Goal: Information Seeking & Learning: Learn about a topic

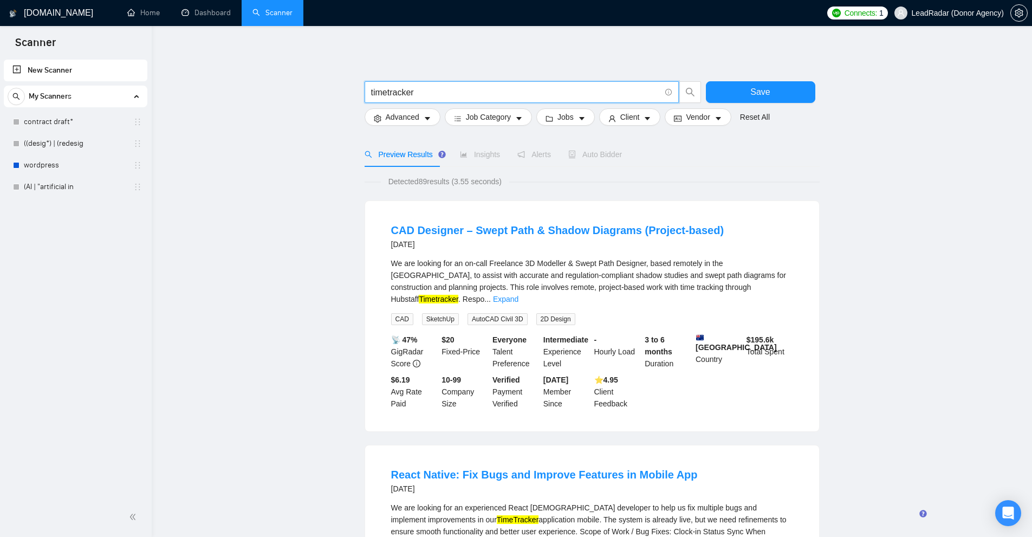
click at [389, 92] on input "timetracker" at bounding box center [515, 93] width 289 height 14
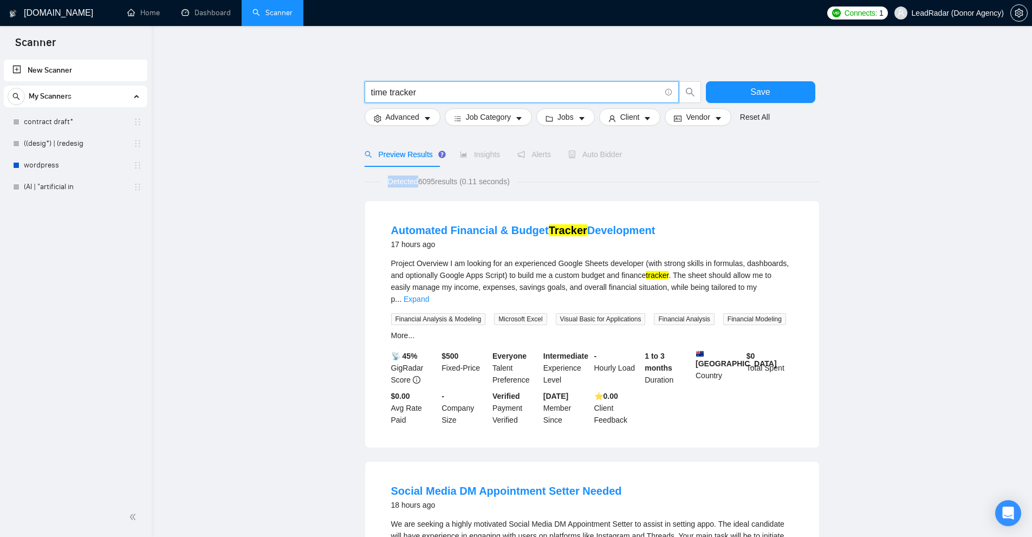
click at [494, 177] on span "Detected 6095 results (0.11 seconds)" at bounding box center [448, 181] width 137 height 12
click at [429, 295] on link "Expand" at bounding box center [415, 299] width 25 height 9
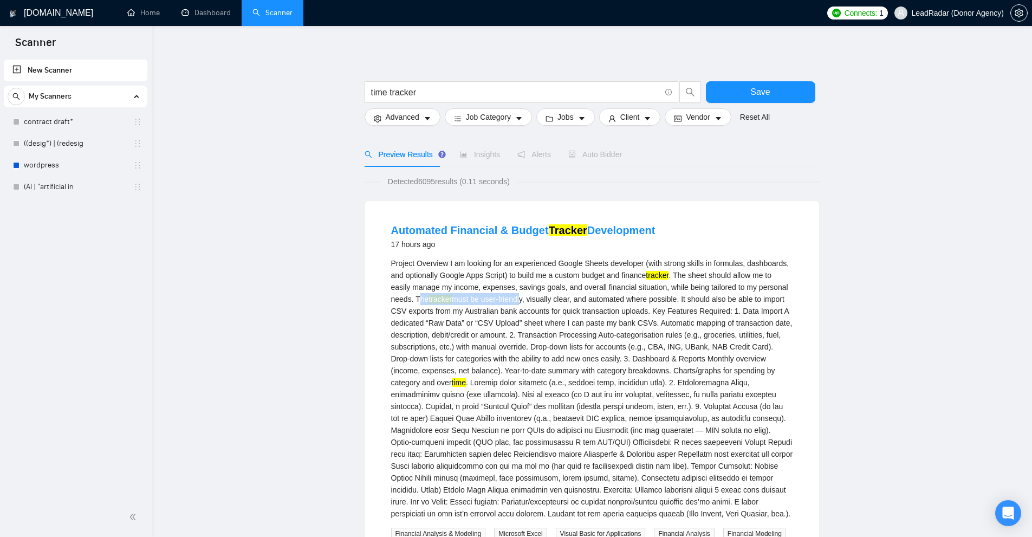
drag, startPoint x: 417, startPoint y: 299, endPoint x: 550, endPoint y: 310, distance: 133.1
click at [525, 299] on div "Project Overview I am looking for an experienced Google Sheets developer (with …" at bounding box center [592, 388] width 402 height 262
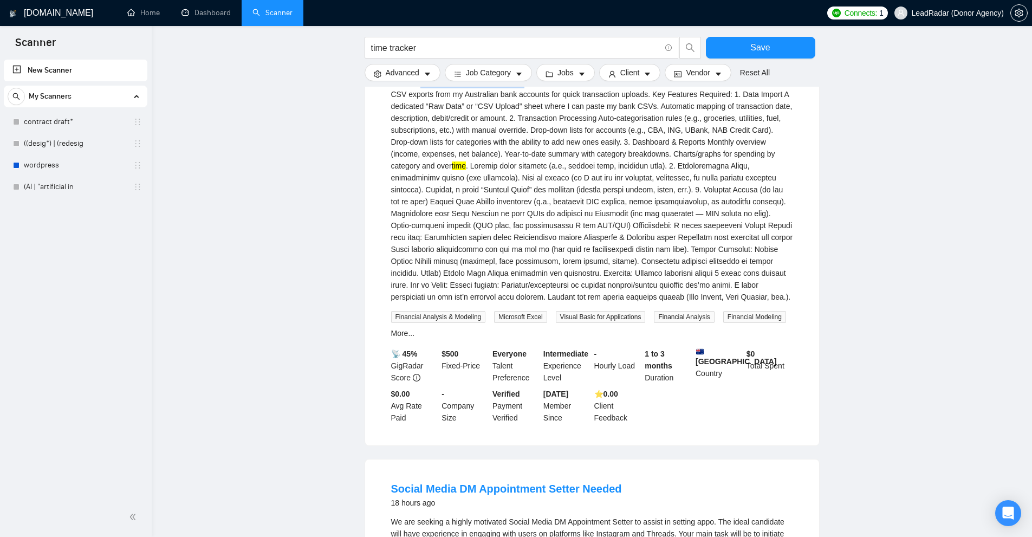
scroll to position [487, 0]
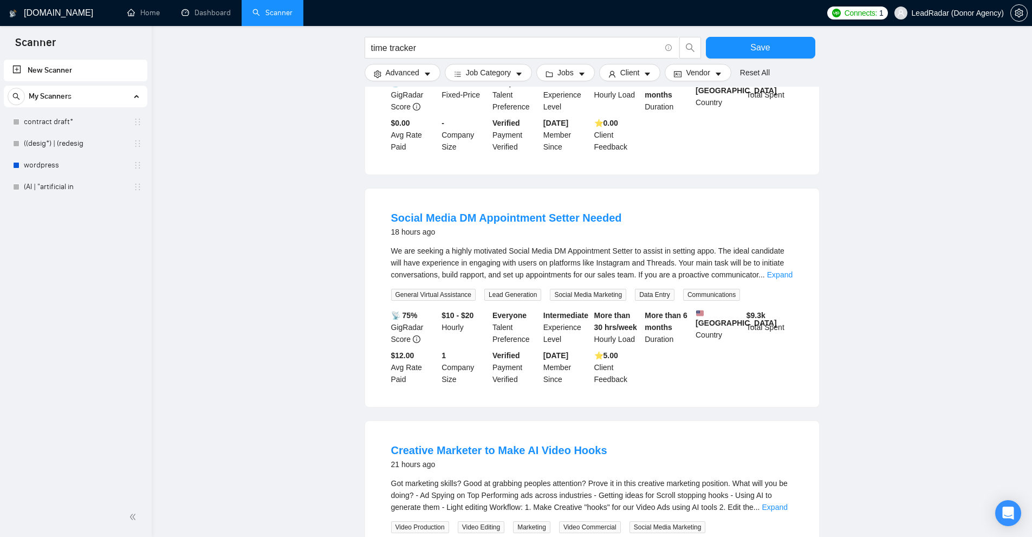
click at [800, 270] on li "Social Media DM Appointment Setter Needed 18 hours ago We are seeking a highly …" at bounding box center [592, 297] width 428 height 192
click at [782, 274] on link "Expand" at bounding box center [779, 274] width 25 height 9
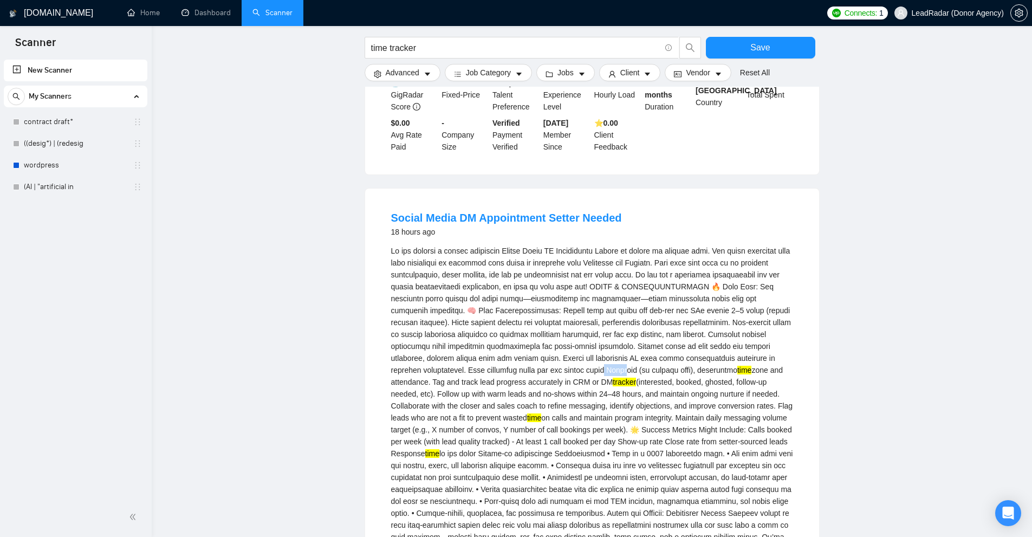
drag, startPoint x: 499, startPoint y: 374, endPoint x: 575, endPoint y: 367, distance: 76.2
click at [510, 374] on div "time zone and attendance. Tag and track lead progress accurately in CRM or DM t…" at bounding box center [592, 417] width 402 height 345
drag, startPoint x: 590, startPoint y: 365, endPoint x: 700, endPoint y: 388, distance: 112.4
click at [674, 381] on div "time zone and attendance. Tag and track lead progress accurately in CRM or DM t…" at bounding box center [592, 417] width 402 height 345
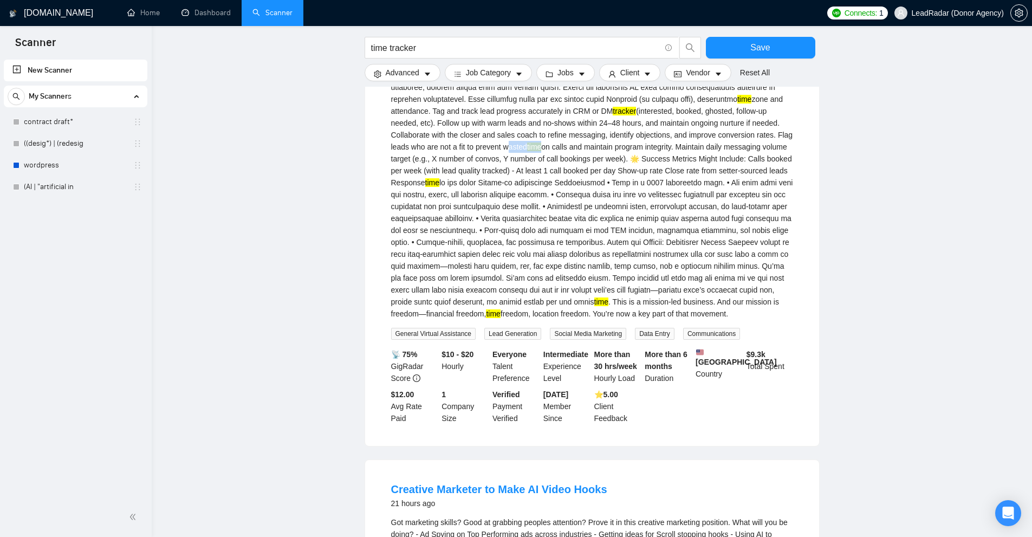
drag, startPoint x: 750, startPoint y: 135, endPoint x: 845, endPoint y: 133, distance: 95.3
click at [838, 133] on main "time tracker Save Advanced Job Category Jobs Client Vendor Reset All Preview Re…" at bounding box center [591, 233] width 845 height 1896
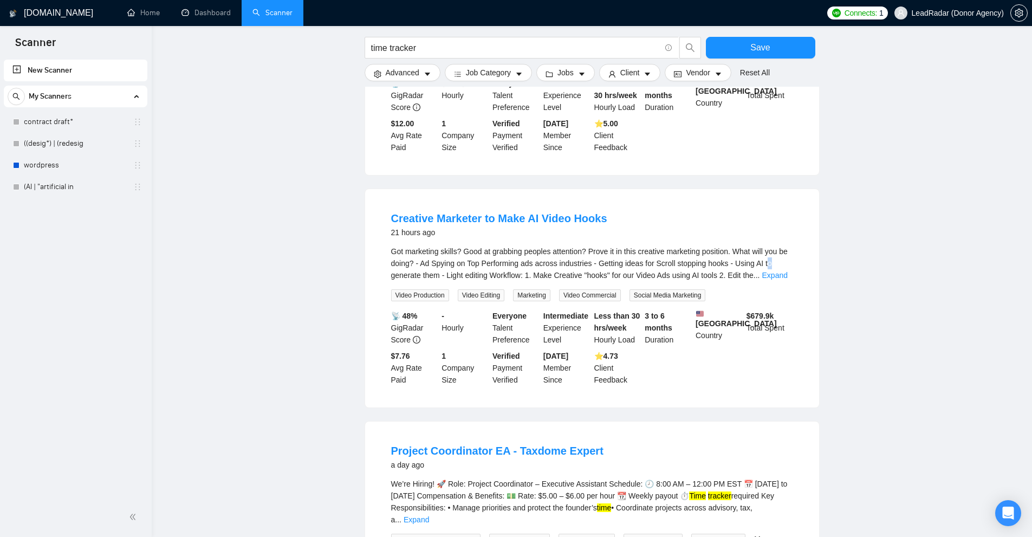
click at [770, 273] on div "Got marketing skills? Good at grabbing peoples attention? Prove it in this crea…" at bounding box center [592, 263] width 402 height 36
click at [770, 279] on link "Expand" at bounding box center [774, 275] width 25 height 9
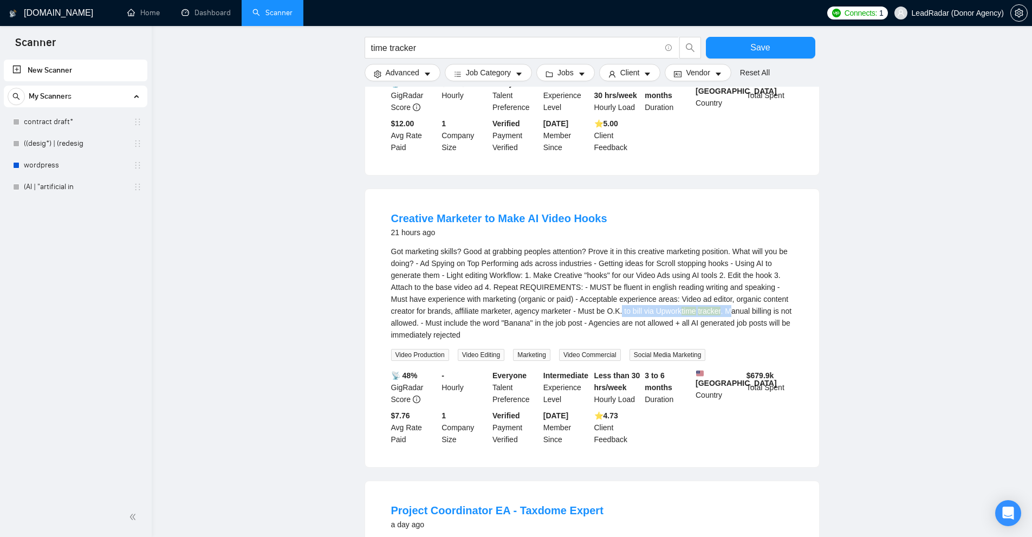
drag, startPoint x: 625, startPoint y: 316, endPoint x: 731, endPoint y: 315, distance: 106.1
click at [731, 315] on div "Got marketing skills? Good at grabbing peoples attention? Prove it in this crea…" at bounding box center [592, 292] width 402 height 95
click at [584, 317] on div "Got marketing skills? Good at grabbing peoples attention? Prove it in this crea…" at bounding box center [592, 292] width 402 height 95
drag, startPoint x: 584, startPoint y: 317, endPoint x: 622, endPoint y: 316, distance: 37.9
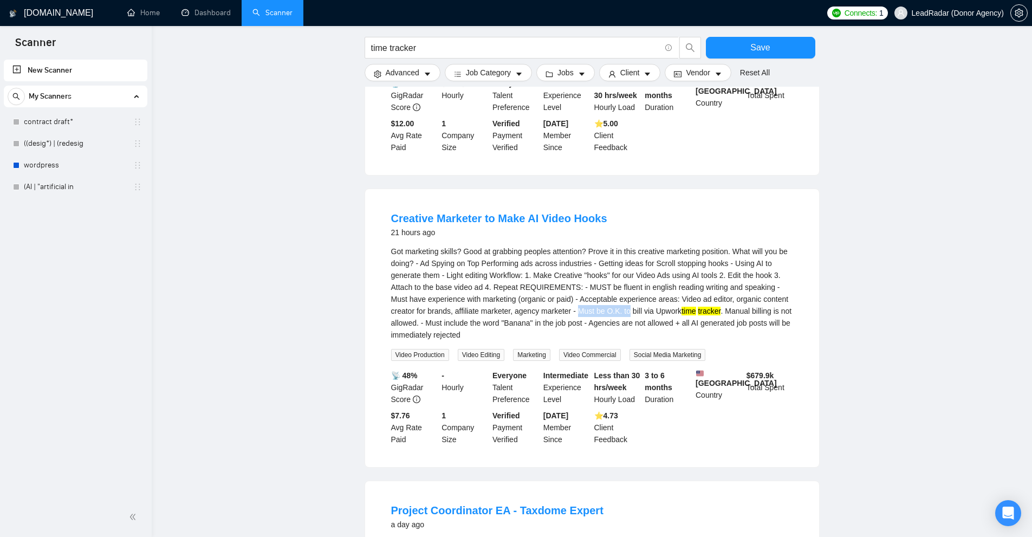
click at [622, 316] on div "Got marketing skills? Good at grabbing peoples attention? Prove it in this crea…" at bounding box center [592, 292] width 402 height 95
click at [631, 316] on div "Got marketing skills? Good at grabbing peoples attention? Prove it in this crea…" at bounding box center [592, 292] width 402 height 95
click at [649, 317] on div "Got marketing skills? Good at grabbing peoples attention? Prove it in this crea…" at bounding box center [592, 292] width 402 height 95
drag, startPoint x: 649, startPoint y: 317, endPoint x: 655, endPoint y: 317, distance: 6.0
click at [655, 317] on div "Got marketing skills? Good at grabbing peoples attention? Prove it in this crea…" at bounding box center [592, 292] width 402 height 95
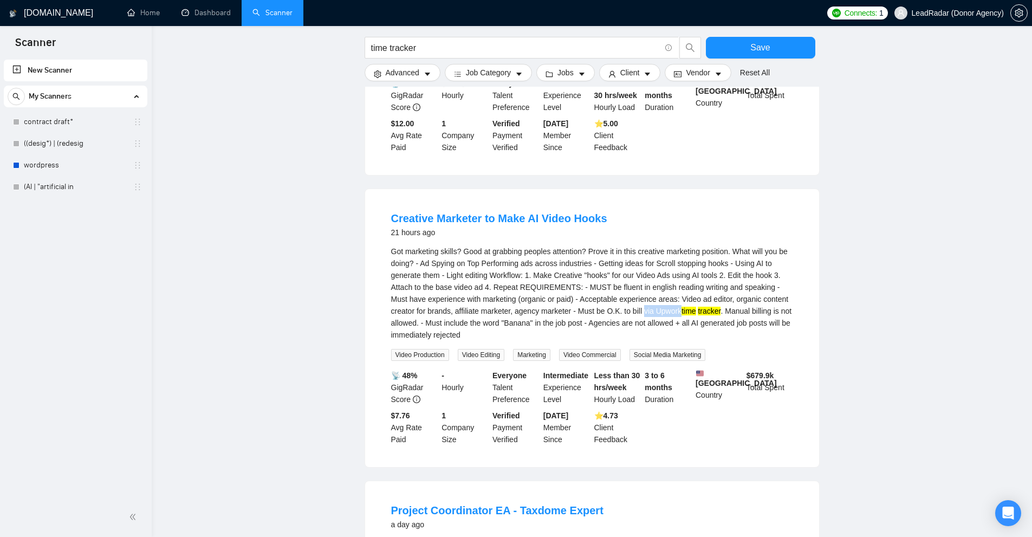
click at [664, 315] on div "Got marketing skills? Good at grabbing peoples attention? Prove it in this crea…" at bounding box center [592, 292] width 402 height 95
drag, startPoint x: 664, startPoint y: 315, endPoint x: 704, endPoint y: 315, distance: 39.5
click at [704, 315] on div "Got marketing skills? Good at grabbing peoples attention? Prove it in this crea…" at bounding box center [592, 292] width 402 height 95
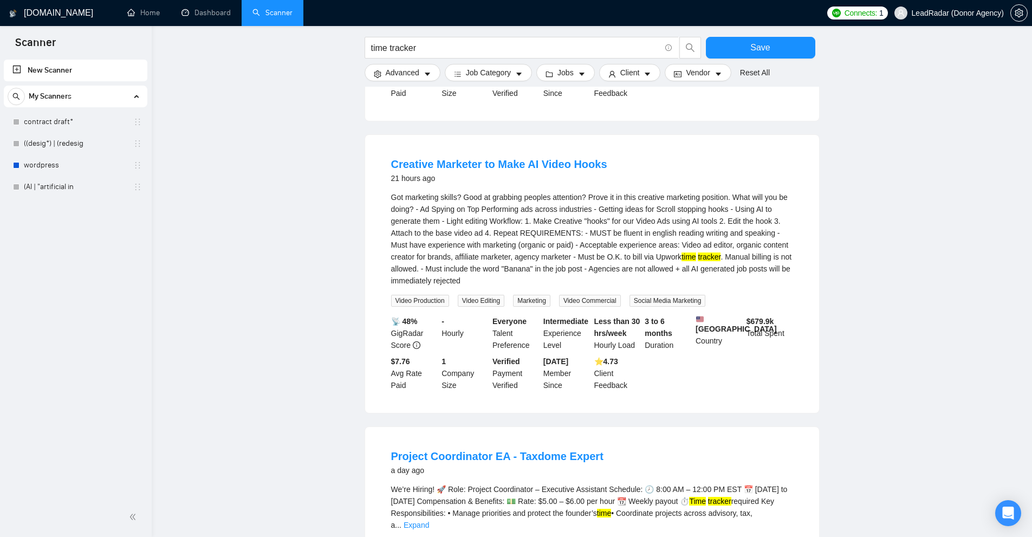
click at [746, 278] on div "Got marketing skills? Good at grabbing peoples attention? Prove it in this crea…" at bounding box center [592, 238] width 402 height 95
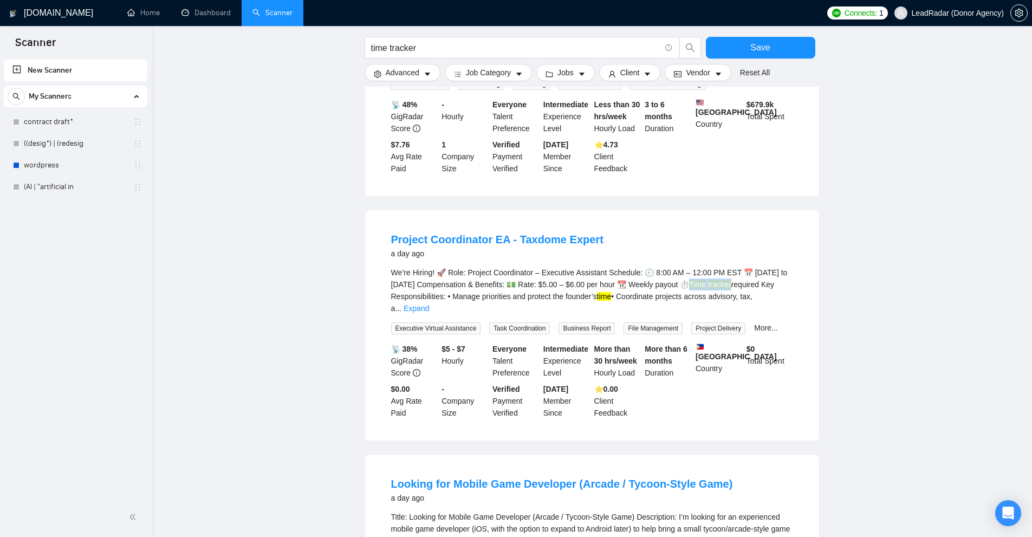
drag, startPoint x: 687, startPoint y: 297, endPoint x: 725, endPoint y: 297, distance: 38.5
click at [725, 297] on div "We’re Hiring! 🚀 Role: Project Coordinator – Executive Assistant Schedule: 🕗 8:0…" at bounding box center [592, 290] width 402 height 48
copy div "Time tracker"
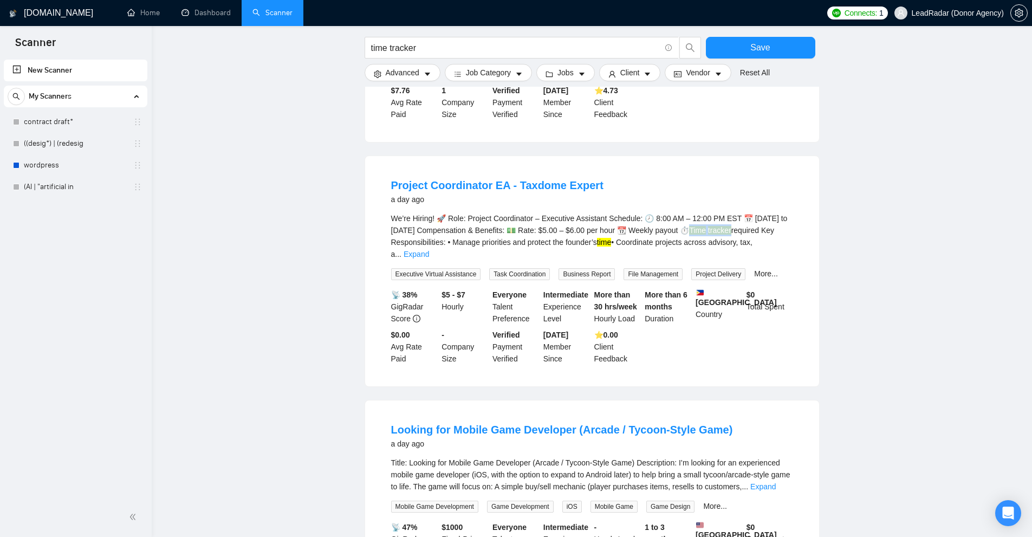
scroll to position [1554, 0]
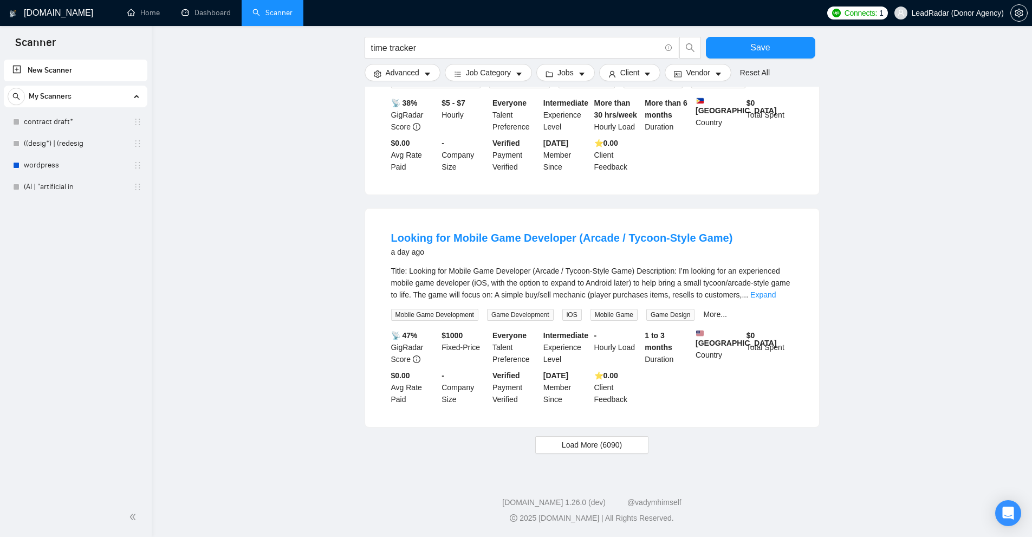
click at [775, 290] on link "Expand" at bounding box center [762, 294] width 25 height 9
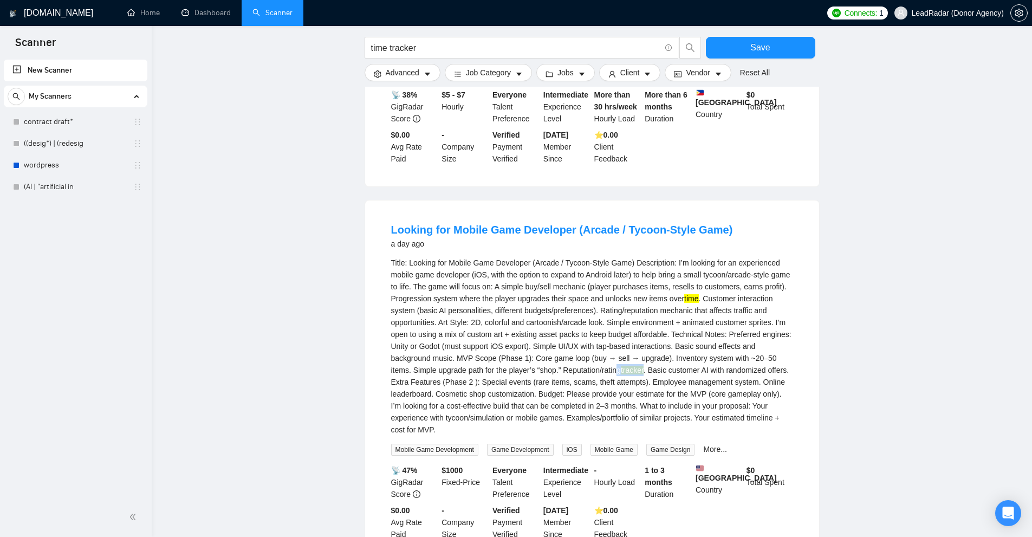
drag, startPoint x: 597, startPoint y: 370, endPoint x: 635, endPoint y: 369, distance: 37.9
click at [634, 369] on div "Title: Looking for Mobile Game Developer (Arcade / Tycoon-Style Game) Descripti…" at bounding box center [592, 346] width 402 height 179
click at [641, 374] on div "Title: Looking for Mobile Game Developer (Arcade / Tycoon-Style Game) Descripti…" at bounding box center [592, 346] width 402 height 179
drag, startPoint x: 542, startPoint y: 370, endPoint x: 597, endPoint y: 370, distance: 55.2
click at [593, 370] on div "Title: Looking for Mobile Game Developer (Arcade / Tycoon-Style Game) Descripti…" at bounding box center [592, 346] width 402 height 179
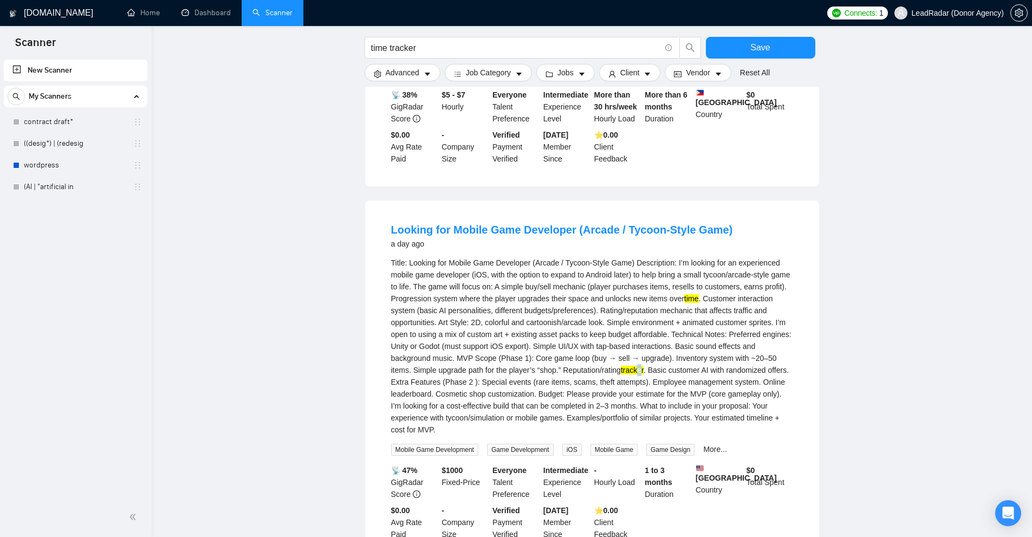
click at [623, 376] on div "Title: Looking for Mobile Game Developer (Arcade / Tycoon-Style Game) Descripti…" at bounding box center [592, 346] width 402 height 179
drag, startPoint x: 681, startPoint y: 300, endPoint x: 716, endPoint y: 312, distance: 37.8
click at [706, 304] on div "Title: Looking for Mobile Game Developer (Arcade / Tycoon-Style Game) Descripti…" at bounding box center [592, 346] width 402 height 179
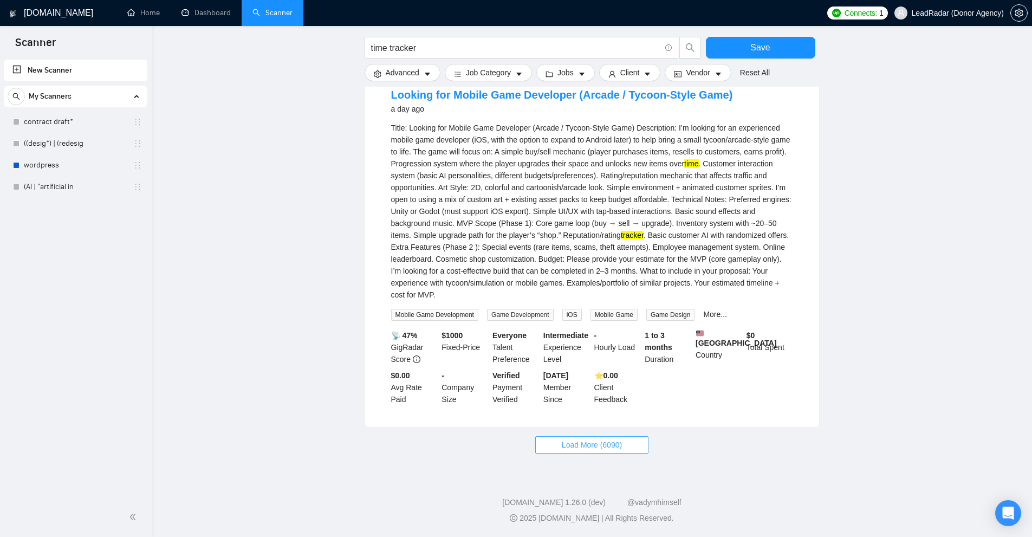
click at [581, 442] on span "Load More (6090)" at bounding box center [592, 445] width 60 height 12
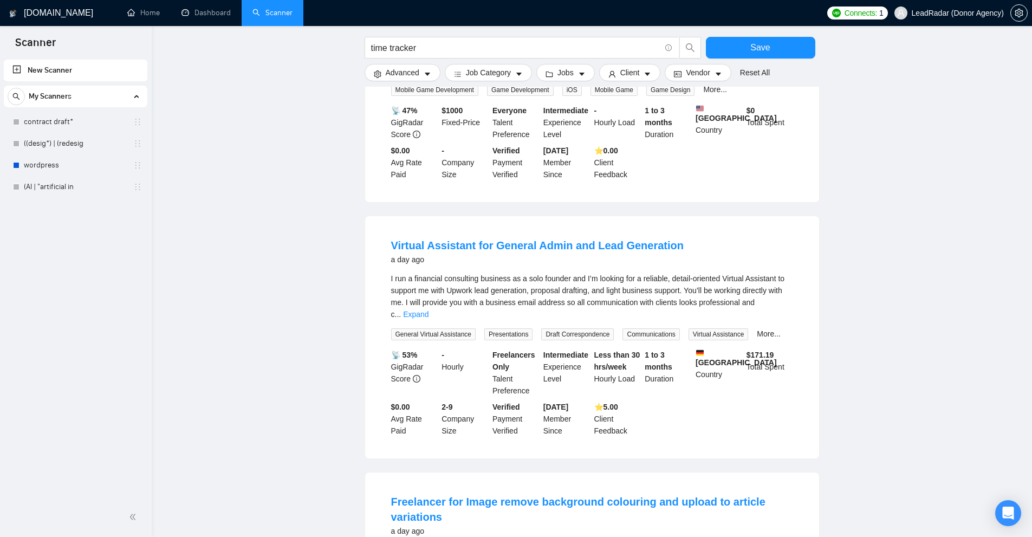
scroll to position [1967, 0]
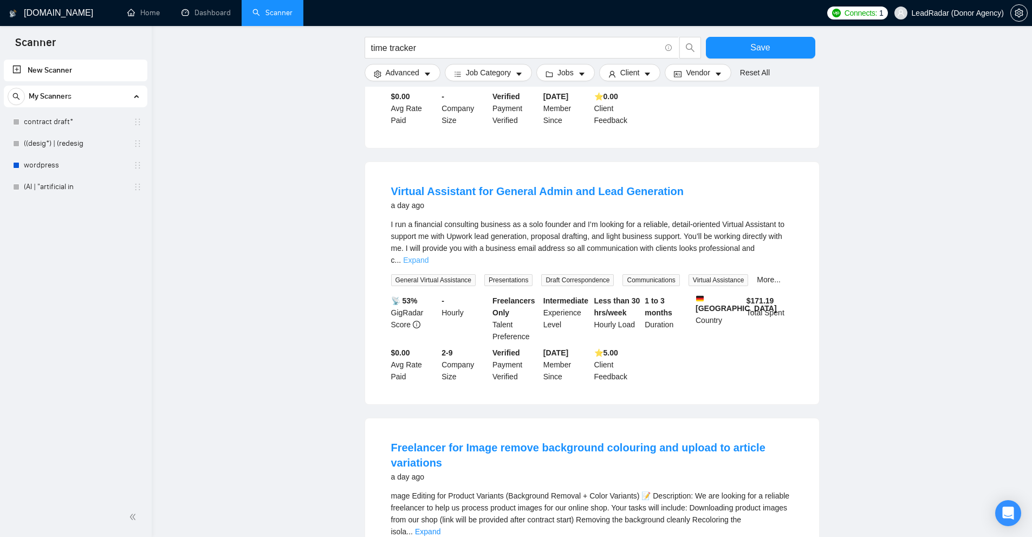
click at [428, 256] on link "Expand" at bounding box center [415, 260] width 25 height 9
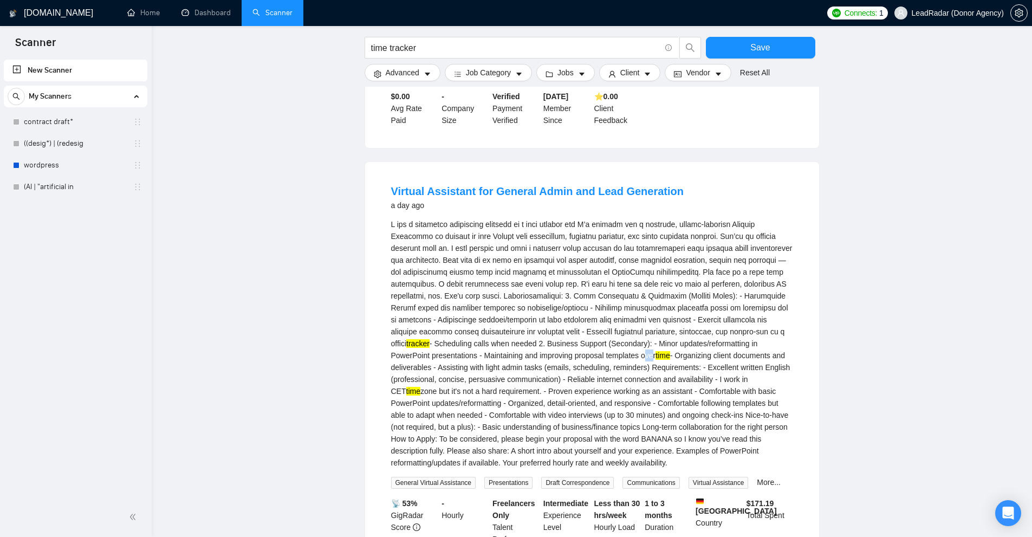
drag, startPoint x: 617, startPoint y: 363, endPoint x: 671, endPoint y: 364, distance: 54.2
click at [641, 363] on div "tracker - Scheduling calls when needed 2. Business Support (Secondary): - Minor…" at bounding box center [592, 343] width 402 height 250
drag, startPoint x: 767, startPoint y: 341, endPoint x: 785, endPoint y: 343, distance: 18.6
click at [784, 341] on div "tracker - Scheduling calls when needed 2. Business Support (Secondary): - Minor…" at bounding box center [592, 343] width 402 height 250
drag, startPoint x: 775, startPoint y: 390, endPoint x: 789, endPoint y: 390, distance: 14.1
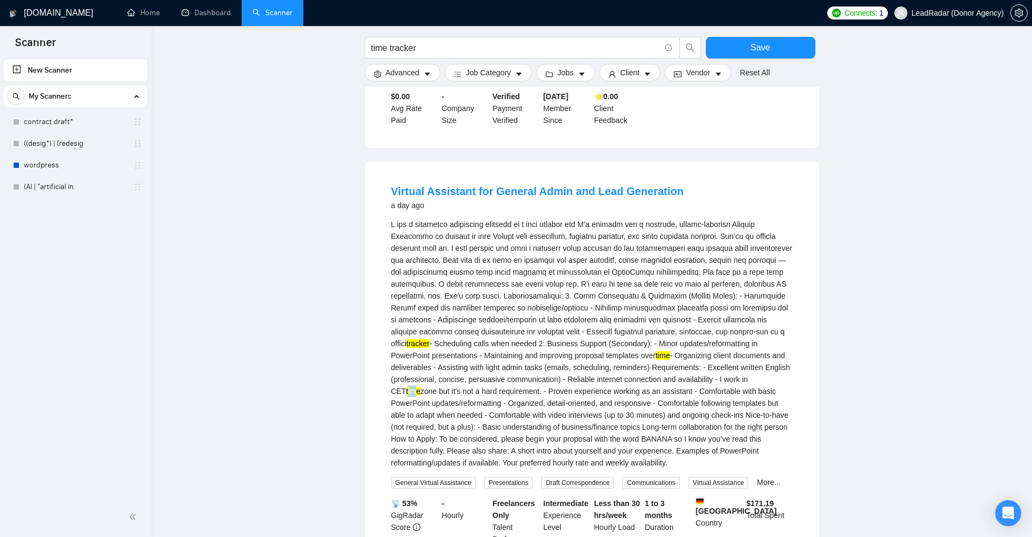
click at [785, 390] on div "tracker - Scheduling calls when needed 2. Business Support (Secondary): - Minor…" at bounding box center [592, 343] width 402 height 250
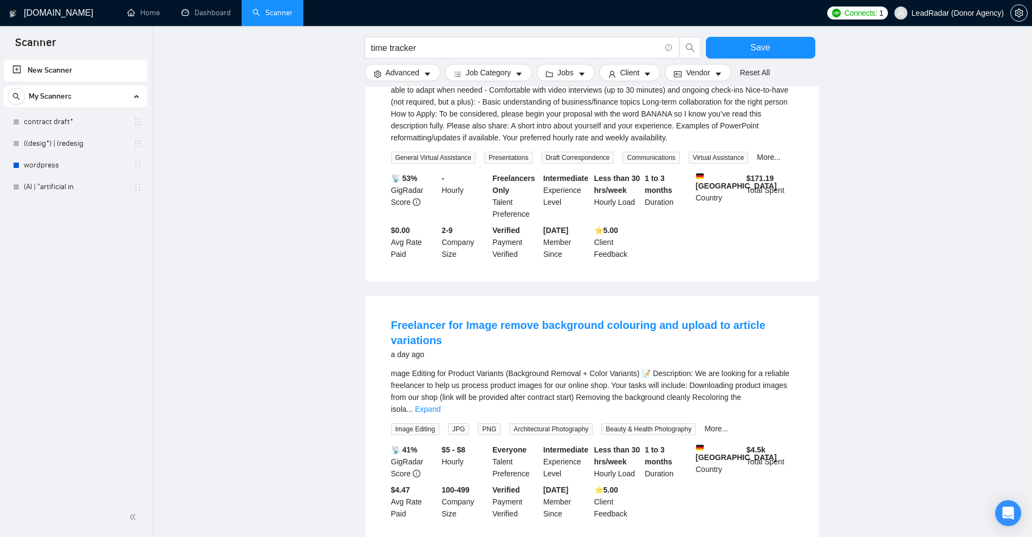
scroll to position [2509, 0]
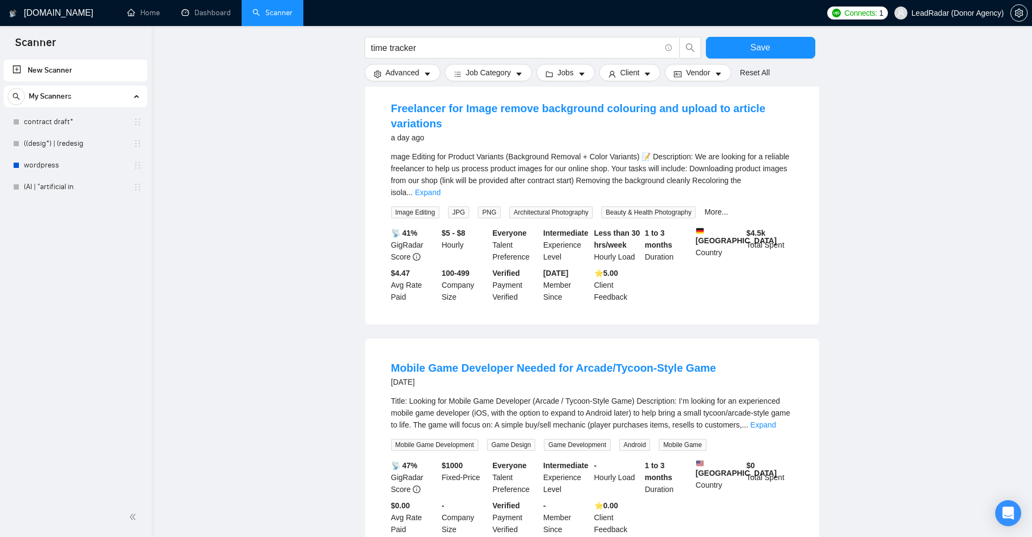
click at [781, 181] on div "mage Editing for Product Variants (Background Removal + Color Variants) 📝 Descr…" at bounding box center [592, 175] width 402 height 48
click at [440, 188] on link "Expand" at bounding box center [427, 192] width 25 height 9
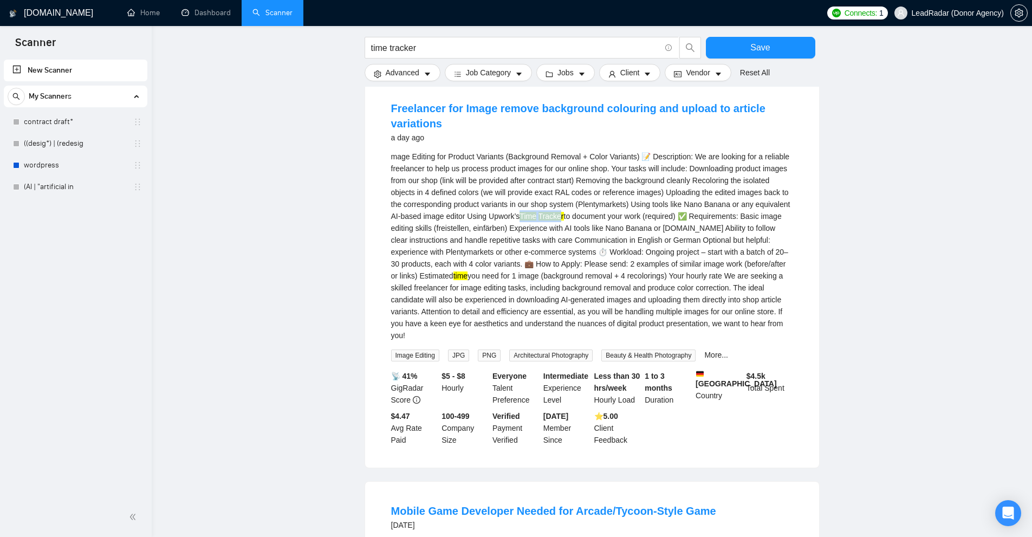
drag, startPoint x: 521, startPoint y: 224, endPoint x: 560, endPoint y: 220, distance: 39.1
click at [560, 220] on div "mage Editing for Product Variants (Background Removal + Color Variants) 📝 Descr…" at bounding box center [592, 246] width 402 height 191
click at [532, 238] on div "mage Editing for Product Variants (Background Removal + Color Variants) 📝 Descr…" at bounding box center [592, 246] width 402 height 191
drag, startPoint x: 490, startPoint y: 221, endPoint x: 563, endPoint y: 221, distance: 73.1
click at [563, 221] on div "mage Editing for Product Variants (Background Removal + Color Variants) 📝 Descr…" at bounding box center [592, 246] width 402 height 191
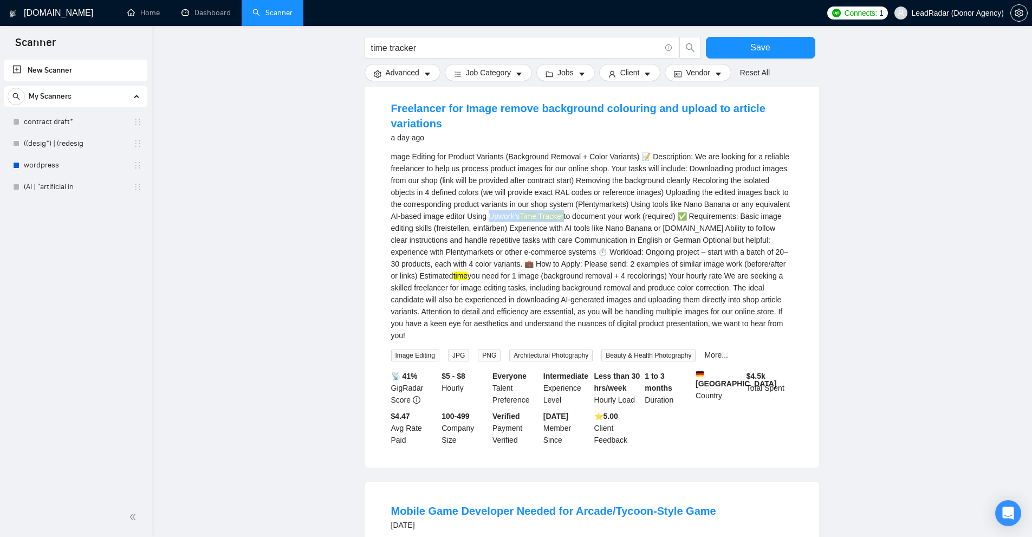
copy div "pwork’s Time Tracker"
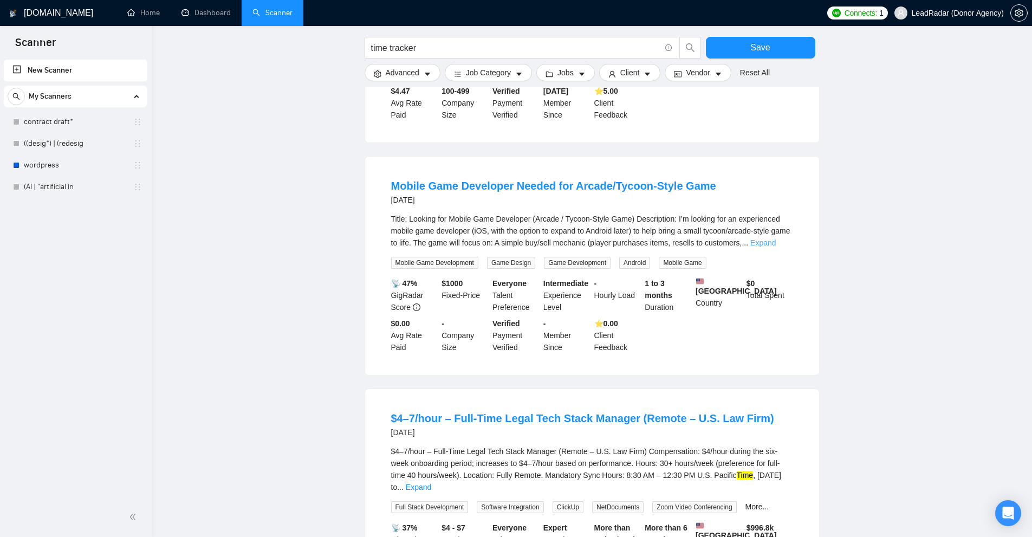
click at [774, 238] on link "Expand" at bounding box center [762, 242] width 25 height 9
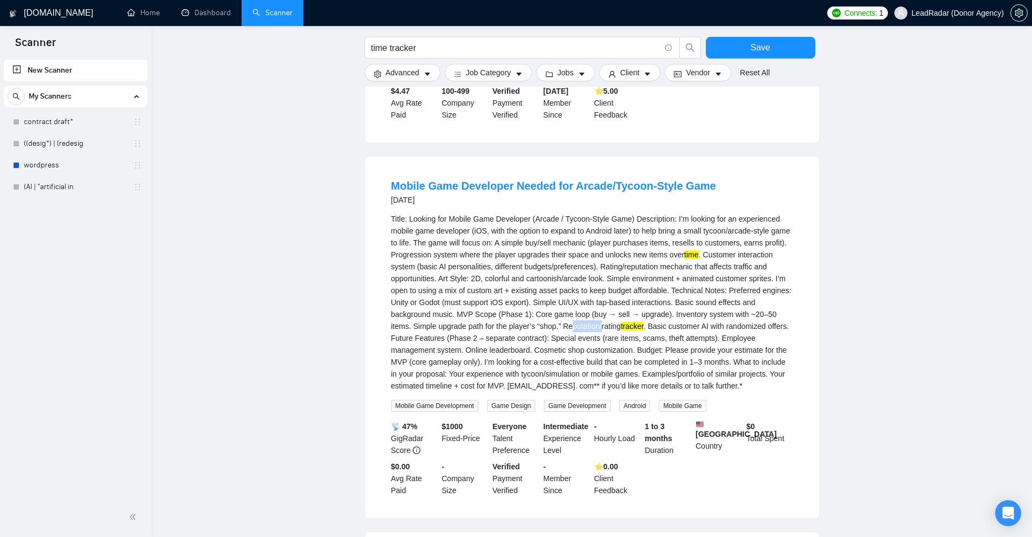
drag, startPoint x: 547, startPoint y: 321, endPoint x: 657, endPoint y: 323, distance: 110.0
click at [625, 326] on div "Title: Looking for Mobile Game Developer (Arcade / Tycoon-Style Game) Descripti…" at bounding box center [592, 302] width 402 height 179
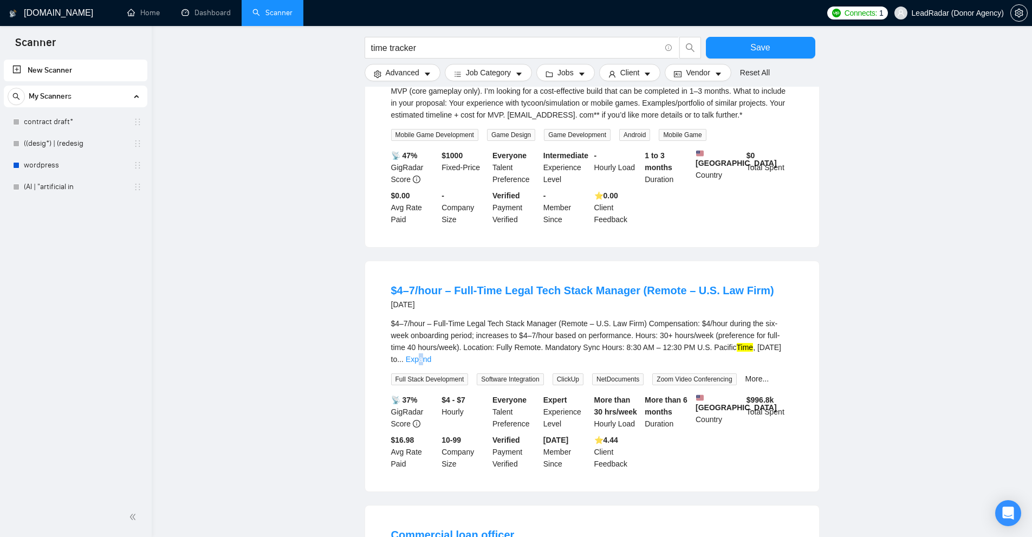
click at [431, 355] on link "Expand" at bounding box center [418, 359] width 25 height 9
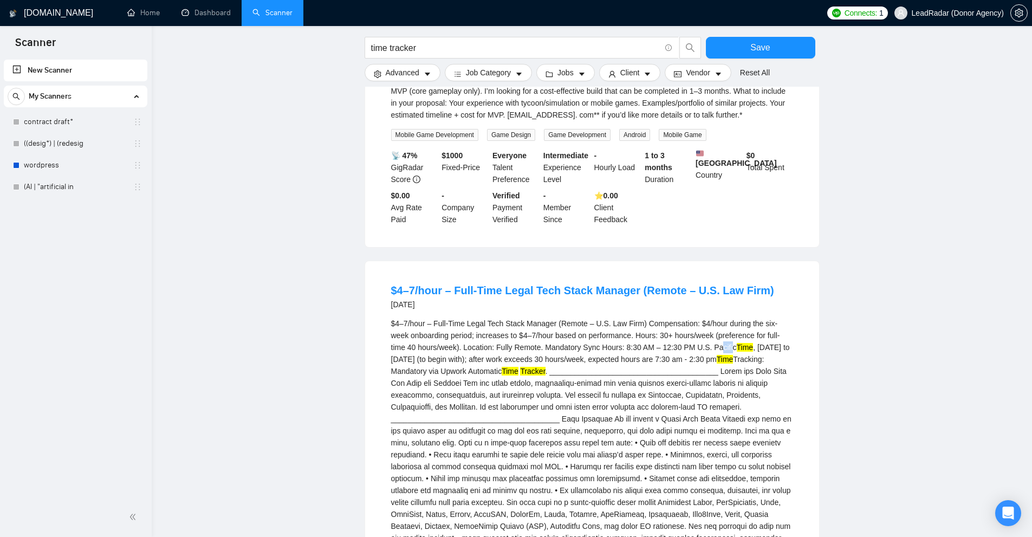
drag, startPoint x: 686, startPoint y: 347, endPoint x: 712, endPoint y: 351, distance: 26.3
click at [716, 363] on mark "Time" at bounding box center [724, 359] width 17 height 9
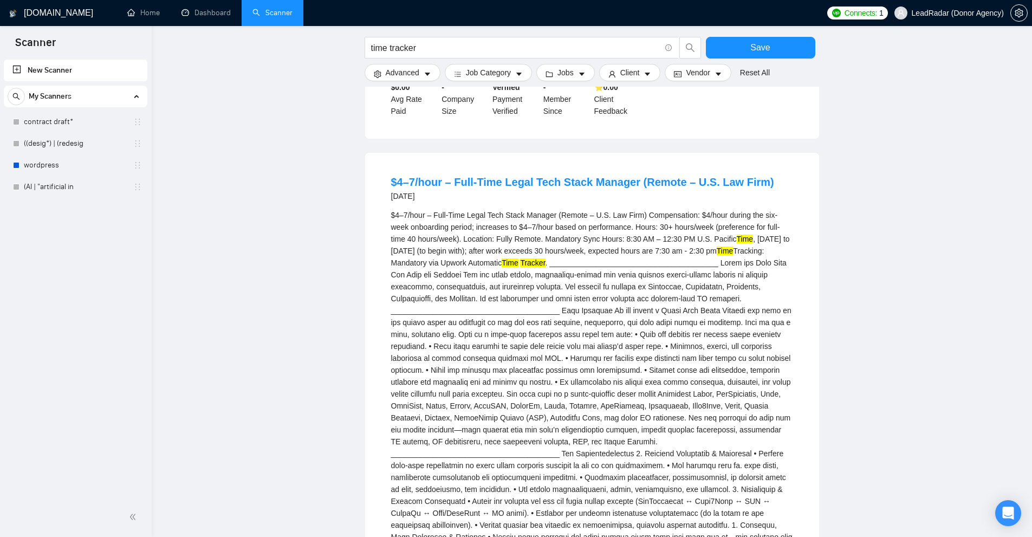
click at [414, 267] on div "$4–7/hour – Full-Time Legal Tech Stack Manager (Remote – U.S. Law Firm) Compens…" at bounding box center [592, 530] width 402 height 643
click at [408, 267] on div "$4–7/hour – Full-Time Legal Tech Stack Manager (Remote – U.S. Law Firm) Compens…" at bounding box center [592, 530] width 402 height 643
drag, startPoint x: 408, startPoint y: 267, endPoint x: 483, endPoint y: 264, distance: 74.8
click at [483, 264] on div "$4–7/hour – Full-Time Legal Tech Stack Manager (Remote – U.S. Law Firm) Compens…" at bounding box center [592, 530] width 402 height 643
copy div "Upwork Automatic Time Tracker"
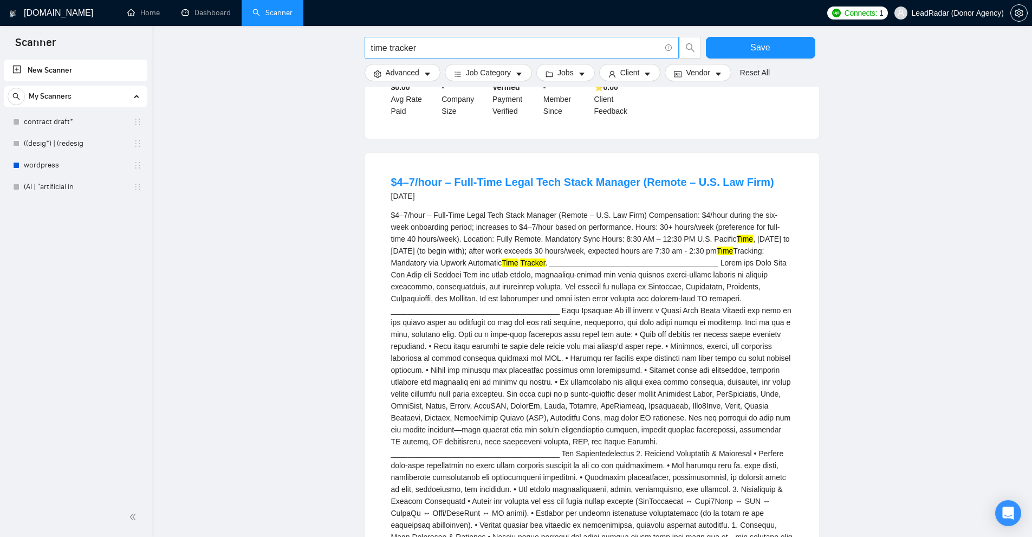
click at [470, 42] on input "time tracker" at bounding box center [515, 48] width 289 height 14
paste input ""time tracker""
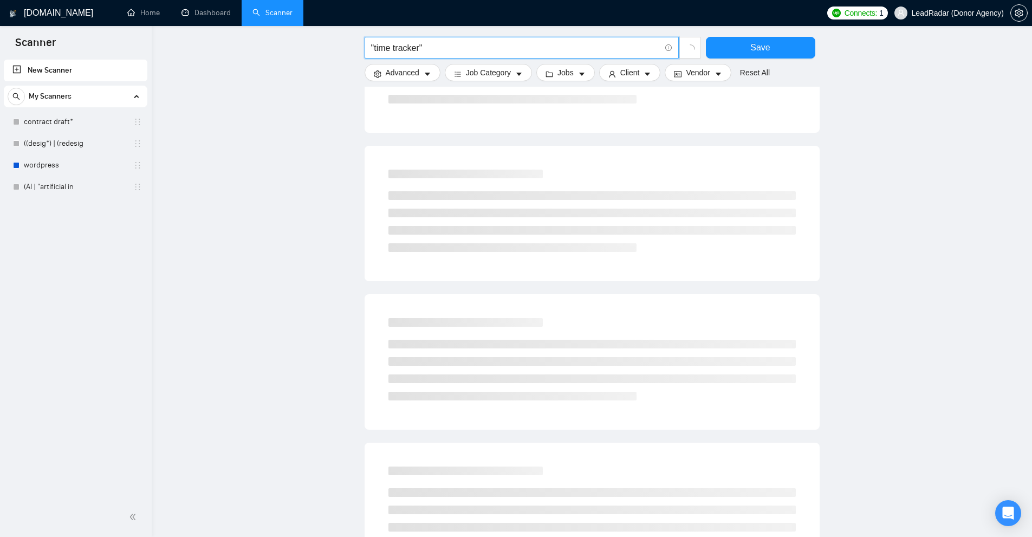
scroll to position [0, 0]
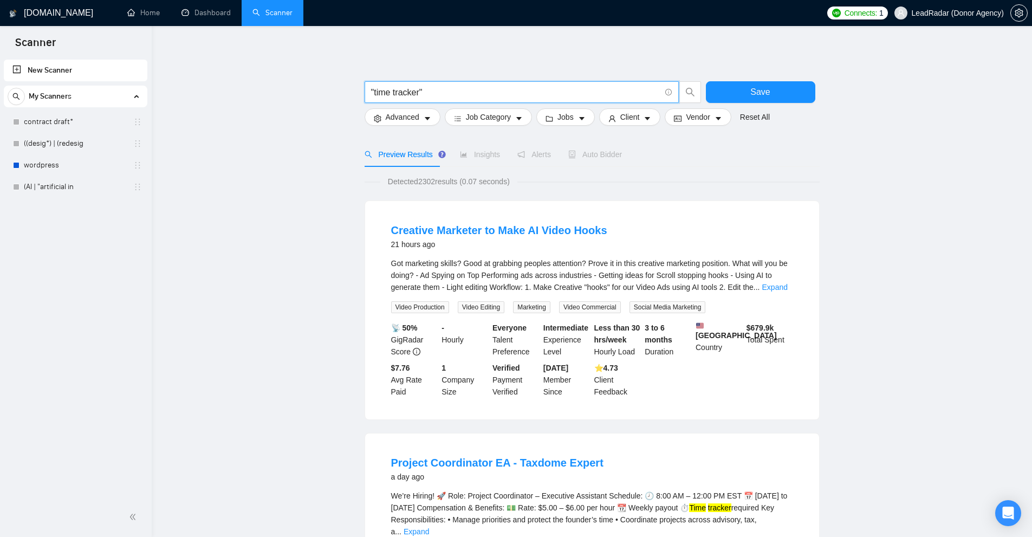
type input ""time tracker""
click at [773, 276] on div "Got marketing skills? Good at grabbing peoples attention? Prove it in this crea…" at bounding box center [592, 275] width 402 height 36
click at [772, 283] on link "Expand" at bounding box center [774, 287] width 25 height 9
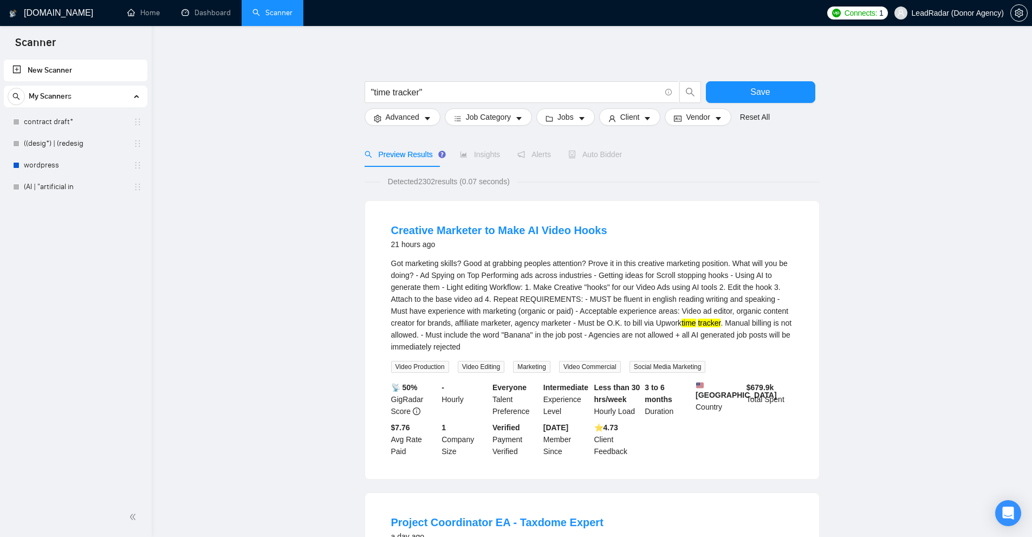
scroll to position [271, 0]
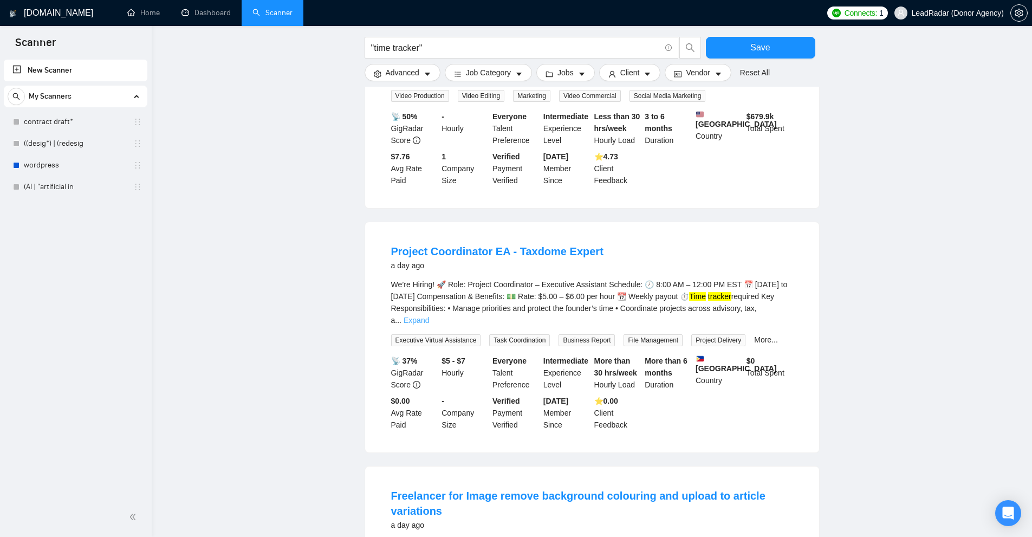
click at [788, 309] on div "We’re Hiring! 🚀 Role: Project Coordinator – Executive Assistant Schedule: 🕗 8:0…" at bounding box center [592, 302] width 402 height 48
click at [429, 316] on link "Expand" at bounding box center [415, 320] width 25 height 9
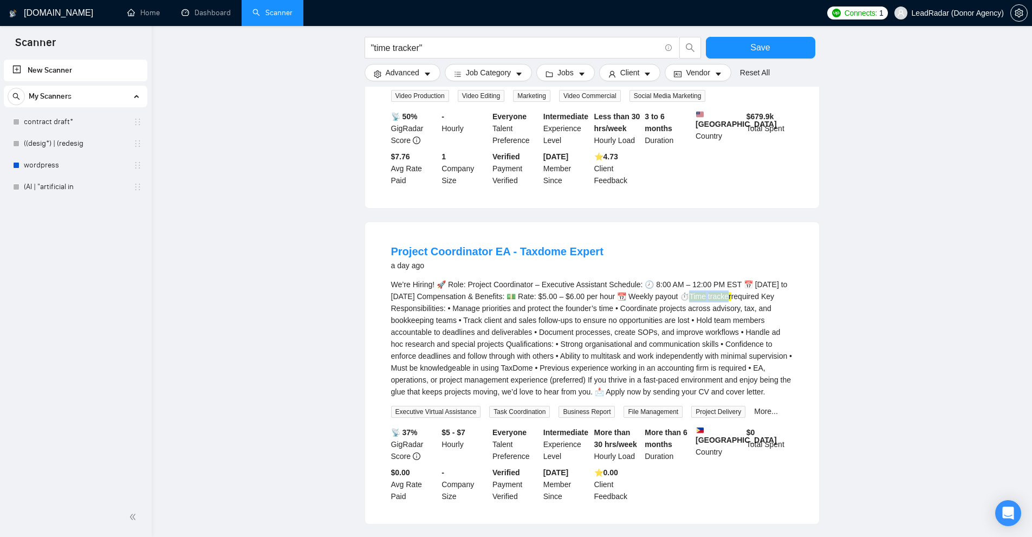
drag, startPoint x: 686, startPoint y: 302, endPoint x: 722, endPoint y: 305, distance: 36.4
click at [722, 305] on div "We’re Hiring! 🚀 Role: Project Coordinator – Executive Assistant Schedule: 🕗 8:0…" at bounding box center [592, 337] width 402 height 119
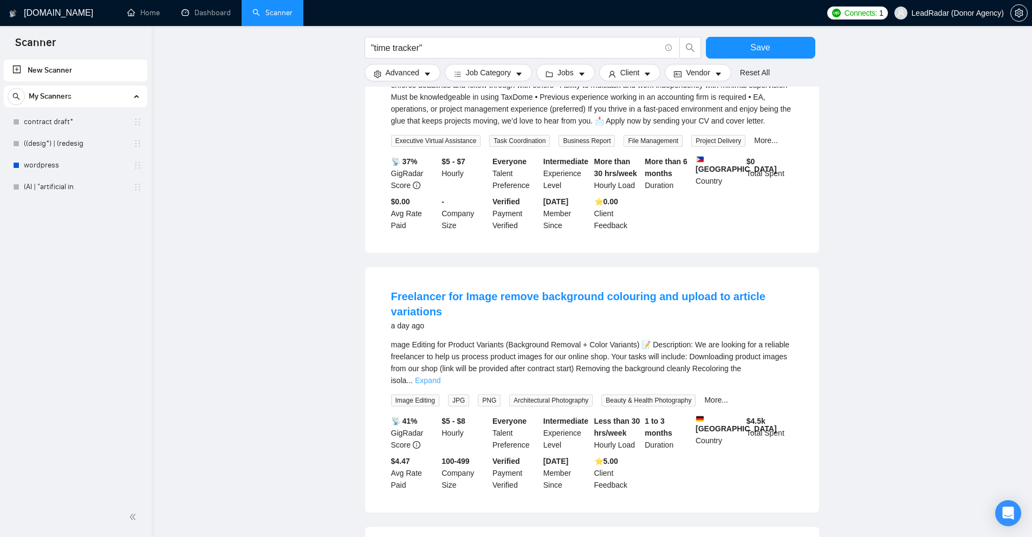
click at [440, 376] on link "Expand" at bounding box center [427, 380] width 25 height 9
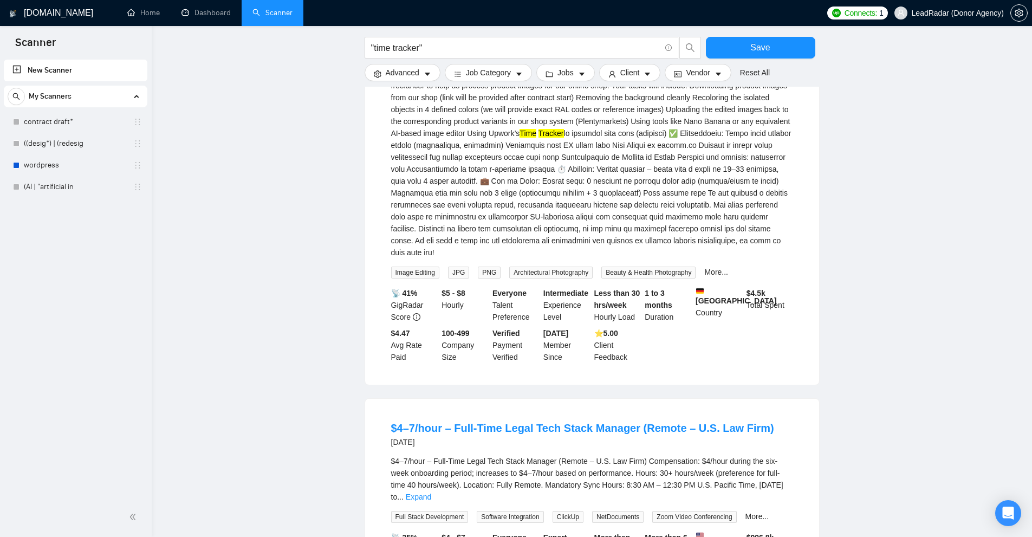
scroll to position [1083, 0]
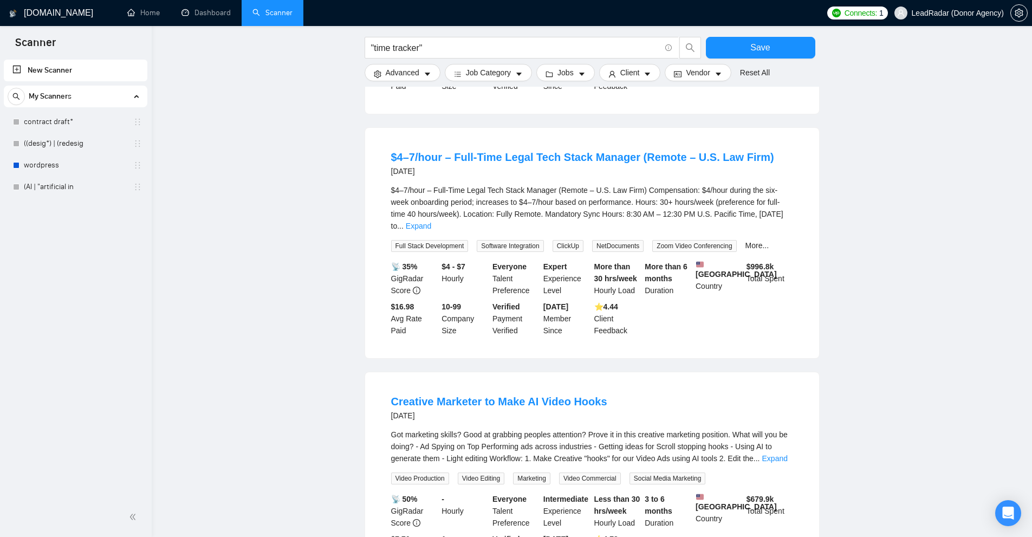
click at [771, 198] on div "$4–7/hour – Full-Time Legal Tech Stack Manager (Remote – U.S. Law Firm) Compens…" at bounding box center [592, 208] width 402 height 48
click at [431, 221] on link "Expand" at bounding box center [418, 225] width 25 height 9
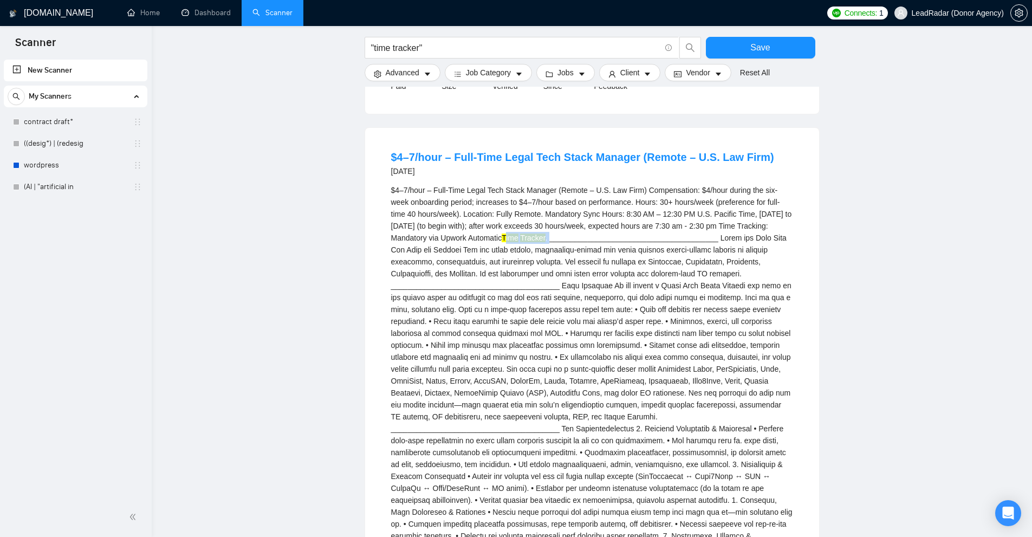
drag, startPoint x: 486, startPoint y: 228, endPoint x: 526, endPoint y: 229, distance: 39.5
click at [502, 228] on div "$4–7/hour – Full-Time Legal Tech Stack Manager (Remote – U.S. Law Firm) Compens…" at bounding box center [592, 505] width 402 height 643
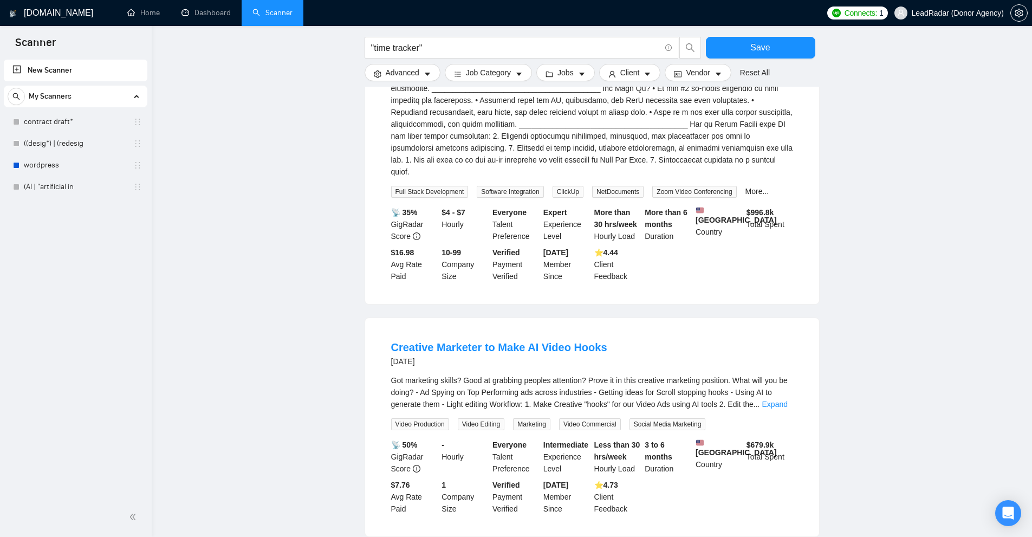
scroll to position [1827, 0]
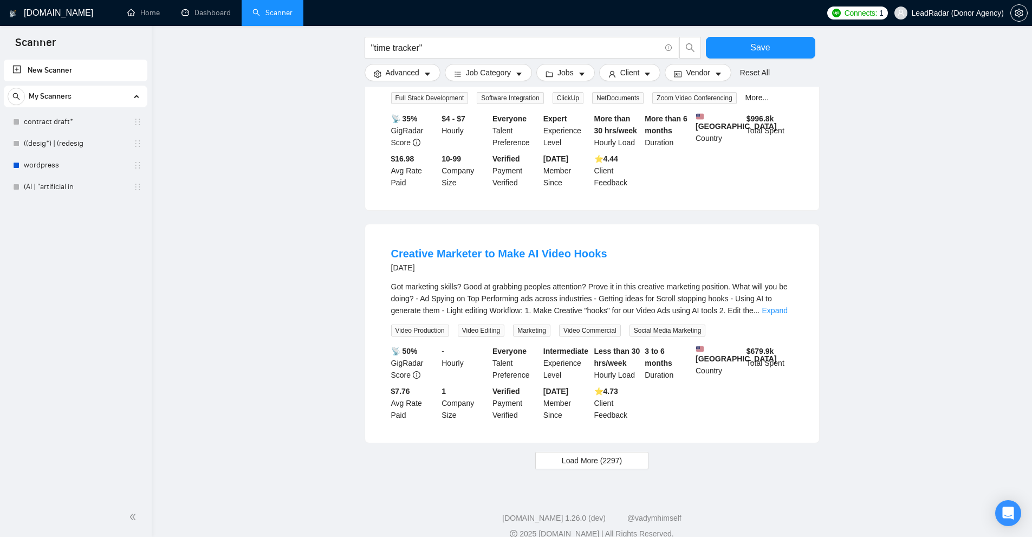
click at [771, 281] on div "Got marketing skills? Good at grabbing peoples attention? Prove it in this crea…" at bounding box center [592, 299] width 402 height 36
click at [773, 306] on link "Expand" at bounding box center [774, 310] width 25 height 9
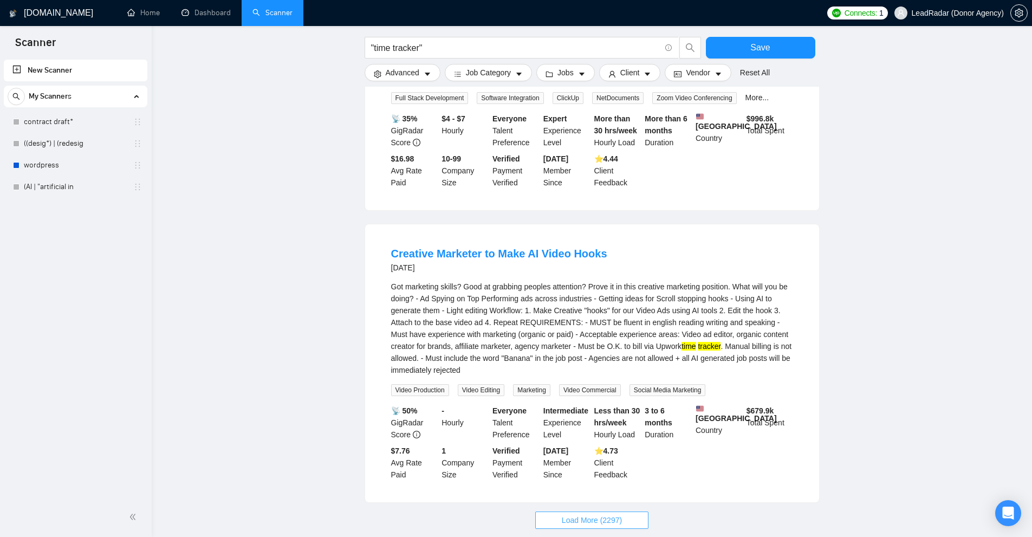
click at [588, 514] on span "Load More (2297)" at bounding box center [592, 520] width 60 height 12
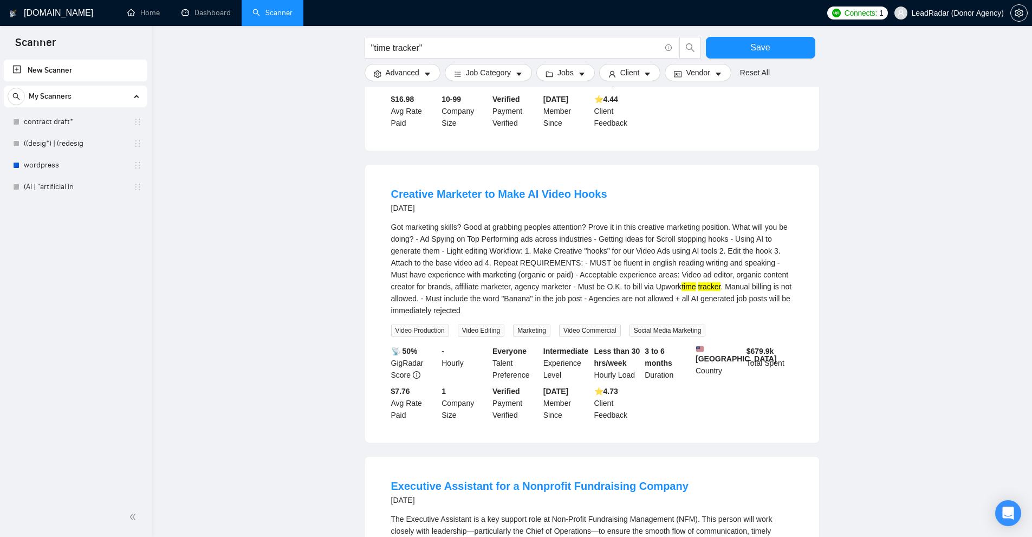
scroll to position [2265, 0]
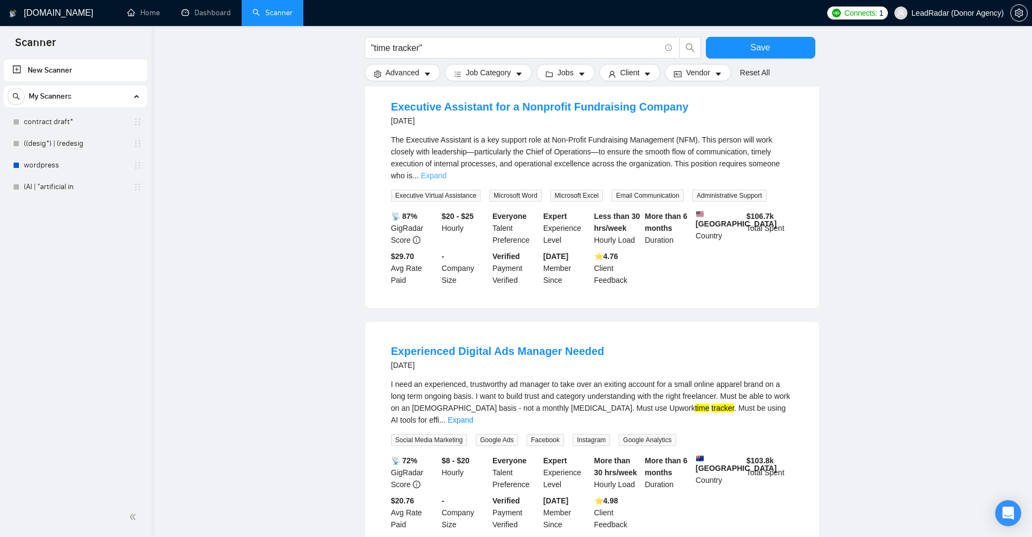
click at [446, 171] on link "Expand" at bounding box center [433, 175] width 25 height 9
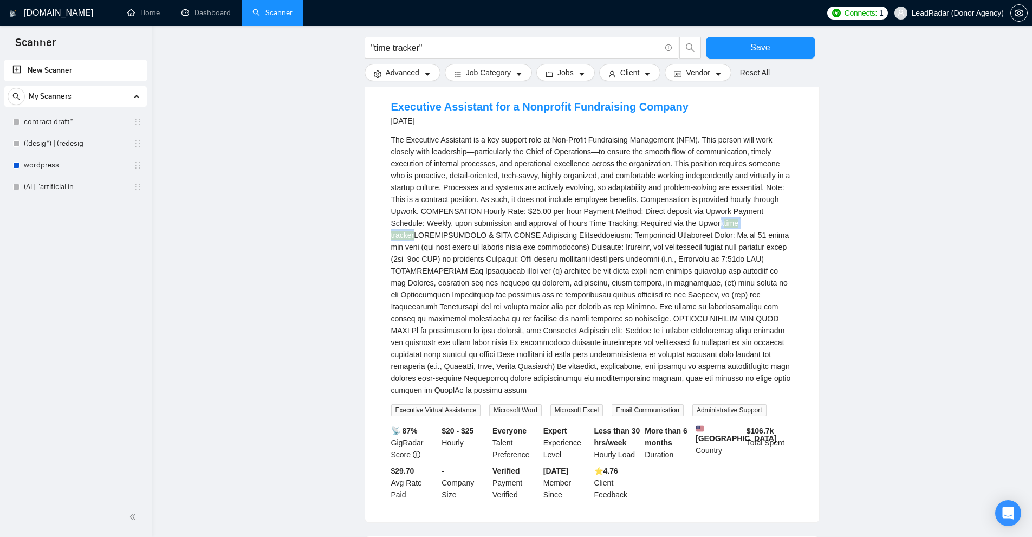
drag, startPoint x: 655, startPoint y: 207, endPoint x: 699, endPoint y: 208, distance: 43.9
click at [699, 208] on div "The Executive Assistant is a key support role at Non-Profit Fundraising Managem…" at bounding box center [592, 265] width 402 height 262
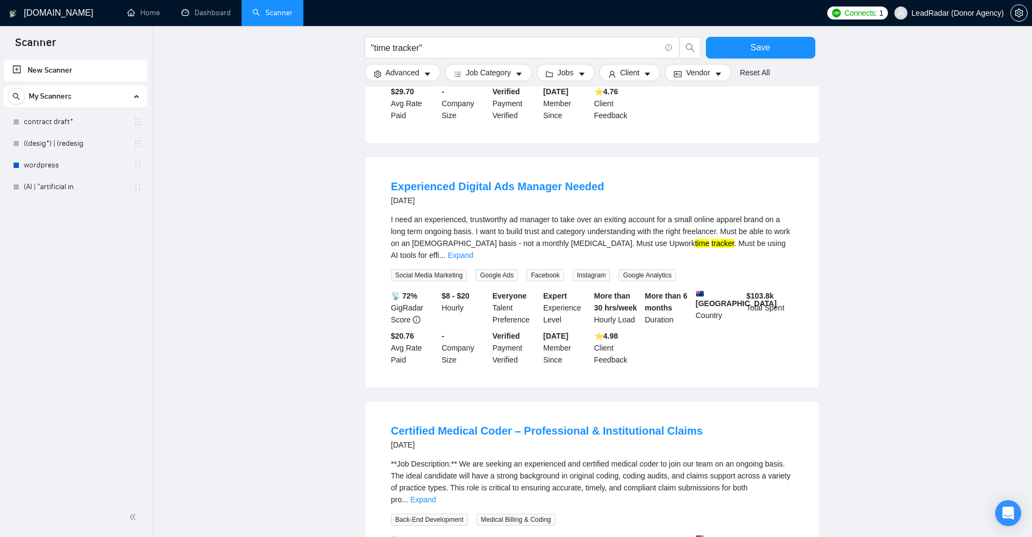
click at [711, 239] on mark "tracker" at bounding box center [722, 243] width 23 height 9
drag, startPoint x: 644, startPoint y: 223, endPoint x: 609, endPoint y: 223, distance: 34.7
click at [609, 223] on div "I need an experienced, trustworthy ad manager to take over an exiting account f…" at bounding box center [592, 237] width 402 height 48
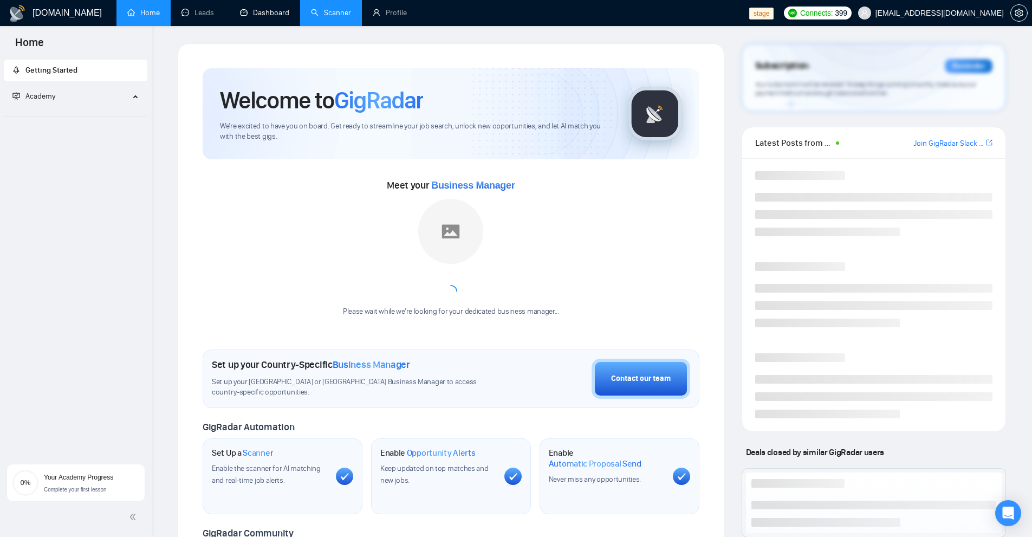
click at [326, 14] on link "Scanner" at bounding box center [331, 12] width 40 height 9
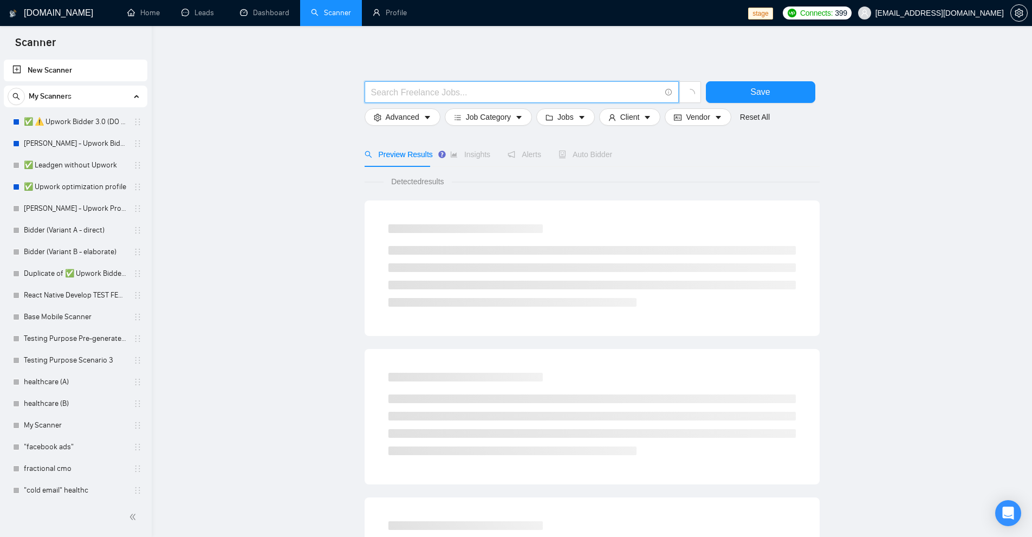
click at [458, 94] on input "text" at bounding box center [515, 93] width 289 height 14
paste input ""time tracker""
drag, startPoint x: 413, startPoint y: 93, endPoint x: 421, endPoint y: 94, distance: 8.3
click at [421, 94] on input ""time tracker"" at bounding box center [515, 93] width 289 height 14
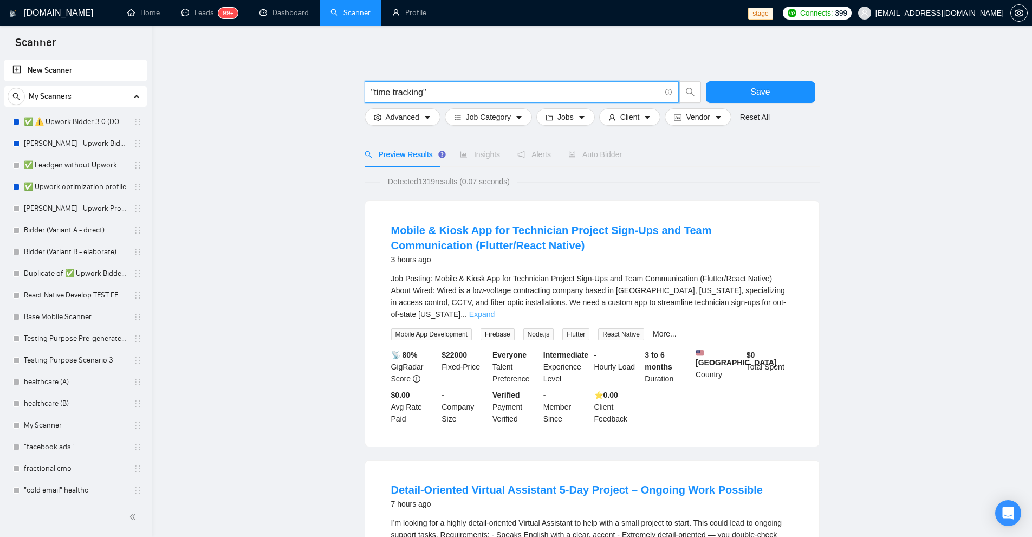
type input ""time tracking""
click at [494, 310] on link "Expand" at bounding box center [481, 314] width 25 height 9
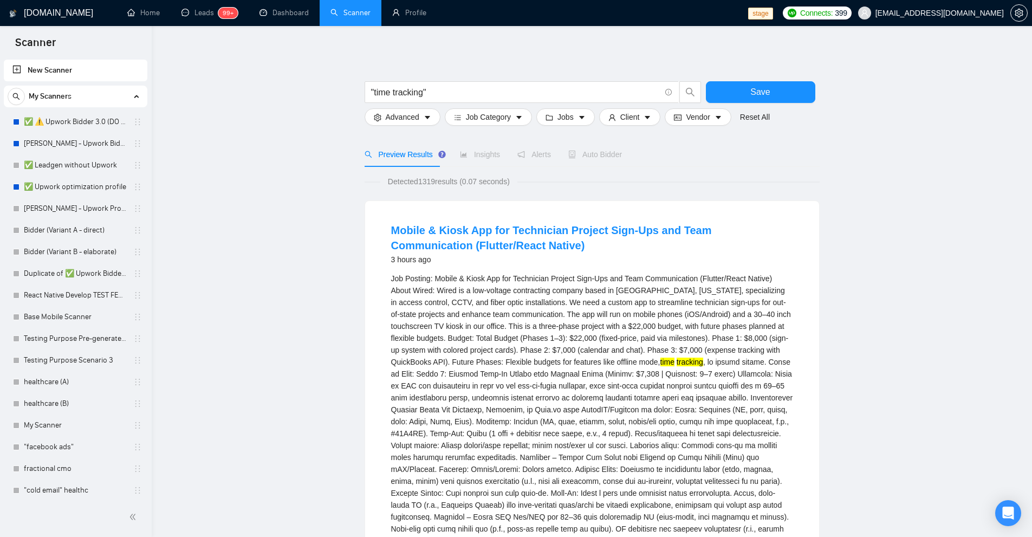
drag, startPoint x: 603, startPoint y: 367, endPoint x: 631, endPoint y: 366, distance: 28.2
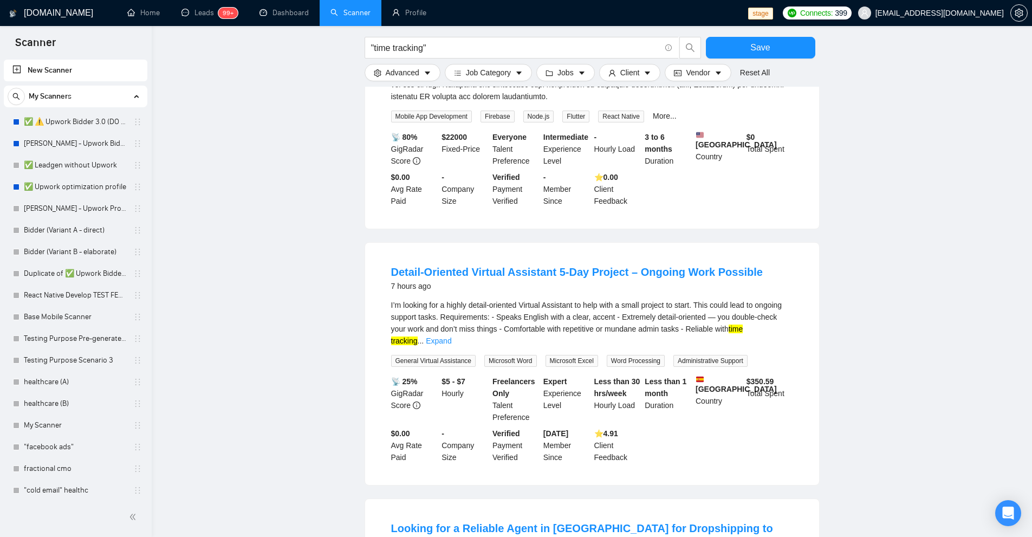
scroll to position [542, 0]
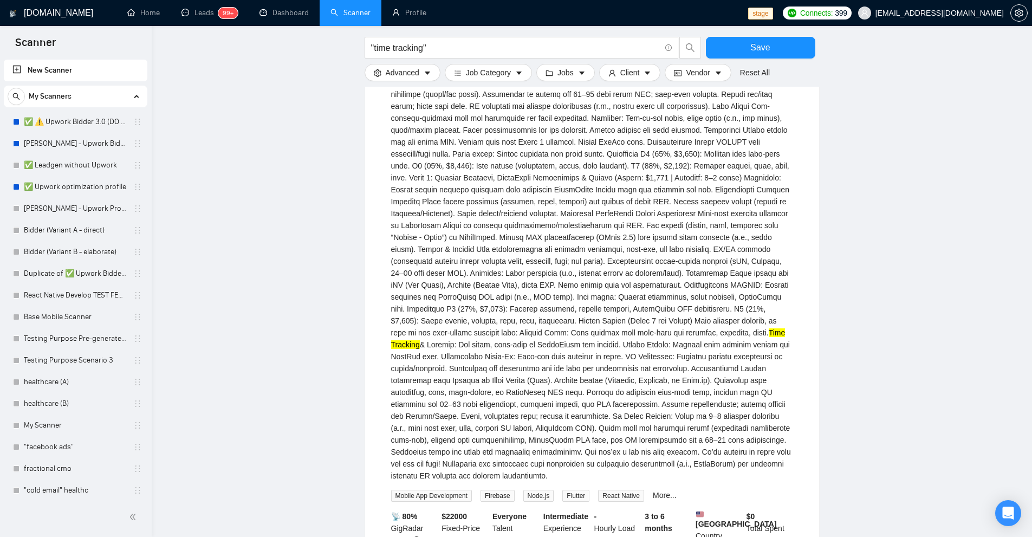
click at [770, 313] on div "Job Posting: Mobile & Kiosk App for Technician Project Sign-Ups and Team Commun…" at bounding box center [592, 106] width 402 height 751
click at [768, 328] on mark "Time" at bounding box center [776, 332] width 17 height 9
drag, startPoint x: 767, startPoint y: 321, endPoint x: 403, endPoint y: 337, distance: 364.3
click at [403, 337] on div "Job Posting: Mobile & Kiosk App for Technician Project Sign-Ups and Team Commun…" at bounding box center [592, 106] width 402 height 751
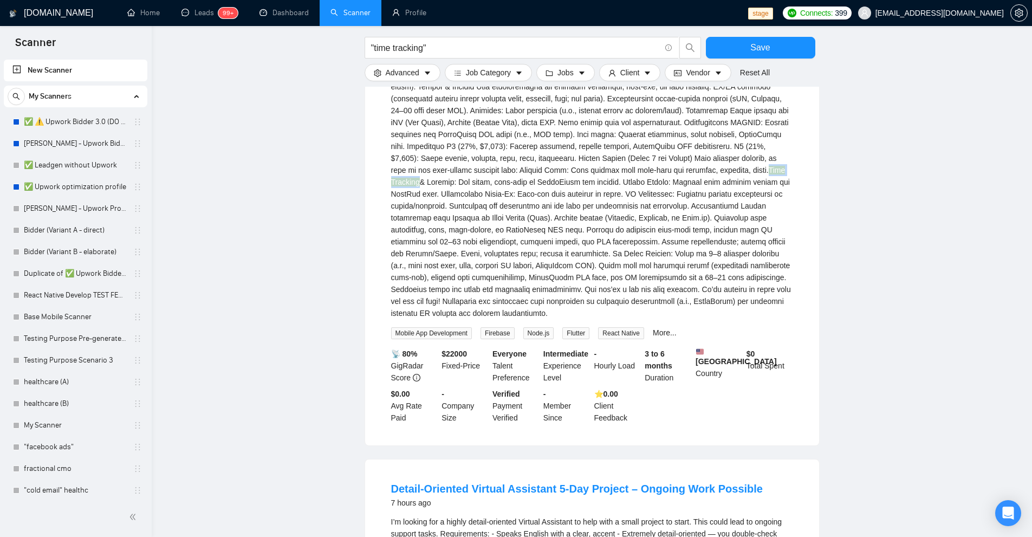
scroll to position [921, 0]
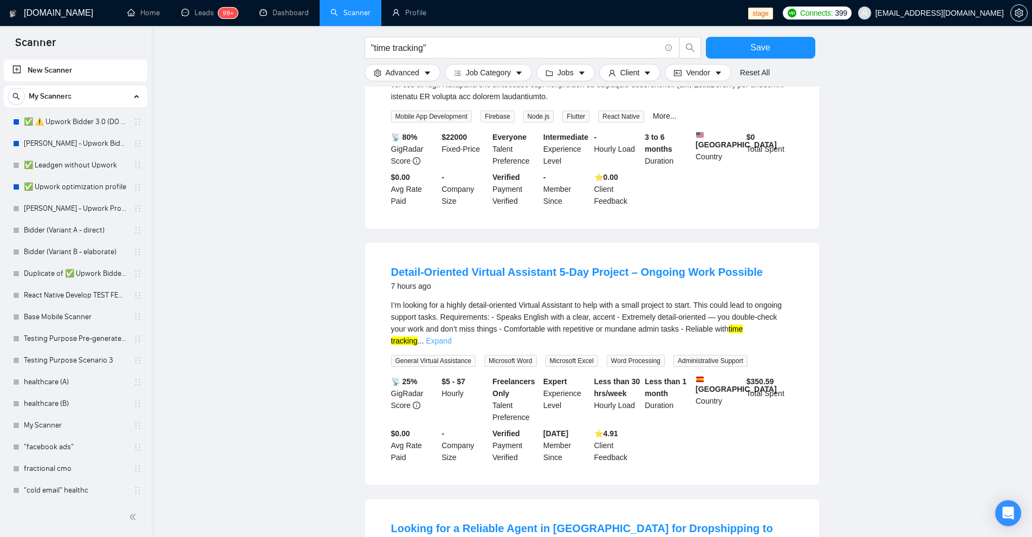
click at [451, 336] on link "Expand" at bounding box center [438, 340] width 25 height 9
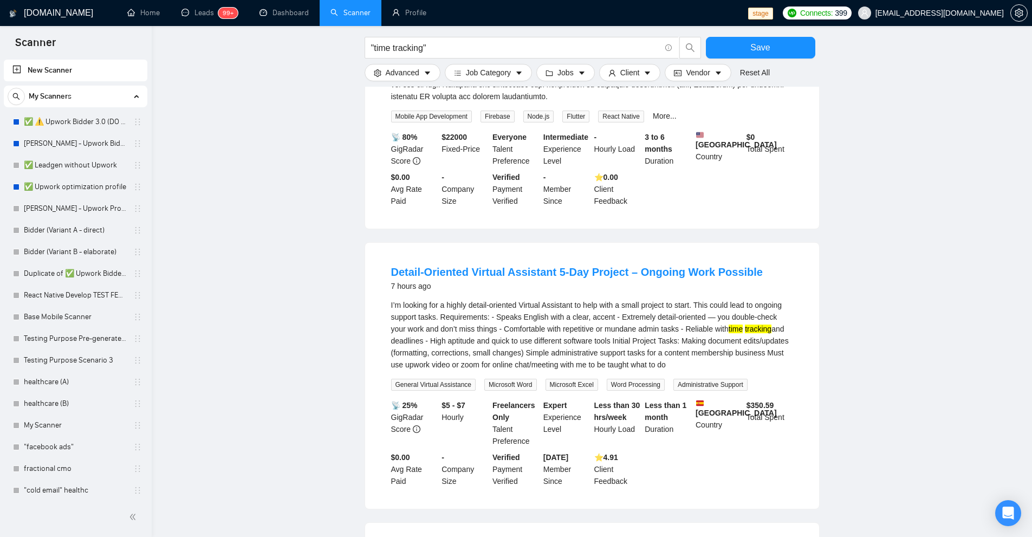
click at [688, 323] on div "I’m looking for a highly detail-oriented Virtual Assistant to help with a small…" at bounding box center [592, 334] width 402 height 71
drag, startPoint x: 688, startPoint y: 323, endPoint x: 750, endPoint y: 324, distance: 62.3
click at [750, 324] on div "I’m looking for a highly detail-oriented Virtual Assistant to help with a small…" at bounding box center [592, 334] width 402 height 71
click at [750, 324] on mark "tracking" at bounding box center [758, 328] width 27 height 9
drag, startPoint x: 750, startPoint y: 324, endPoint x: 723, endPoint y: 324, distance: 26.5
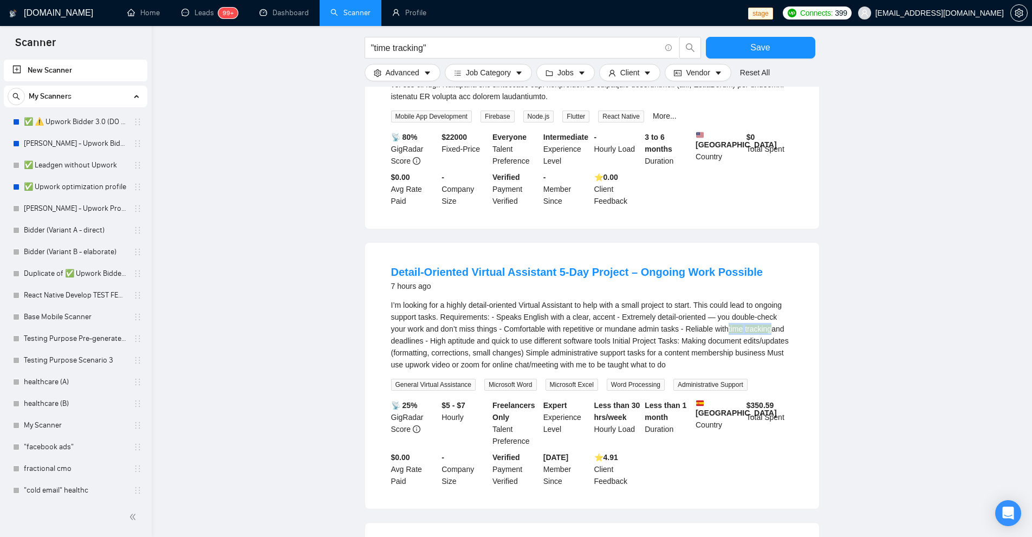
click at [723, 324] on div "I’m looking for a highly detail-oriented Virtual Assistant to help with a small…" at bounding box center [592, 334] width 402 height 71
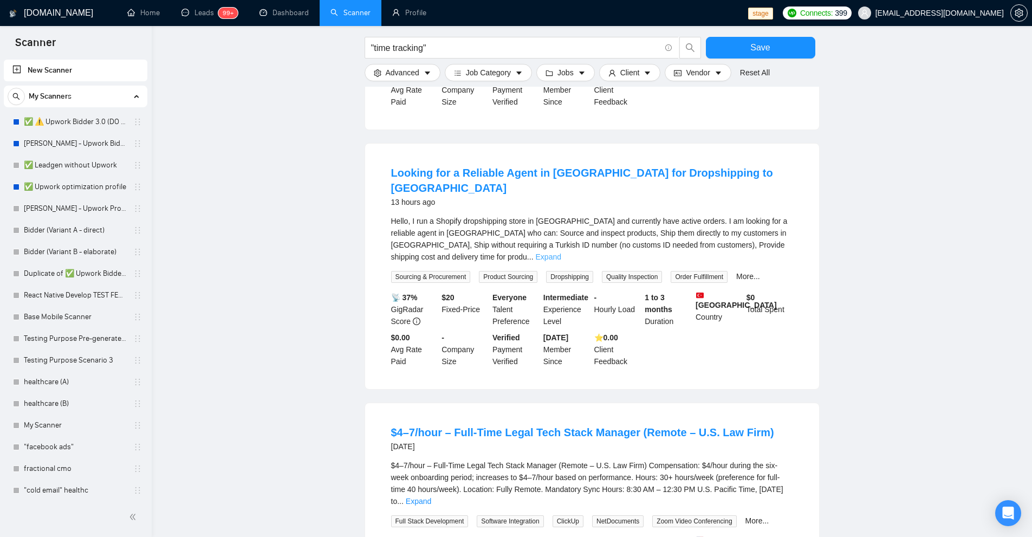
click at [561, 252] on link "Expand" at bounding box center [548, 256] width 25 height 9
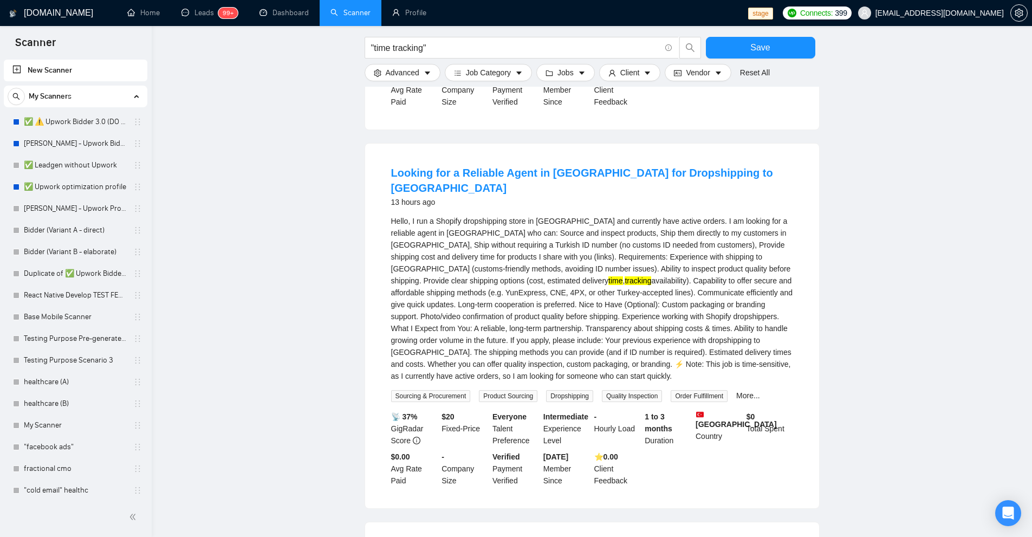
click at [622, 276] on mark "time" at bounding box center [615, 280] width 14 height 9
drag, startPoint x: 777, startPoint y: 247, endPoint x: 405, endPoint y: 256, distance: 372.1
click at [405, 256] on div "Hello, I run a Shopify dropshipping store in [GEOGRAPHIC_DATA] and currently ha…" at bounding box center [592, 298] width 402 height 167
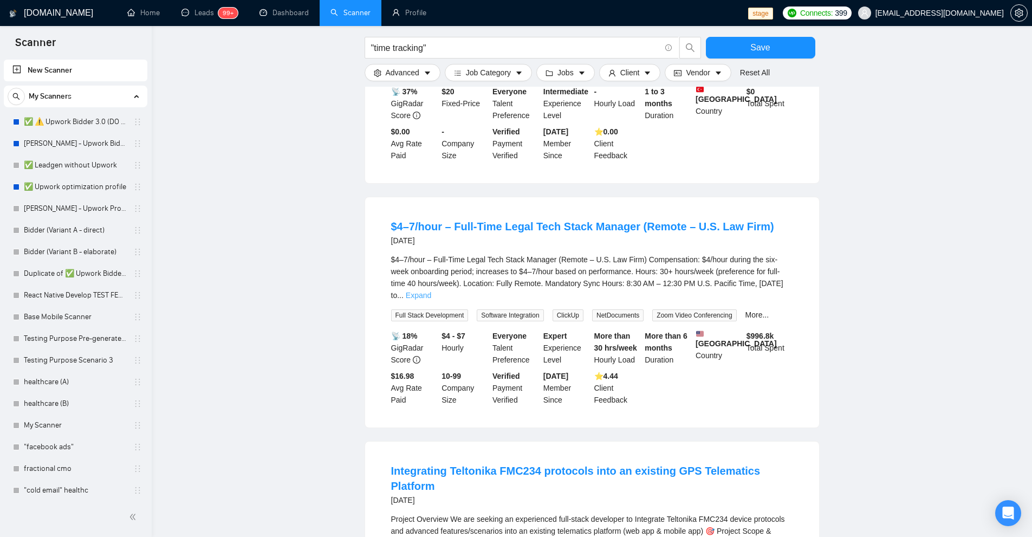
click at [799, 246] on li "$4–7/hour – Full-Time Legal Tech Stack Manager (Remote – U.S. Law Firm) [DATE] …" at bounding box center [592, 312] width 428 height 204
click at [431, 291] on link "Expand" at bounding box center [418, 295] width 25 height 9
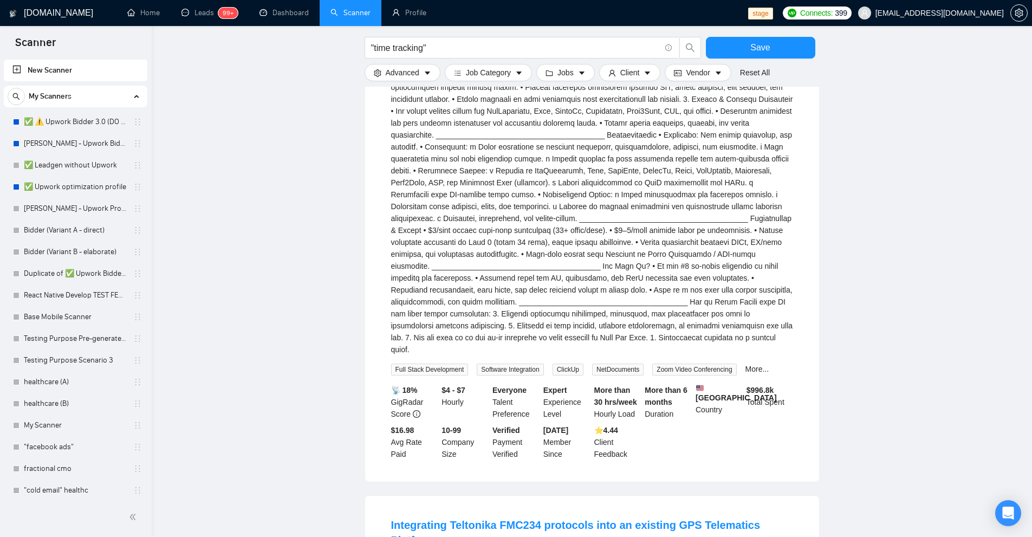
scroll to position [2419, 0]
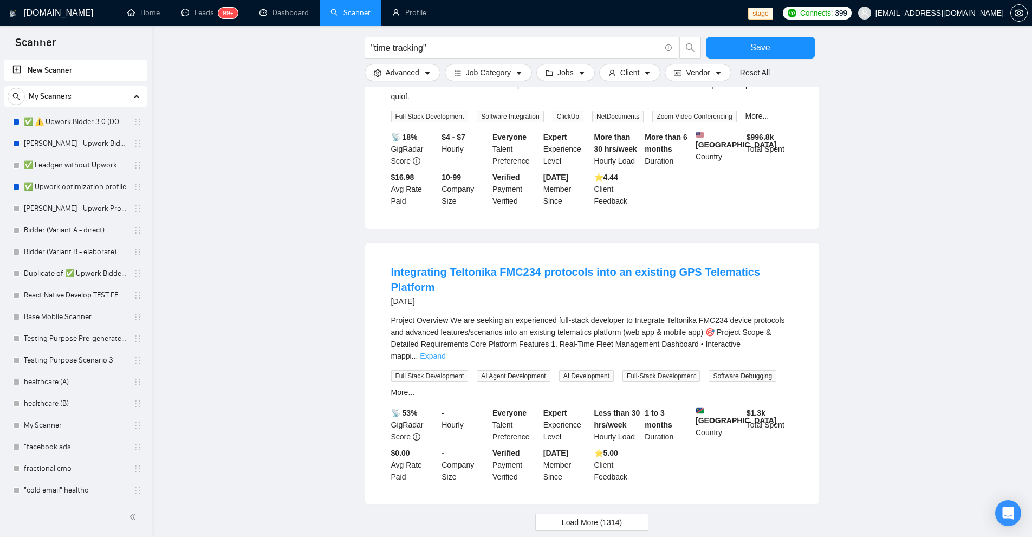
click at [445, 351] on link "Expand" at bounding box center [432, 355] width 25 height 9
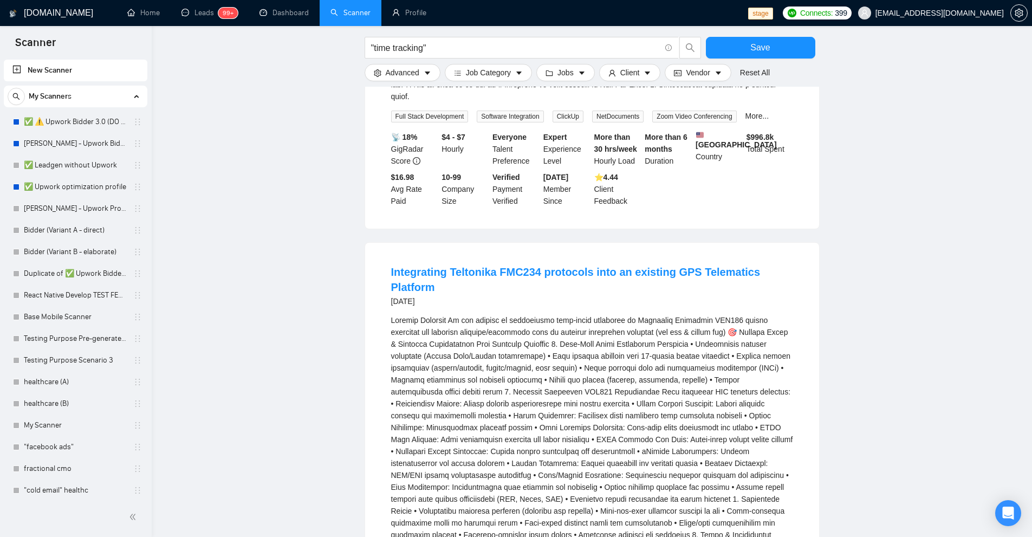
drag, startPoint x: 481, startPoint y: 505, endPoint x: 508, endPoint y: 504, distance: 27.6
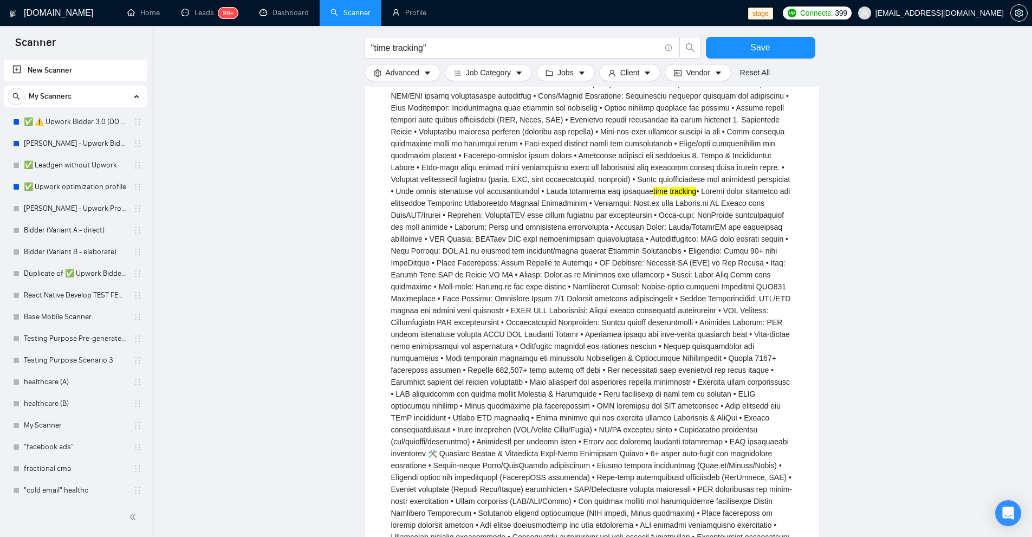
scroll to position [3086, 0]
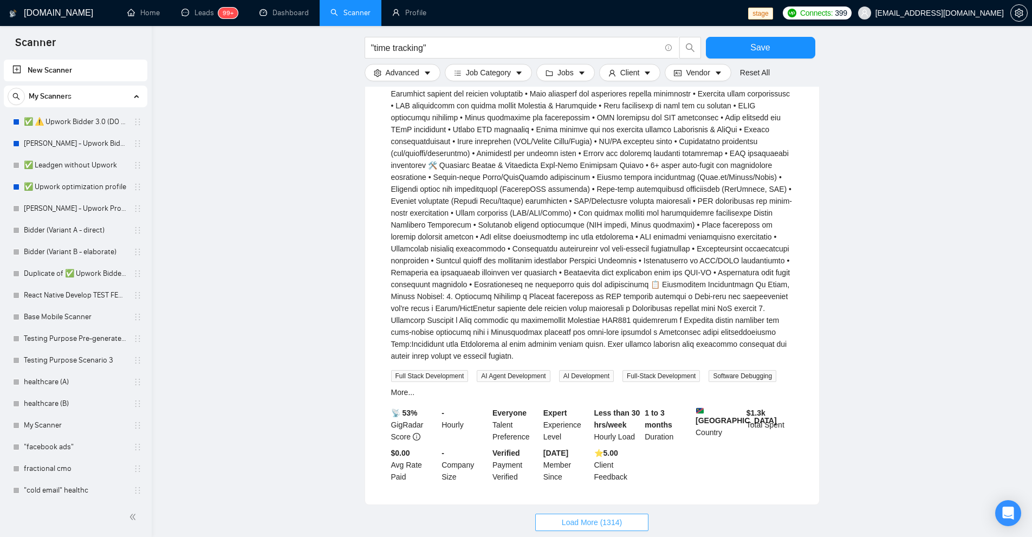
click at [581, 516] on span "Load More (1314)" at bounding box center [592, 522] width 60 height 12
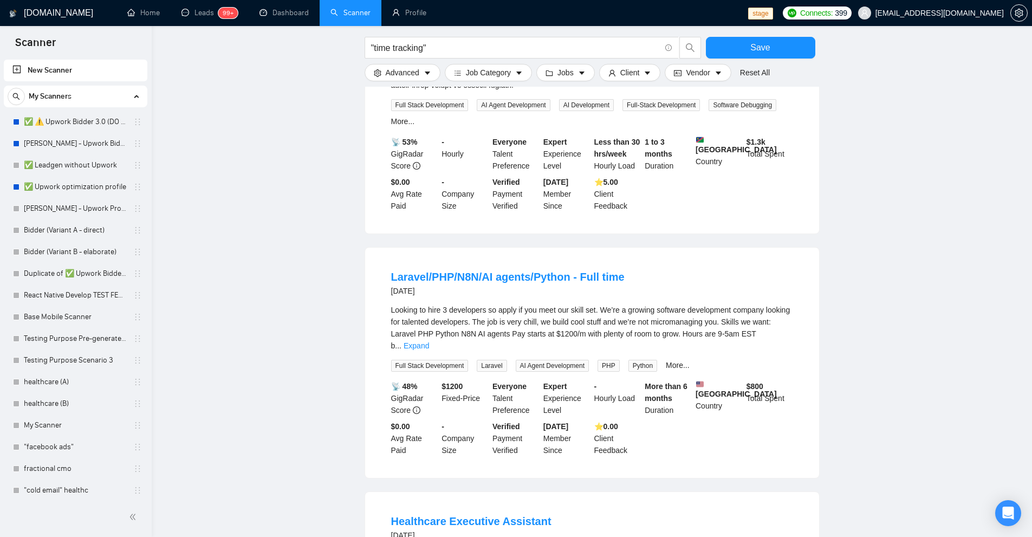
scroll to position [3411, 0]
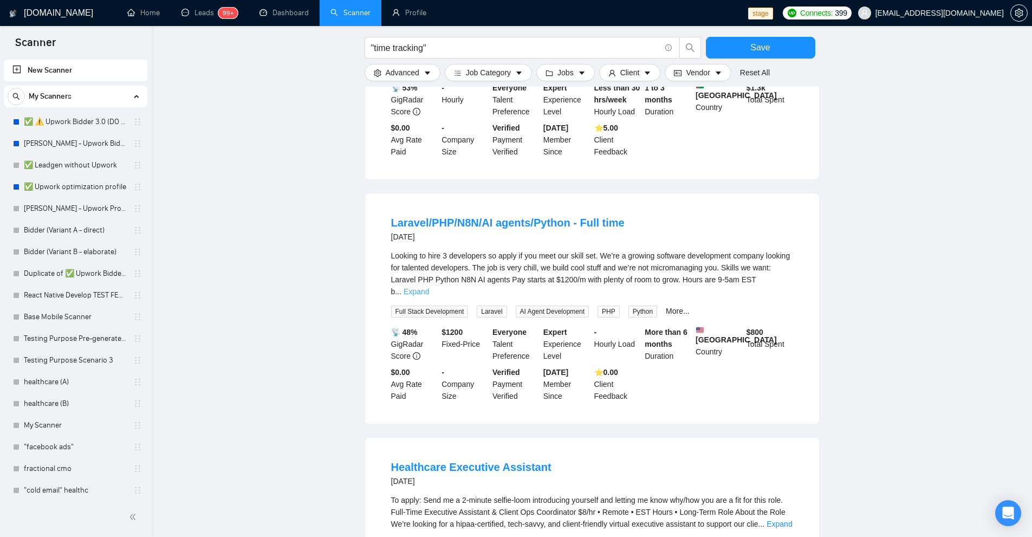
click at [429, 287] on link "Expand" at bounding box center [415, 291] width 25 height 9
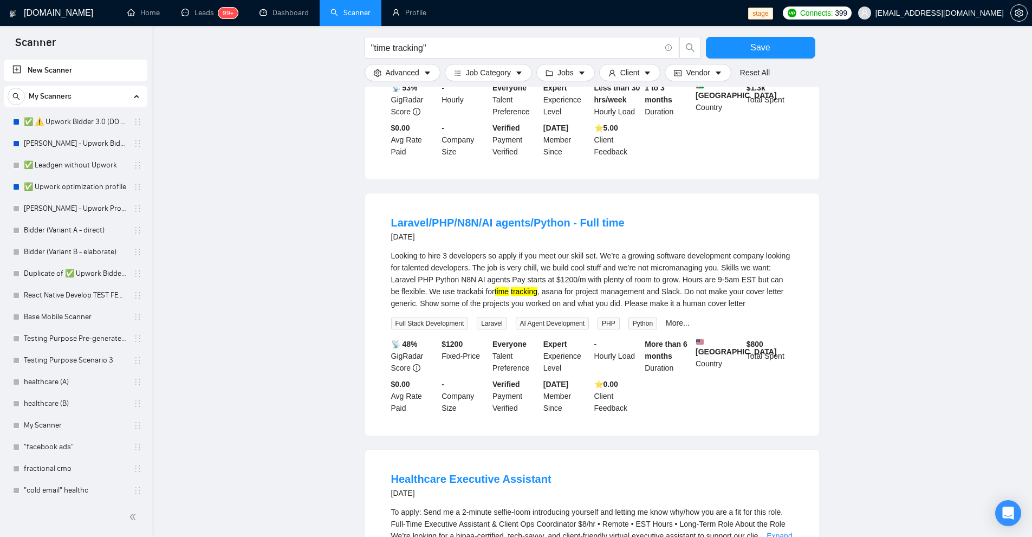
click at [494, 287] on mark "time" at bounding box center [501, 291] width 14 height 9
drag, startPoint x: 489, startPoint y: 212, endPoint x: 518, endPoint y: 212, distance: 29.2
click at [518, 250] on div "Looking to hire 3 developers so apply if you meet our skill set. We’re a growin…" at bounding box center [592, 280] width 402 height 60
click at [537, 250] on div "Looking to hire 3 developers so apply if you meet our skill set. We’re a growin…" at bounding box center [592, 280] width 402 height 60
drag, startPoint x: 537, startPoint y: 216, endPoint x: 591, endPoint y: 213, distance: 54.7
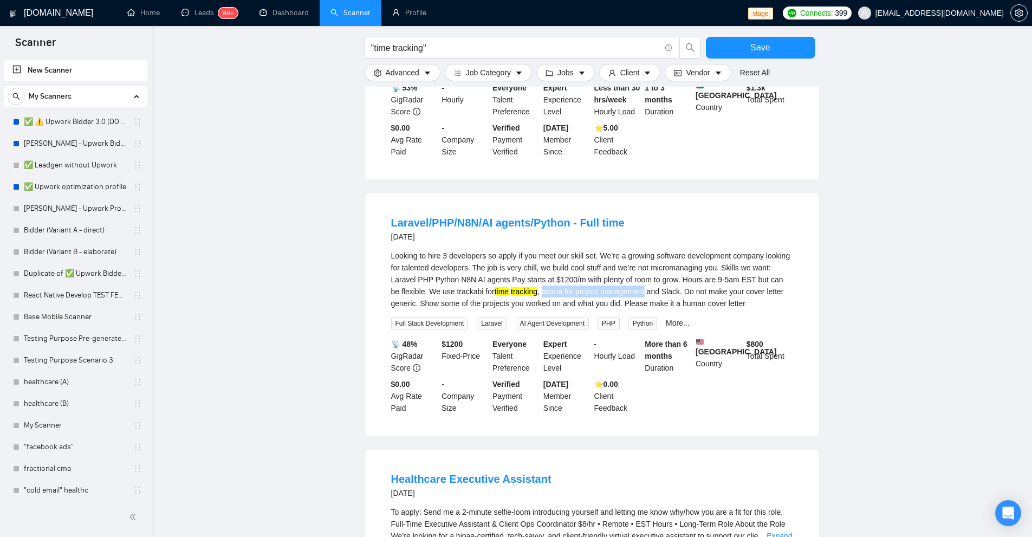
click at [591, 250] on div "Looking to hire 3 developers so apply if you meet our skill set. We’re a growin…" at bounding box center [592, 280] width 402 height 60
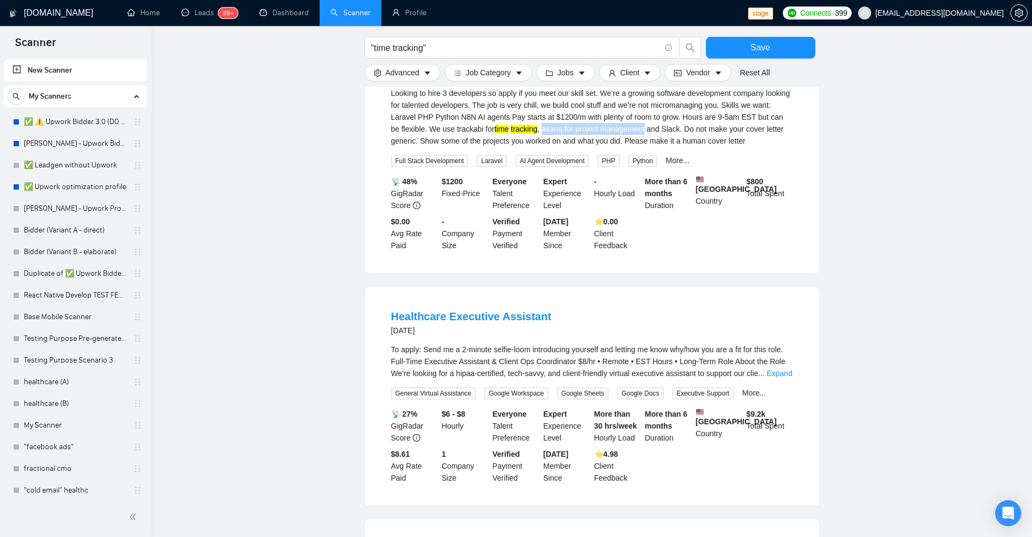
scroll to position [3628, 0]
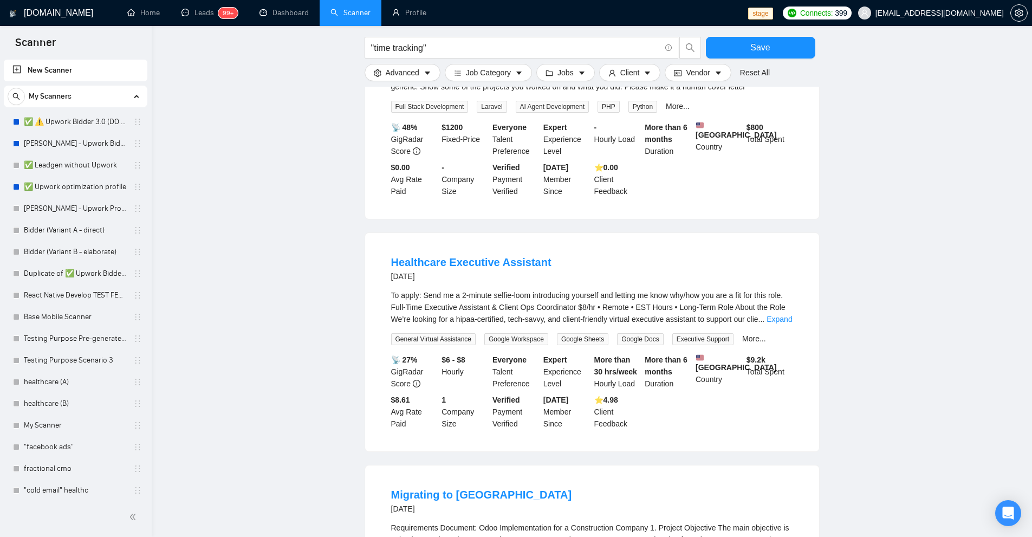
click at [796, 246] on li "Healthcare Executive Assistant [DATE] To apply: Send me a 2-minute selfie-loom …" at bounding box center [592, 342] width 428 height 192
click at [780, 315] on link "Expand" at bounding box center [778, 319] width 25 height 9
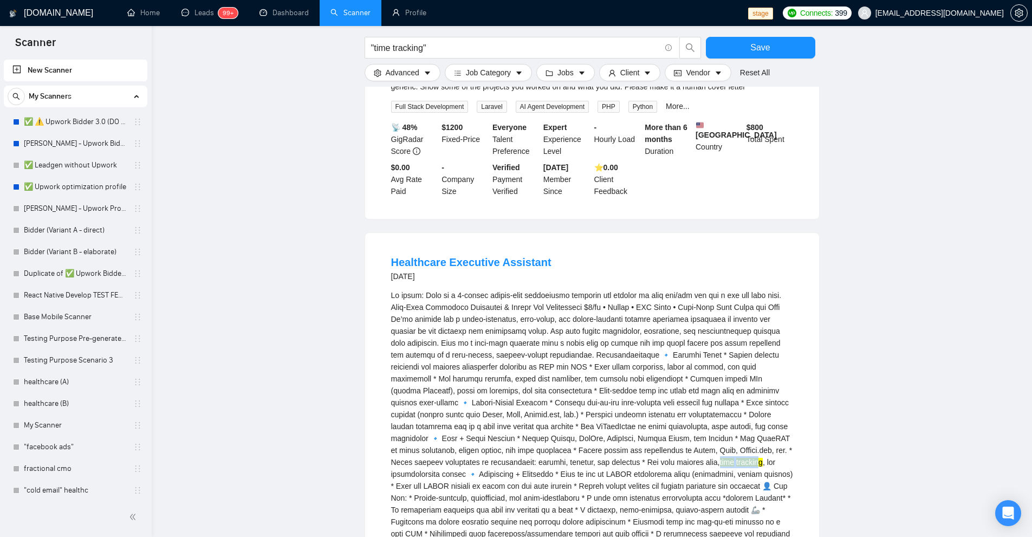
drag, startPoint x: 628, startPoint y: 382, endPoint x: 669, endPoint y: 385, distance: 41.3
click at [669, 385] on div "time tracking" at bounding box center [592, 450] width 402 height 322
click at [736, 458] on mark "tracking" at bounding box center [749, 462] width 27 height 9
drag, startPoint x: 692, startPoint y: 388, endPoint x: 770, endPoint y: 387, distance: 77.4
click at [770, 387] on div "time tracking" at bounding box center [592, 450] width 402 height 322
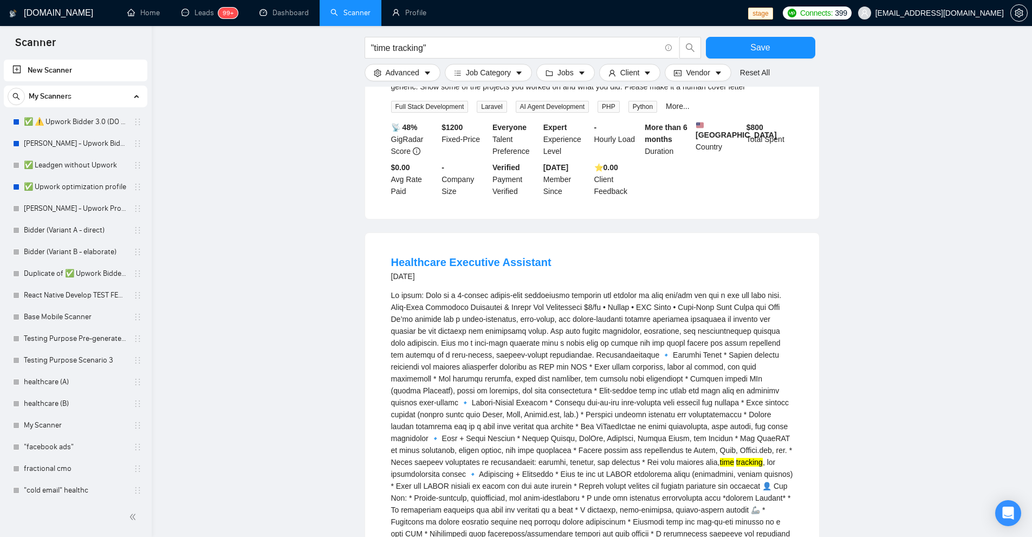
click at [676, 436] on div "time tracking" at bounding box center [592, 450] width 402 height 322
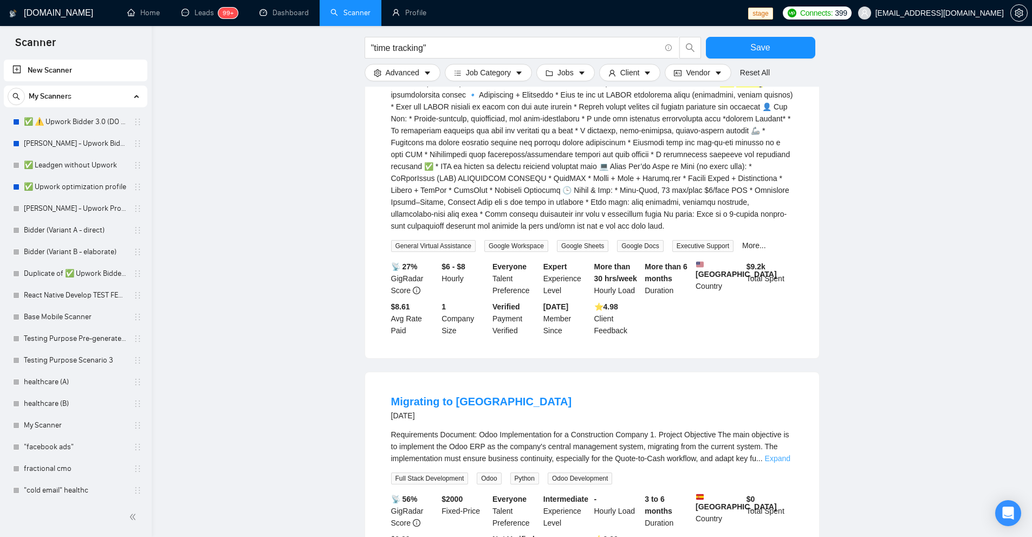
click at [776, 454] on link "Expand" at bounding box center [777, 458] width 25 height 9
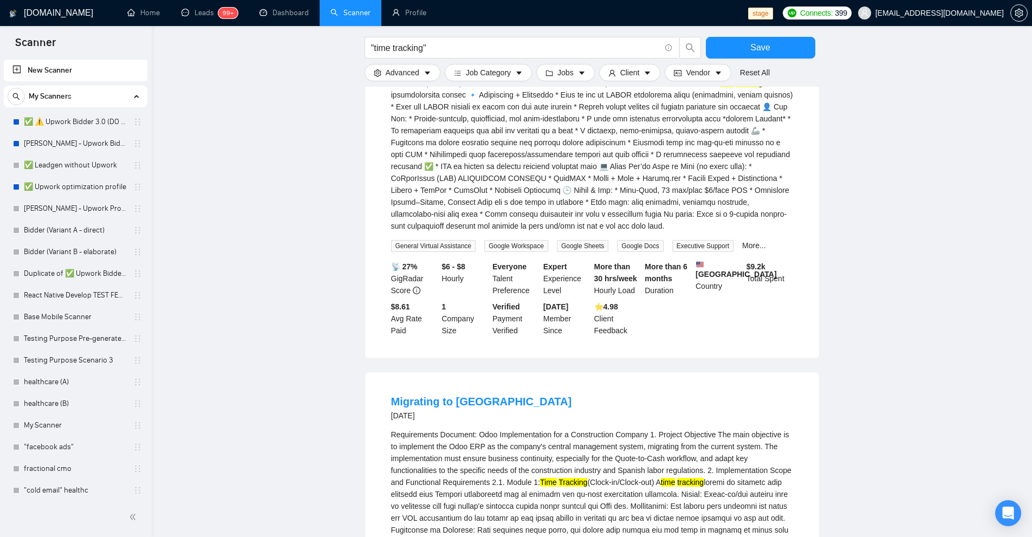
click at [544, 478] on mark "Time" at bounding box center [548, 482] width 17 height 9
drag, startPoint x: 544, startPoint y: 402, endPoint x: 564, endPoint y: 403, distance: 20.6
click at [669, 478] on mark "time" at bounding box center [668, 482] width 14 height 9
drag, startPoint x: 669, startPoint y: 401, endPoint x: 696, endPoint y: 403, distance: 26.6
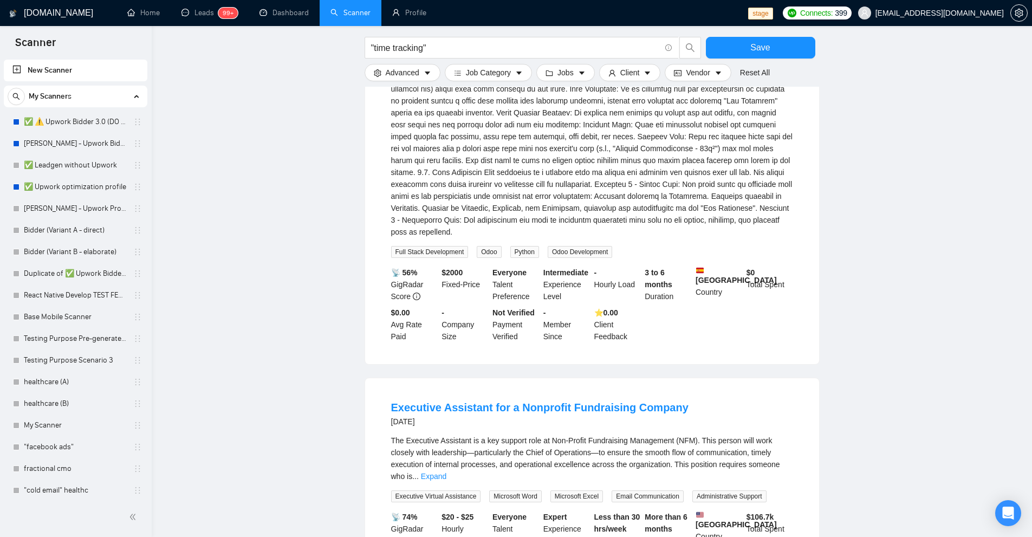
scroll to position [4896, 0]
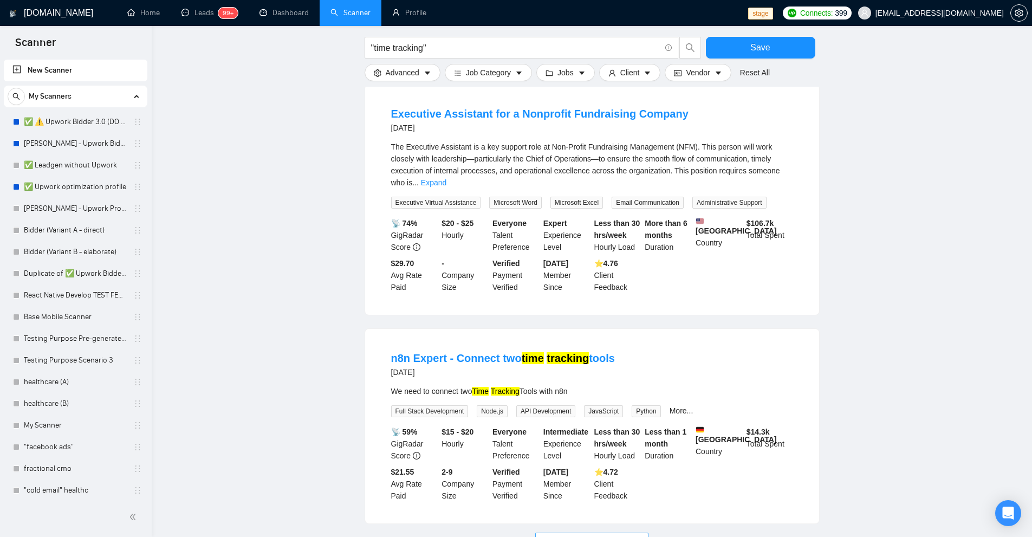
click at [596, 532] on button "Load More (1309)" at bounding box center [591, 540] width 113 height 17
click at [590, 535] on span "Loading..." at bounding box center [591, 541] width 41 height 12
drag, startPoint x: 384, startPoint y: 292, endPoint x: 557, endPoint y: 296, distance: 172.8
click at [556, 342] on li "n8n Expert - Connect two time tracking tools [DATE] We need to connect two Time…" at bounding box center [592, 426] width 428 height 168
click at [557, 385] on div "We need to connect two Time Tracking Tools with n8n" at bounding box center [592, 391] width 402 height 12
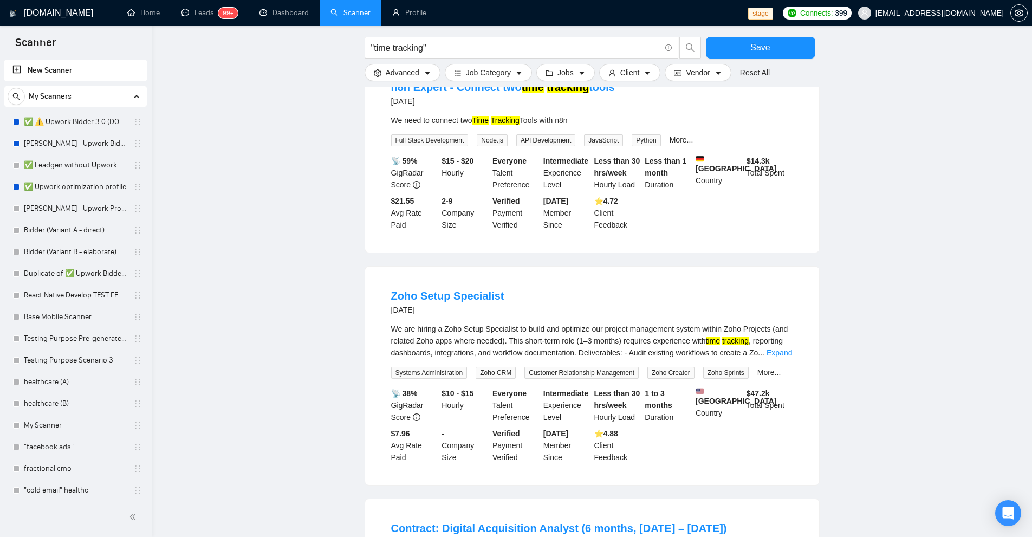
scroll to position [5221, 0]
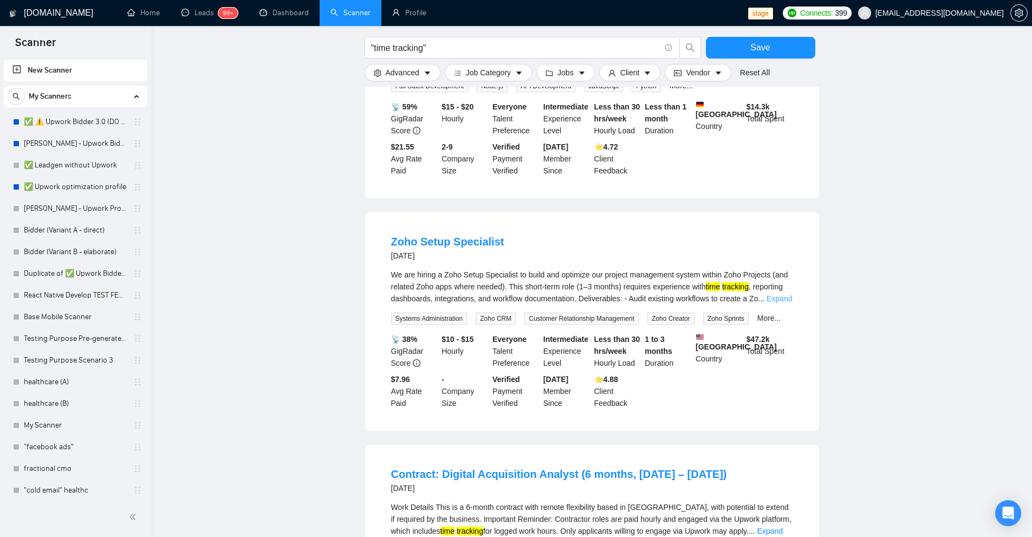
click at [767, 294] on link "Expand" at bounding box center [778, 298] width 25 height 9
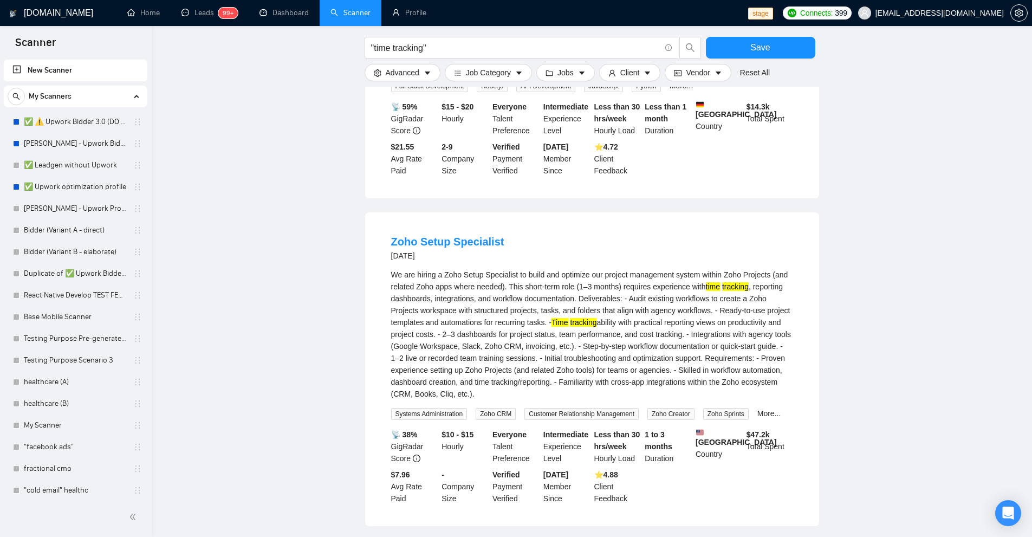
click at [555, 318] on mark "Time" at bounding box center [559, 322] width 17 height 9
drag, startPoint x: 555, startPoint y: 229, endPoint x: 584, endPoint y: 227, distance: 28.8
click at [584, 269] on div "We are hiring a Zoho Setup Specialist to build and optimize our project managem…" at bounding box center [592, 334] width 402 height 131
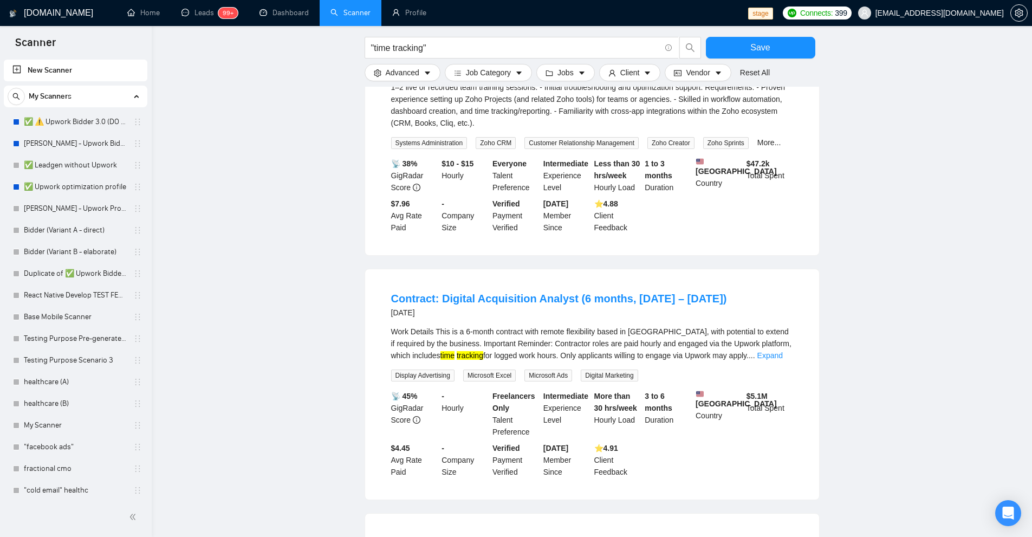
scroll to position [5546, 0]
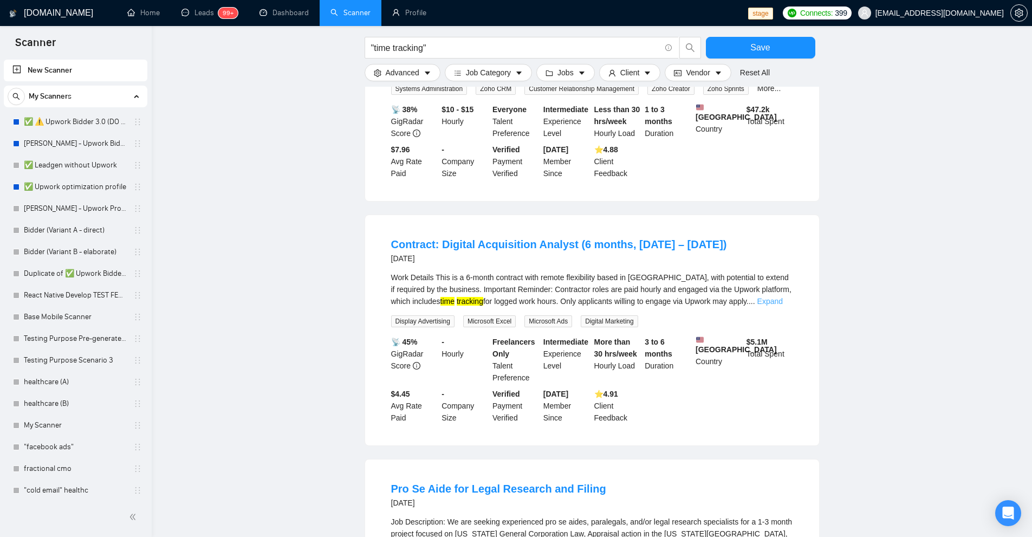
click at [770, 297] on link "Expand" at bounding box center [769, 301] width 25 height 9
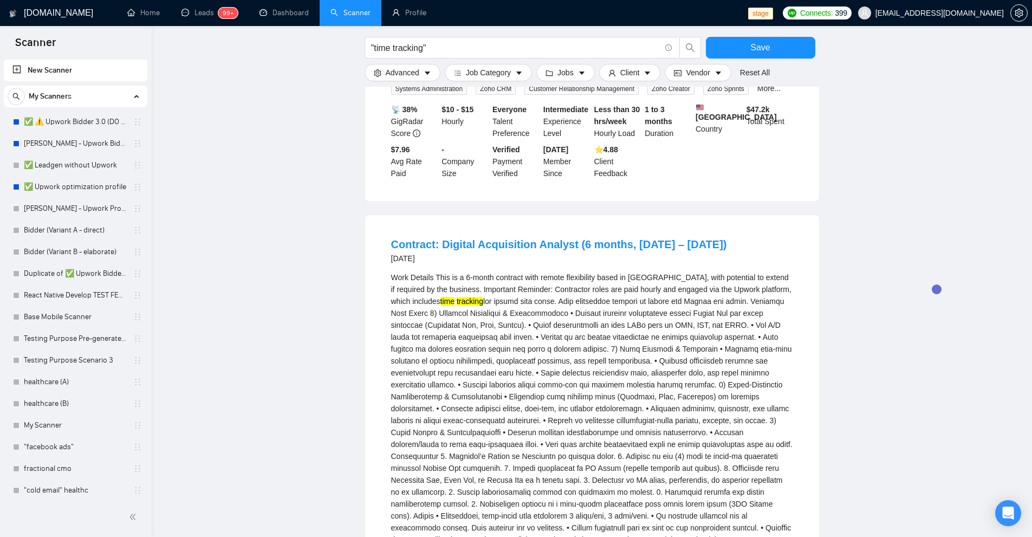
click at [509, 271] on div "Work Details This is a 6-month contract with remote flexibility based in [GEOGR…" at bounding box center [592, 414] width 402 height 286
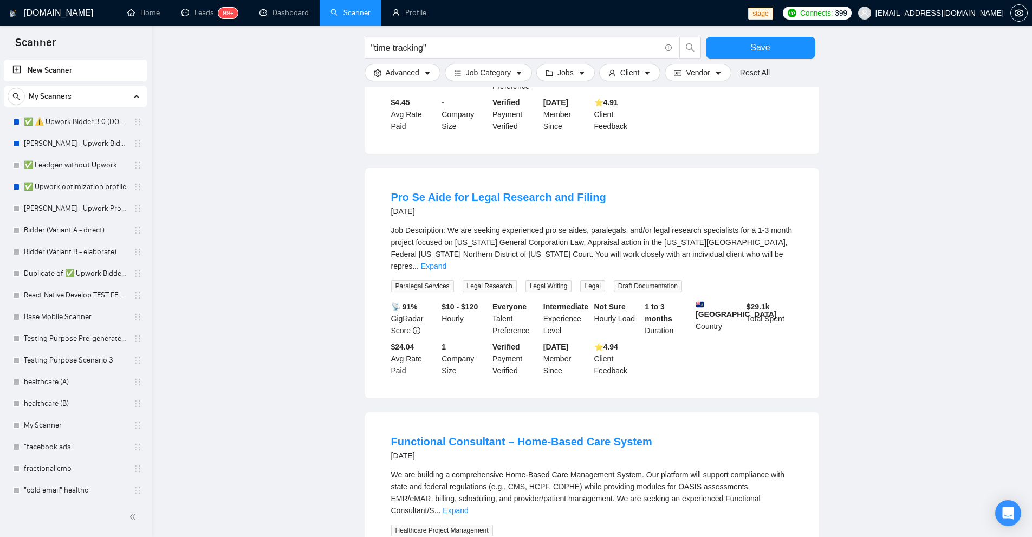
scroll to position [6250, 0]
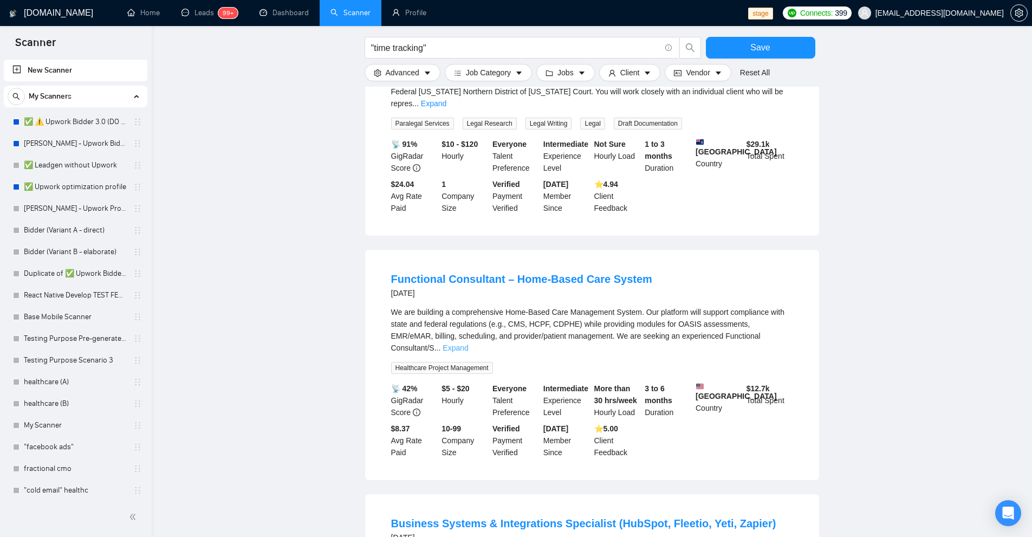
click at [468, 343] on link "Expand" at bounding box center [454, 347] width 25 height 9
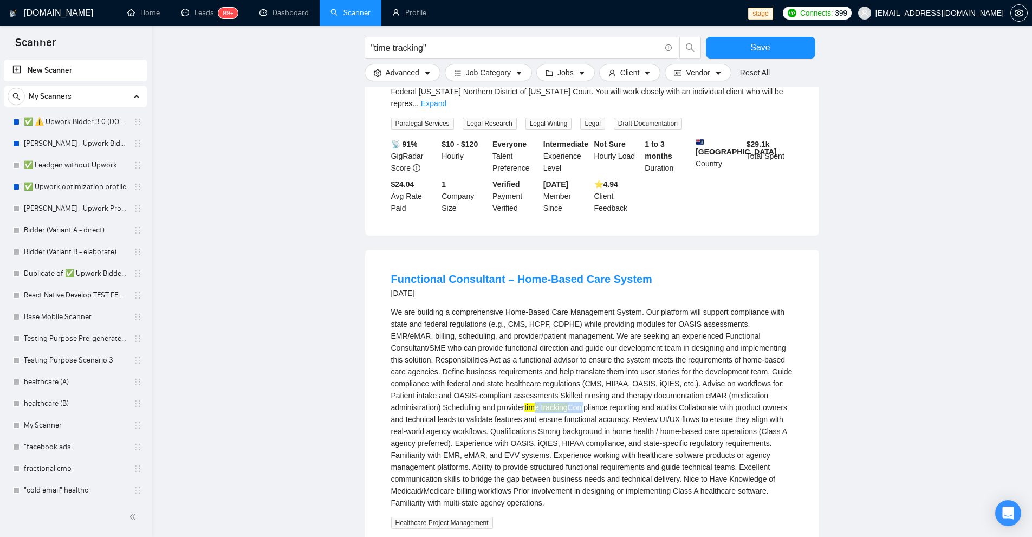
drag, startPoint x: 490, startPoint y: 310, endPoint x: 529, endPoint y: 311, distance: 39.0
click at [529, 311] on div "We are building a comprehensive Home-Based Care Management System. Our platform…" at bounding box center [592, 407] width 402 height 203
click at [501, 323] on div "We are building a comprehensive Home-Based Care Management System. Our platform…" at bounding box center [592, 407] width 402 height 203
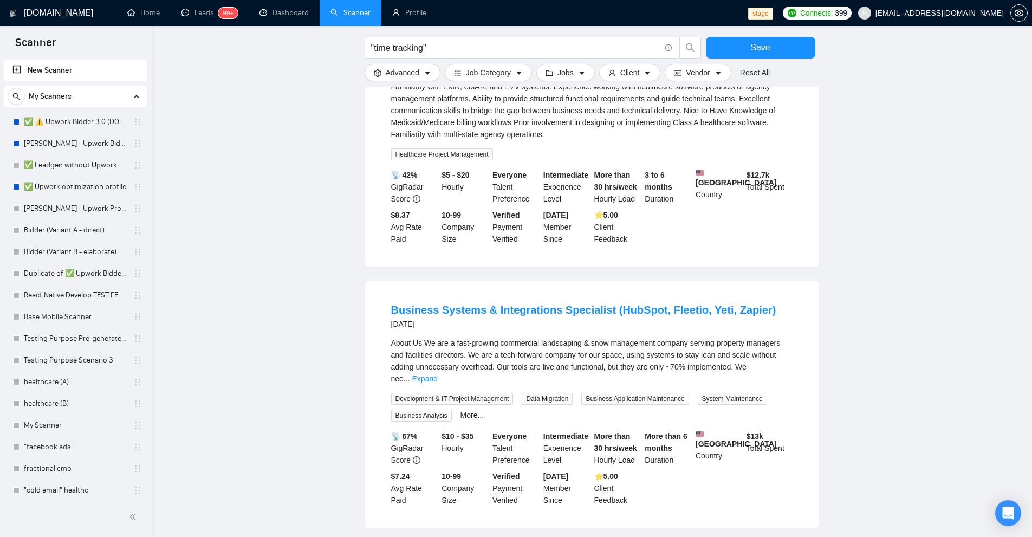
click at [438, 374] on link "Expand" at bounding box center [424, 378] width 25 height 9
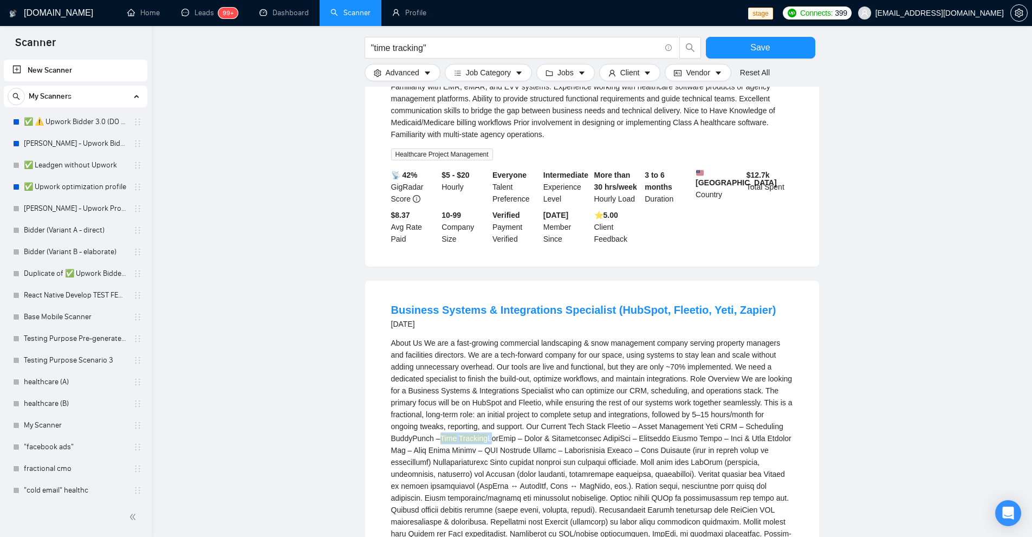
drag, startPoint x: 446, startPoint y: 343, endPoint x: 488, endPoint y: 341, distance: 42.3
click at [488, 341] on div "About Us We are a fast-growing commercial landscaping & snow management company…" at bounding box center [592, 468] width 402 height 262
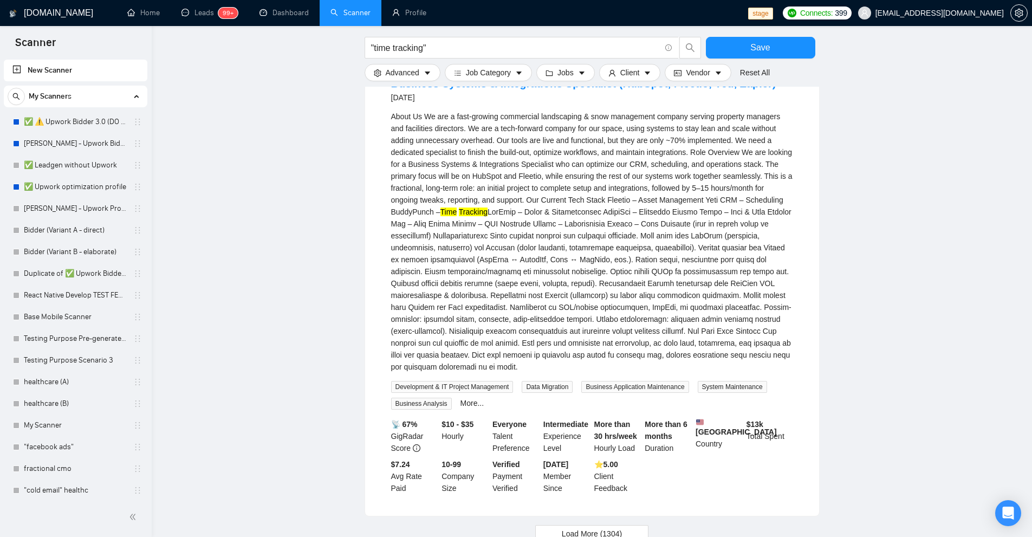
click at [592, 527] on span "Load More (1304)" at bounding box center [592, 533] width 60 height 12
click at [702, 185] on div "About Us We are a fast-growing commercial landscaping & snow management company…" at bounding box center [592, 241] width 402 height 262
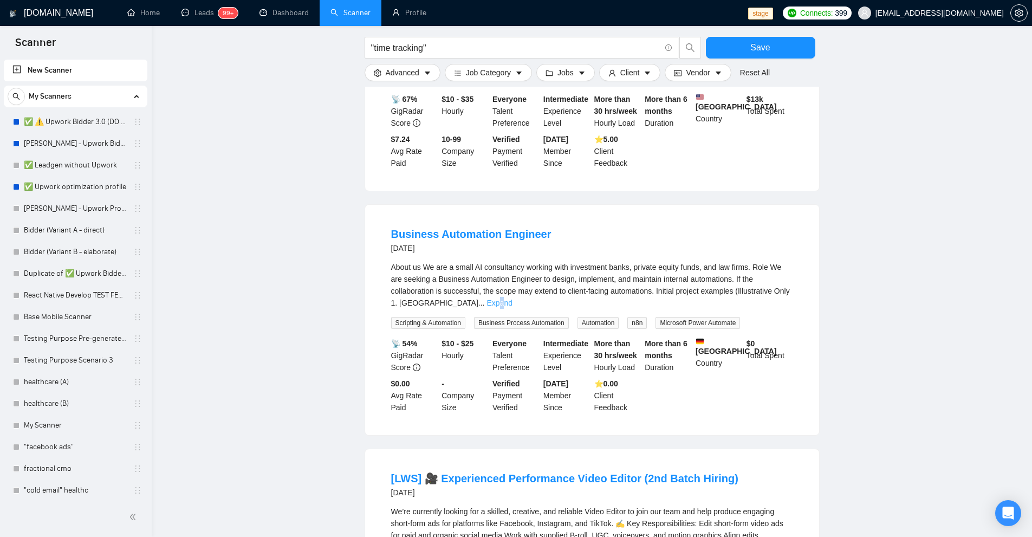
click at [512, 298] on link "Expand" at bounding box center [498, 302] width 25 height 9
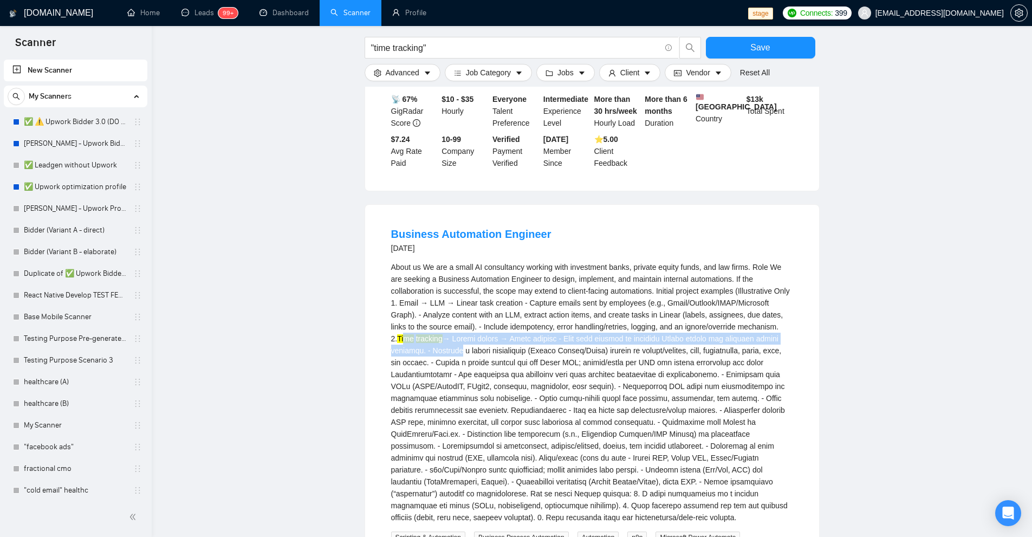
drag, startPoint x: 735, startPoint y: 235, endPoint x: 765, endPoint y: 249, distance: 32.5
click at [765, 261] on div "About us We are a small AI consultancy working with investment banks, private e…" at bounding box center [592, 392] width 402 height 262
click at [758, 261] on div "About us We are a small AI consultancy working with investment banks, private e…" at bounding box center [592, 392] width 402 height 262
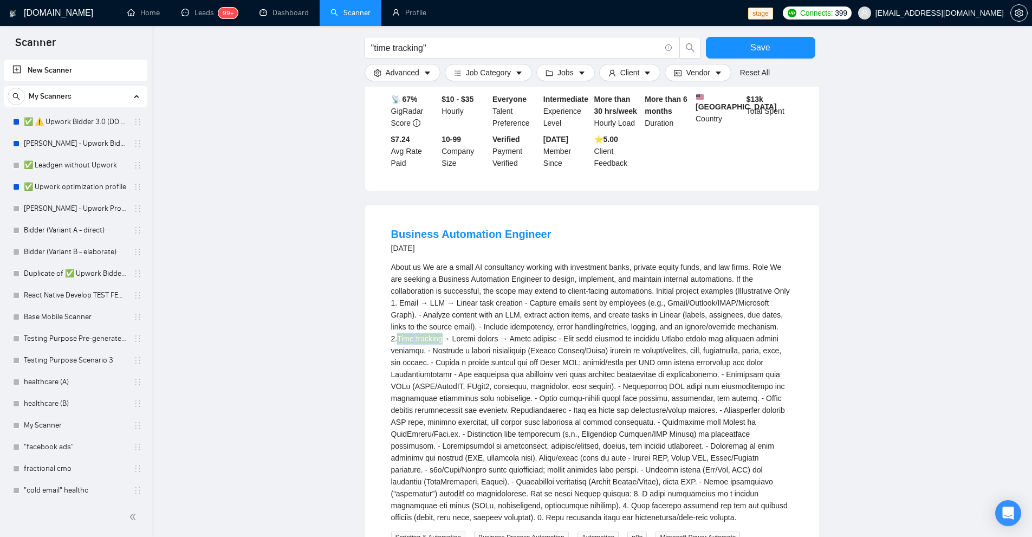
drag, startPoint x: 728, startPoint y: 236, endPoint x: 773, endPoint y: 235, distance: 44.4
click at [773, 261] on div "About us We are a small AI consultancy working with investment banks, private e…" at bounding box center [592, 392] width 402 height 262
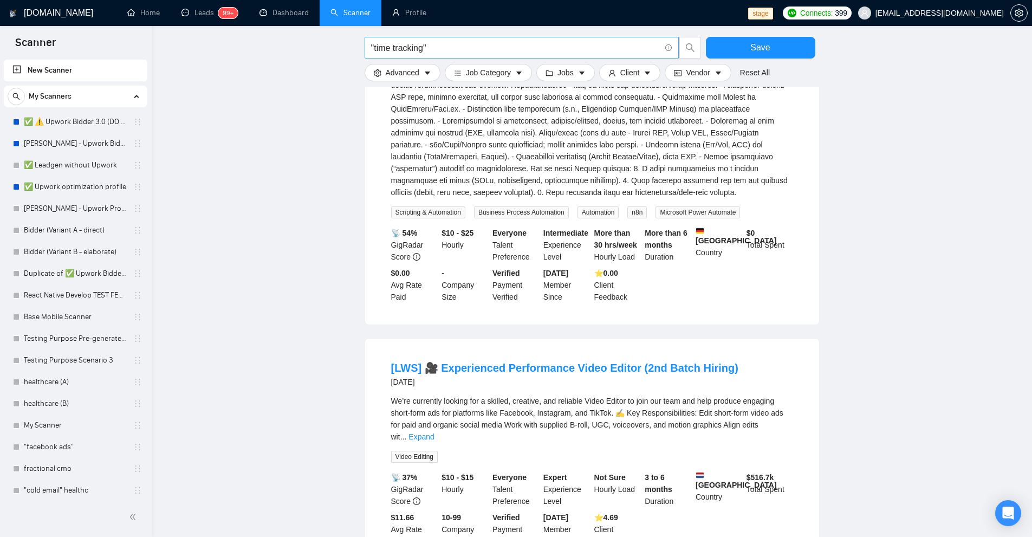
click at [401, 41] on input ""time tracking"" at bounding box center [515, 48] width 289 height 14
drag, startPoint x: 401, startPoint y: 41, endPoint x: 388, endPoint y: 47, distance: 14.8
click at [388, 47] on input ""time tracking"" at bounding box center [515, 48] width 289 height 14
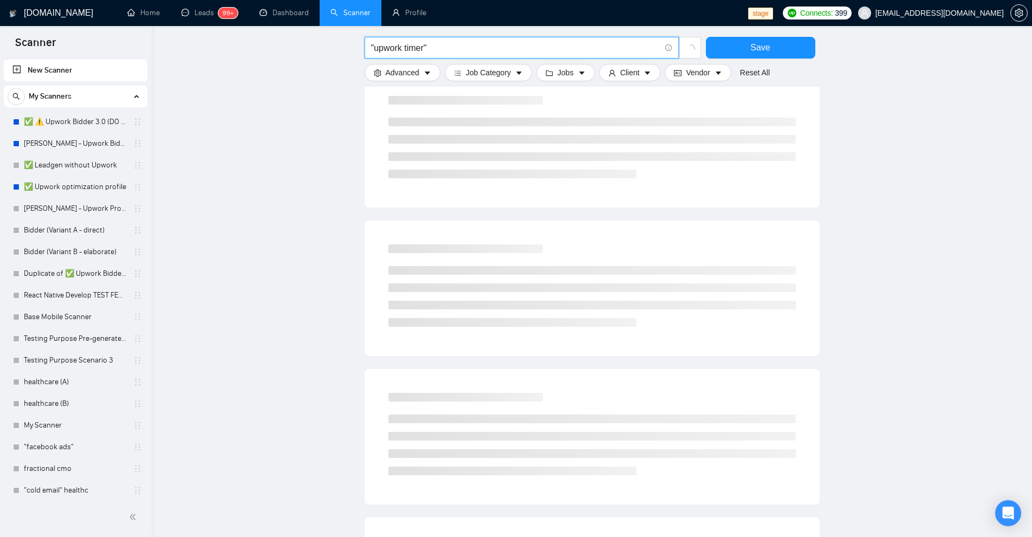
scroll to position [0, 0]
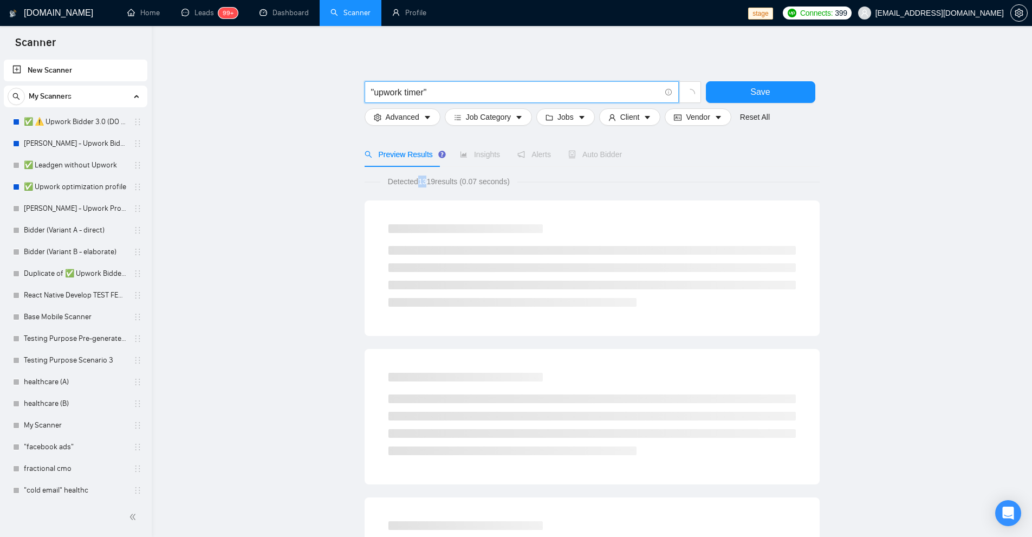
click at [435, 182] on span "Detected 1319 results (0.07 seconds)" at bounding box center [448, 181] width 137 height 12
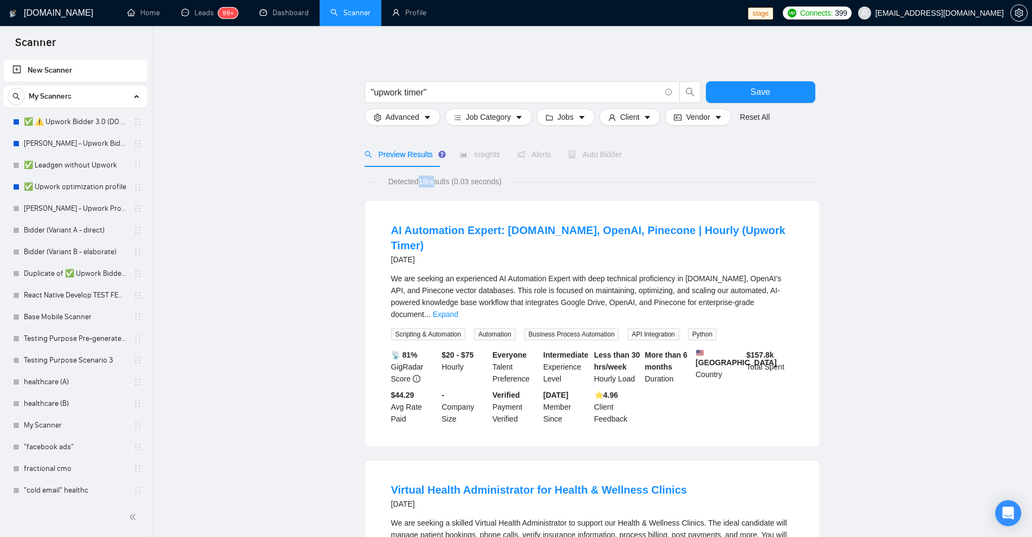
click at [434, 186] on span "Detected 18 results (0.03 seconds)" at bounding box center [445, 181] width 128 height 12
click at [458, 310] on link "Expand" at bounding box center [445, 314] width 25 height 9
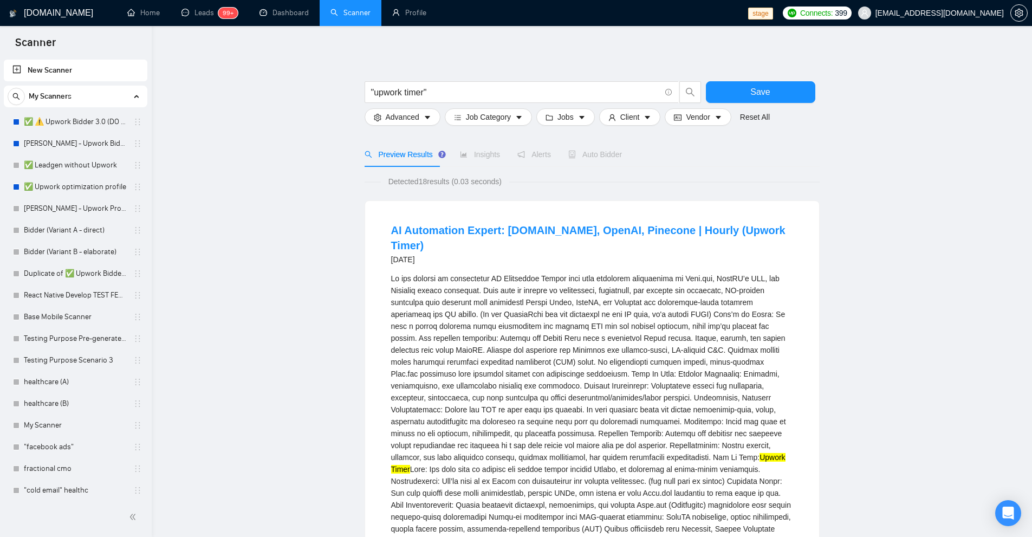
scroll to position [162, 0]
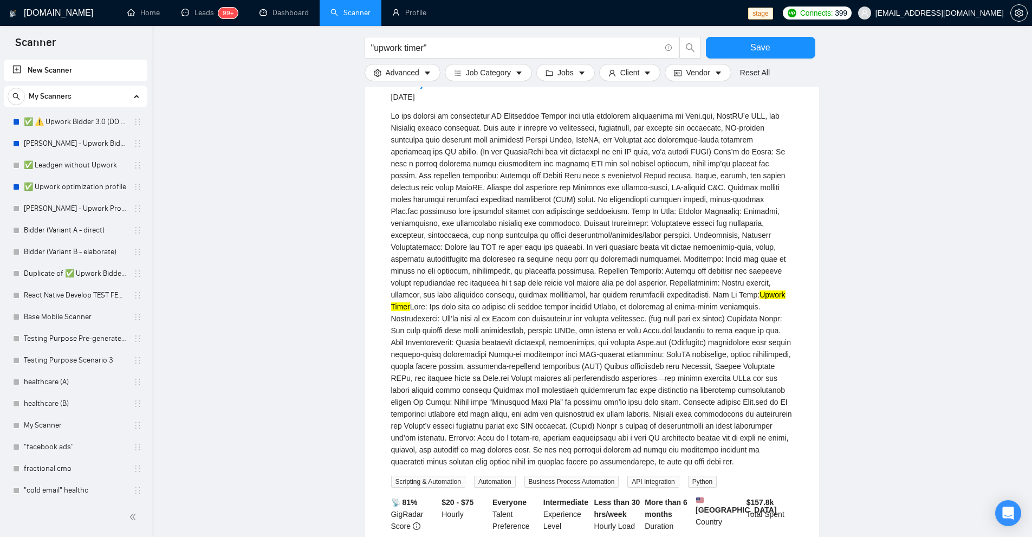
click at [759, 290] on mark "Upwork" at bounding box center [771, 294] width 25 height 9
drag, startPoint x: 653, startPoint y: 277, endPoint x: 675, endPoint y: 277, distance: 22.7
click at [675, 277] on div "Upwork Timer" at bounding box center [592, 288] width 402 height 357
copy div "Upwork Timer"
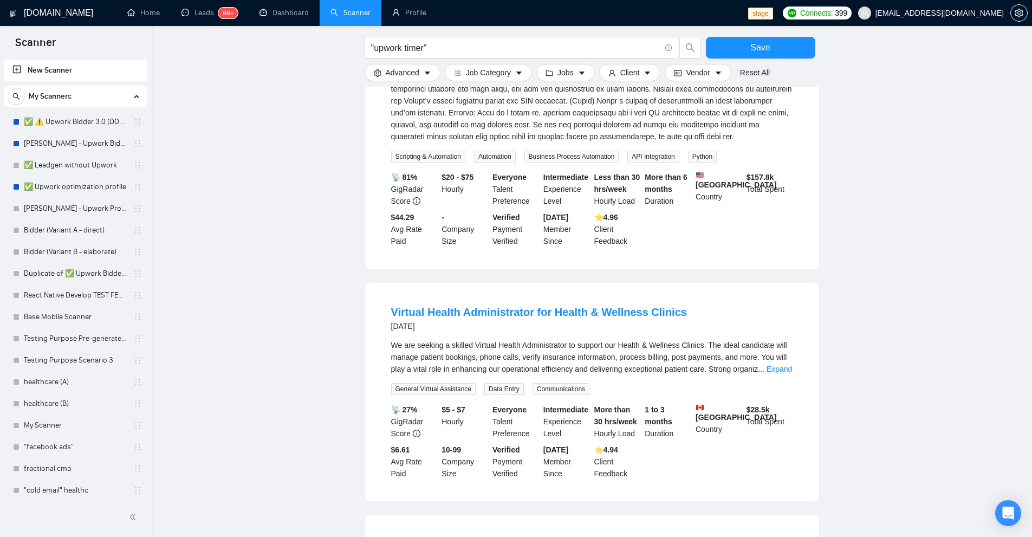
scroll to position [542, 0]
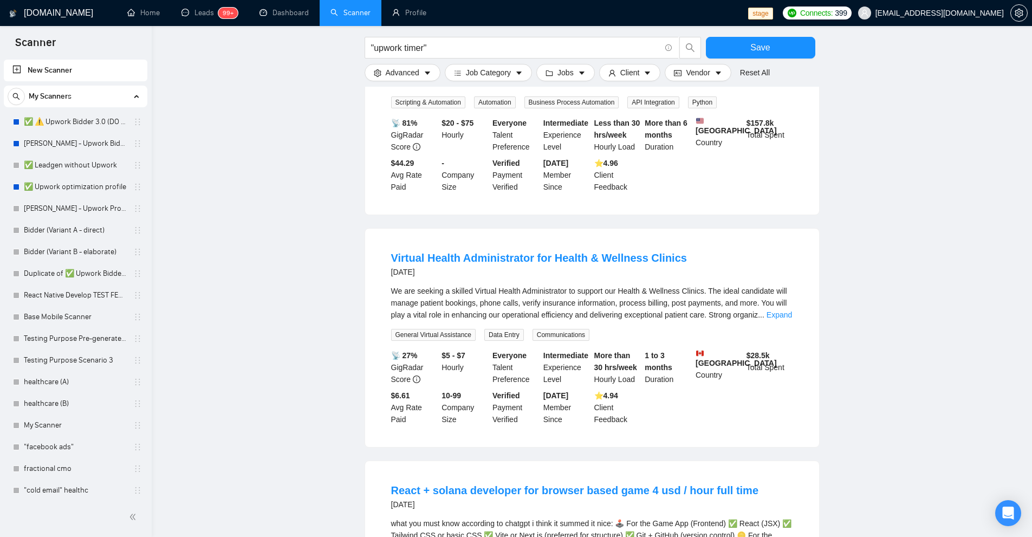
click at [778, 289] on div "We are seeking a skilled Virtual Health Administrator to support our Health & W…" at bounding box center [592, 303] width 402 height 36
click at [774, 310] on link "Expand" at bounding box center [778, 314] width 25 height 9
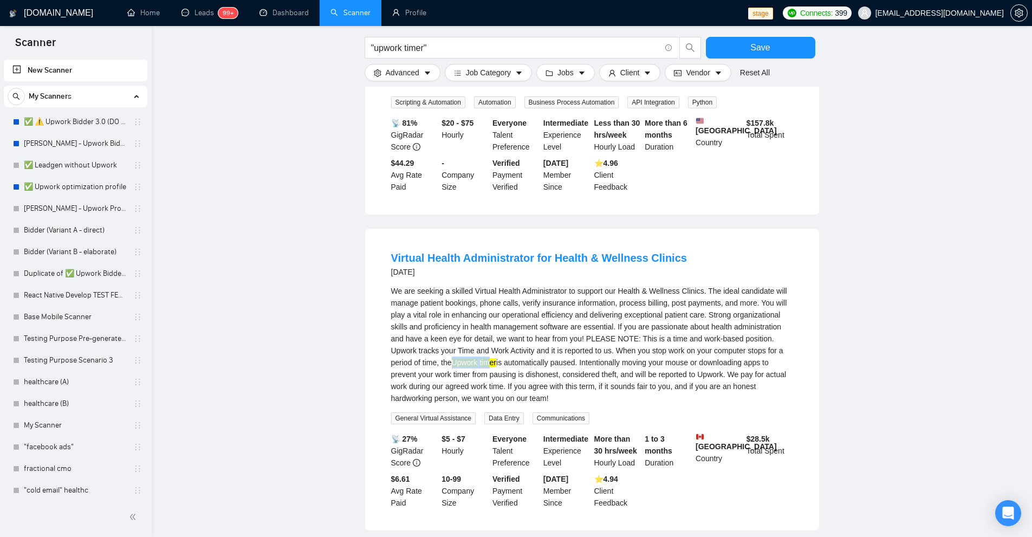
drag, startPoint x: 425, startPoint y: 354, endPoint x: 462, endPoint y: 353, distance: 37.9
click at [462, 353] on div "We are seeking a skilled Virtual Health Administrator to support our Health & W…" at bounding box center [592, 344] width 402 height 119
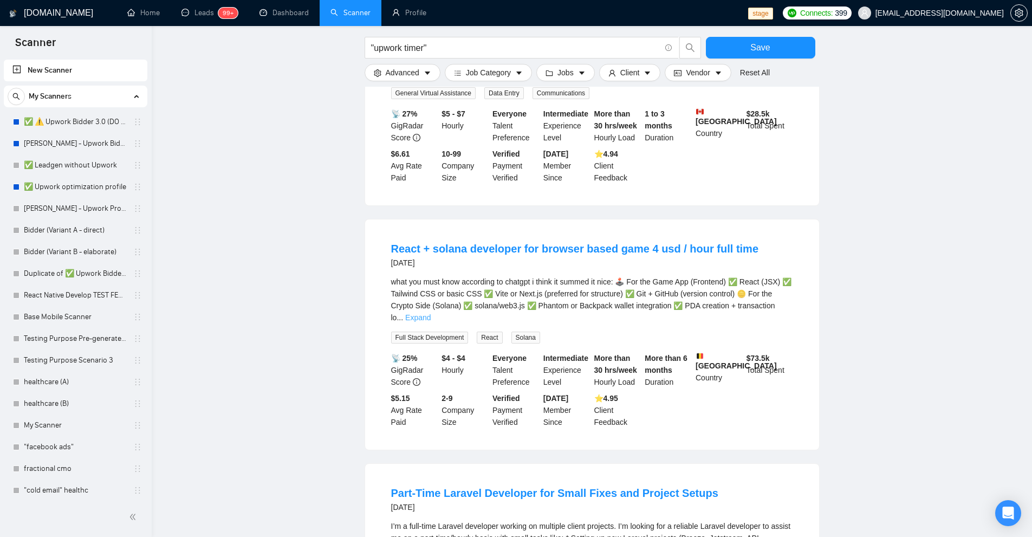
click at [431, 313] on link "Expand" at bounding box center [417, 317] width 25 height 9
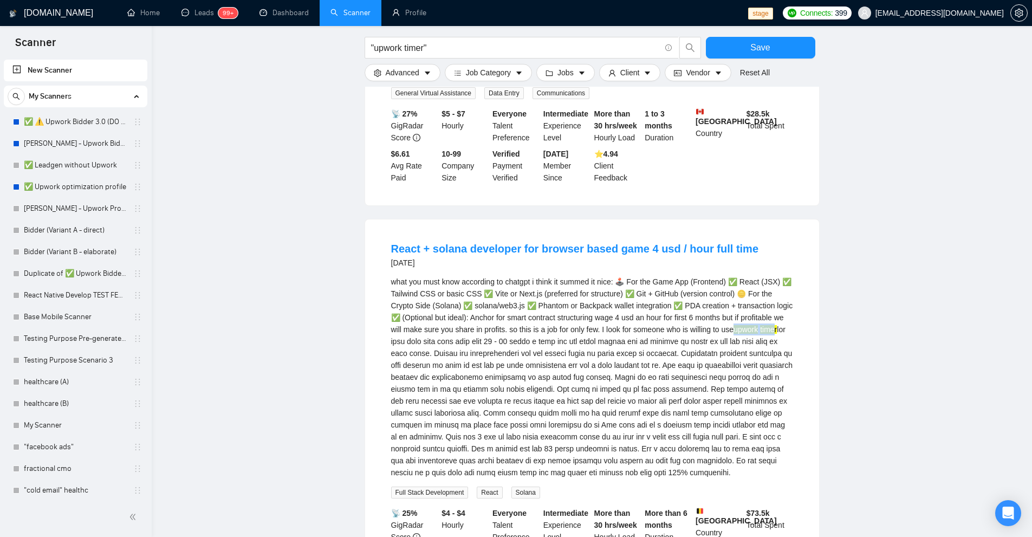
drag, startPoint x: 732, startPoint y: 322, endPoint x: 767, endPoint y: 321, distance: 34.7
click at [767, 321] on div "what you must know according to chatgpt i think it summed it nice: 🕹️ For the G…" at bounding box center [592, 377] width 402 height 203
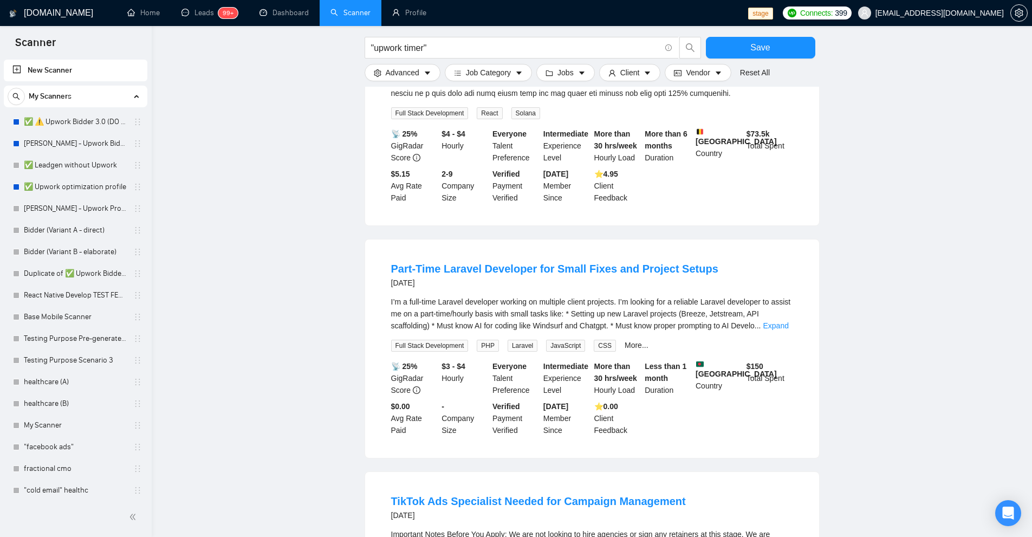
scroll to position [1516, 0]
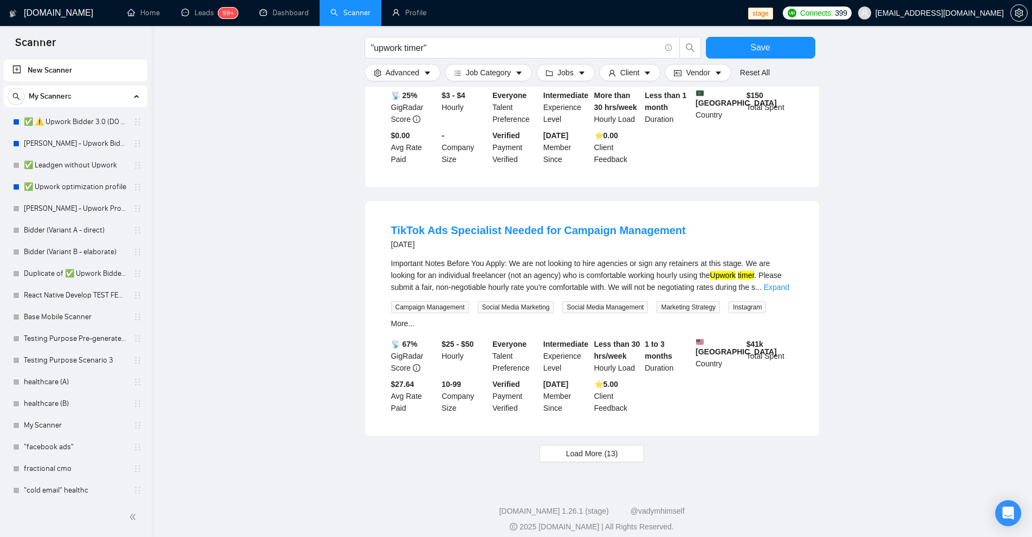
click at [795, 269] on li "TikTok Ads Specialist Needed for Campaign Management [DATE] Important Notes Bef…" at bounding box center [592, 318] width 428 height 208
click at [789, 283] on link "Expand" at bounding box center [776, 287] width 25 height 9
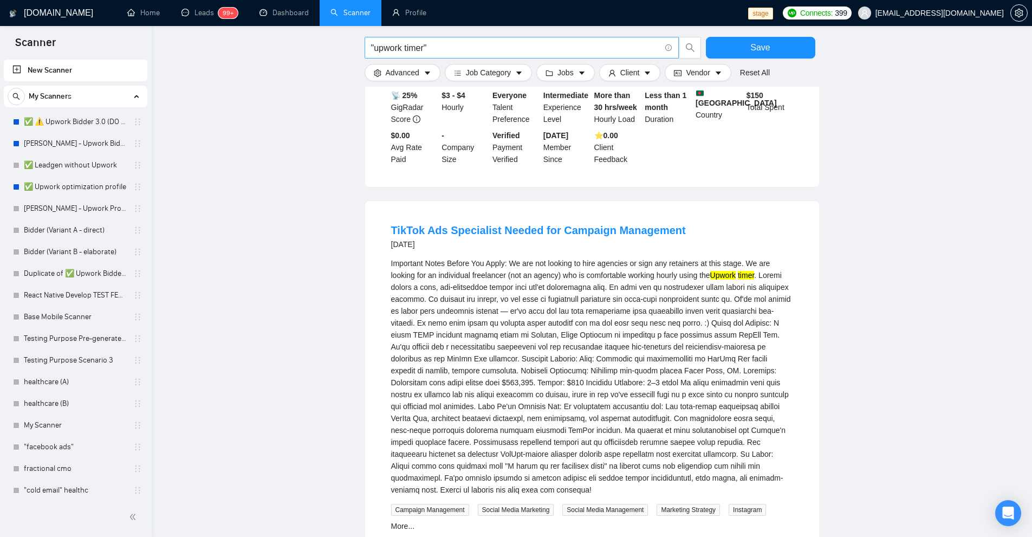
click at [403, 45] on input ""upwork timer"" at bounding box center [515, 48] width 289 height 14
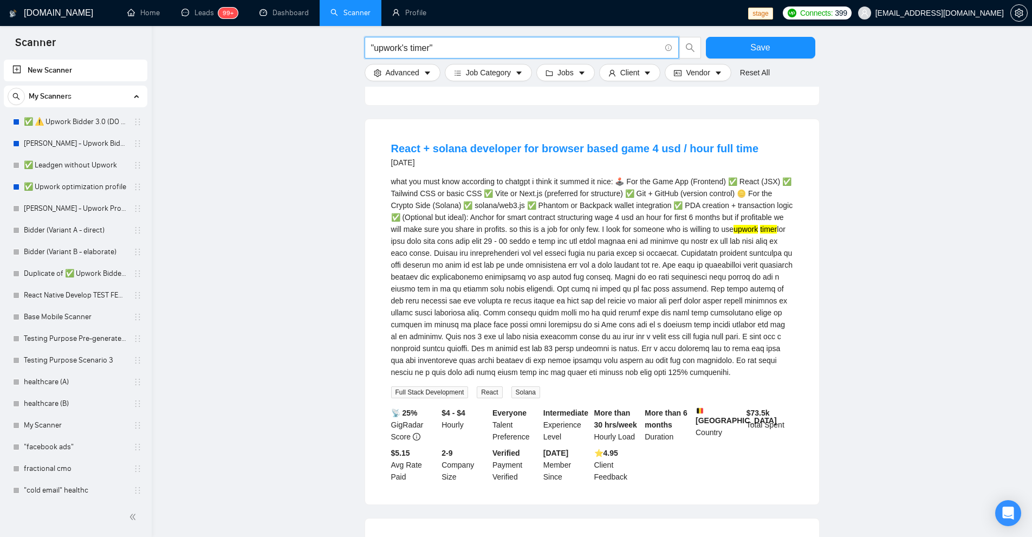
scroll to position [0, 0]
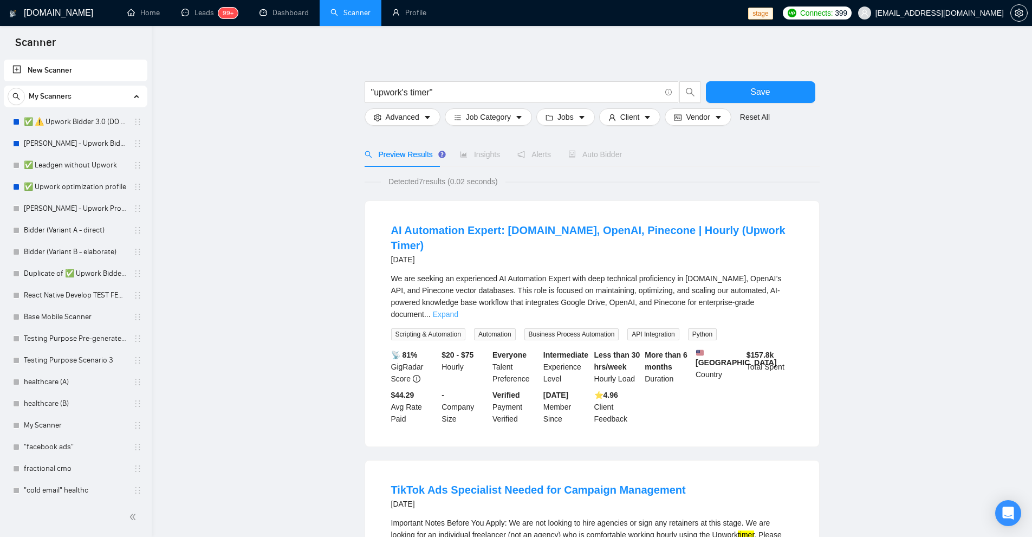
click at [458, 310] on link "Expand" at bounding box center [445, 314] width 25 height 9
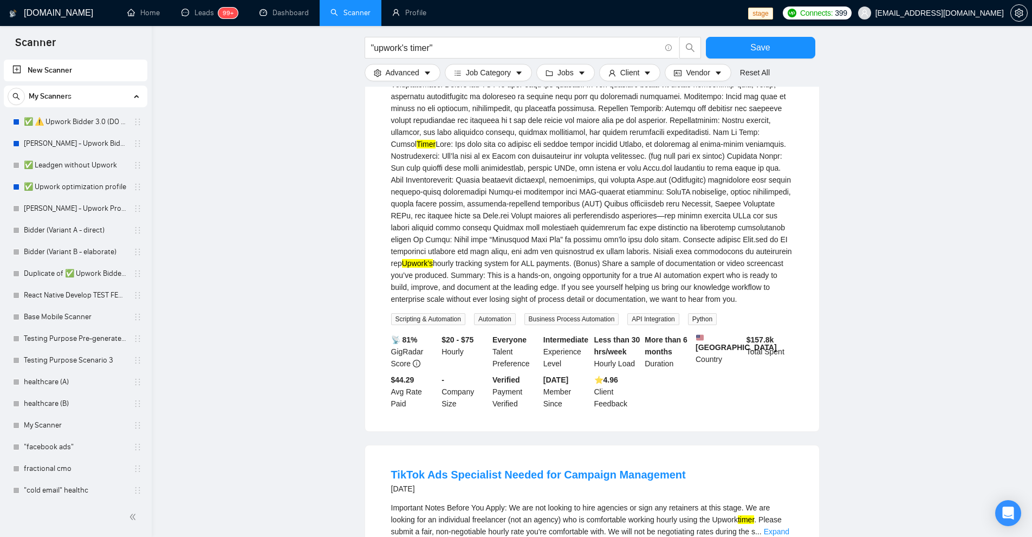
scroll to position [596, 0]
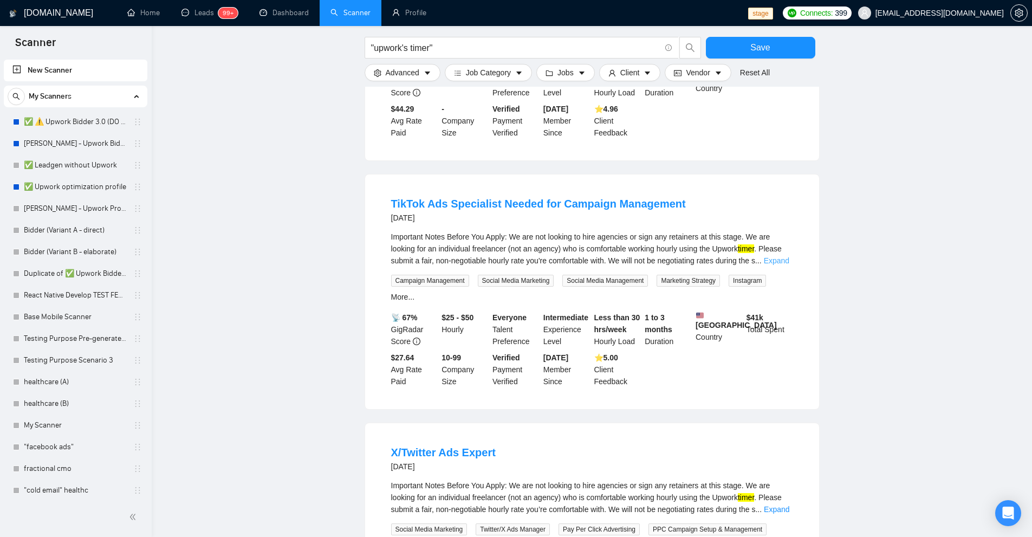
click at [783, 256] on link "Expand" at bounding box center [776, 260] width 25 height 9
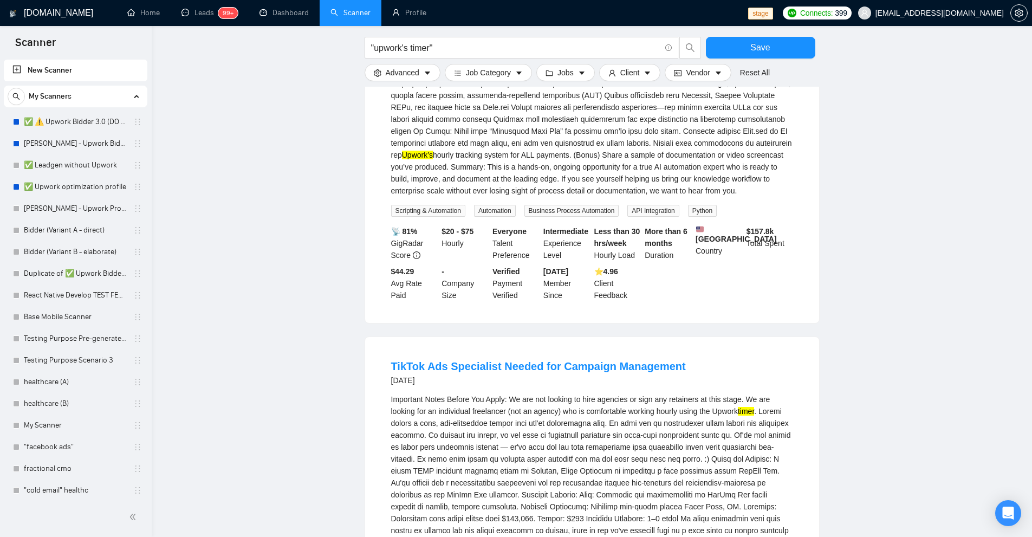
scroll to position [379, 0]
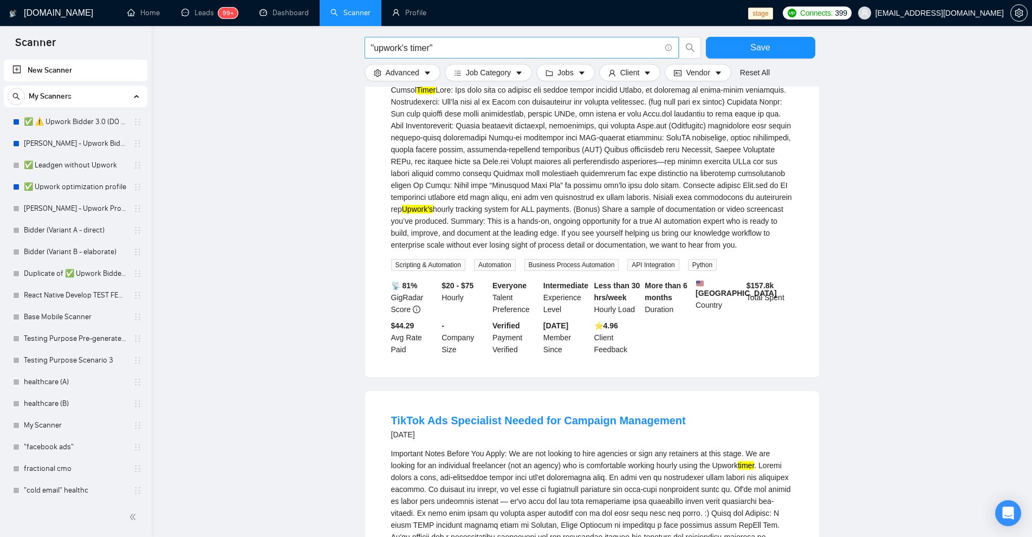
click at [402, 43] on input ""upwork's timer"" at bounding box center [515, 48] width 289 height 14
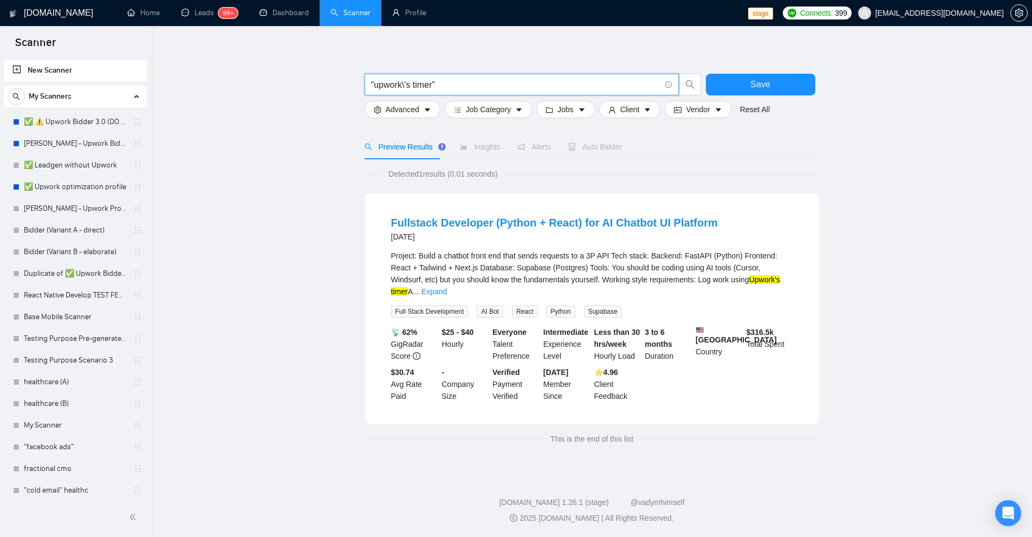
scroll to position [3, 0]
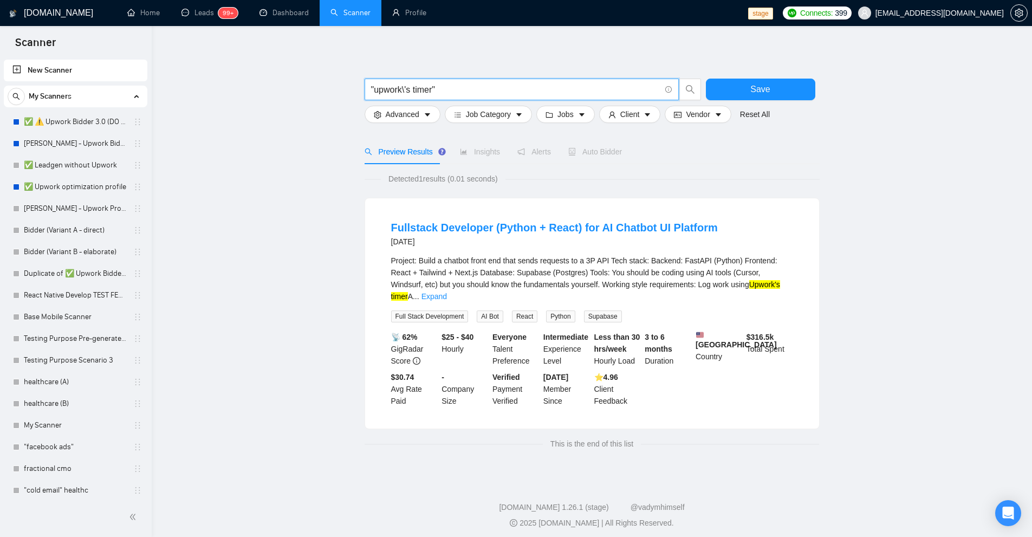
click at [766, 276] on div "Project: Build a chatbot front end that sends requests to a 3P API Tech stack: …" at bounding box center [592, 279] width 402 height 48
click at [447, 292] on link "Expand" at bounding box center [433, 296] width 25 height 9
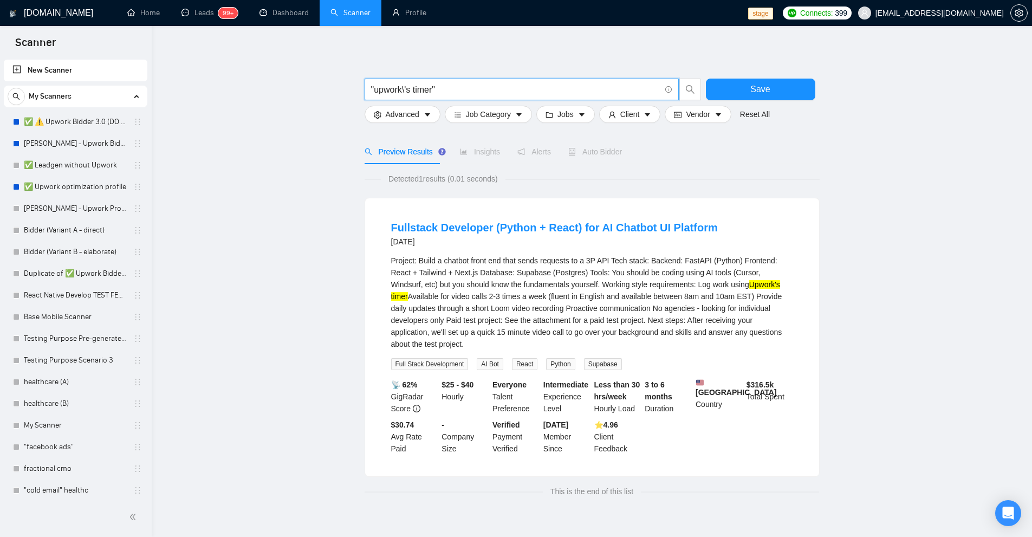
drag, startPoint x: 468, startPoint y: 88, endPoint x: 76, endPoint y: 71, distance: 391.9
click at [76, 73] on section "Scanner New Scanner My Scanners ✅ ⚠️ Upwork Bidder 3.0 (DO NOT TOUCH) [PERSON_N…" at bounding box center [516, 293] width 1032 height 592
click at [485, 89] on input ""upwork\'s timer"" at bounding box center [515, 90] width 289 height 14
paste input "time track"
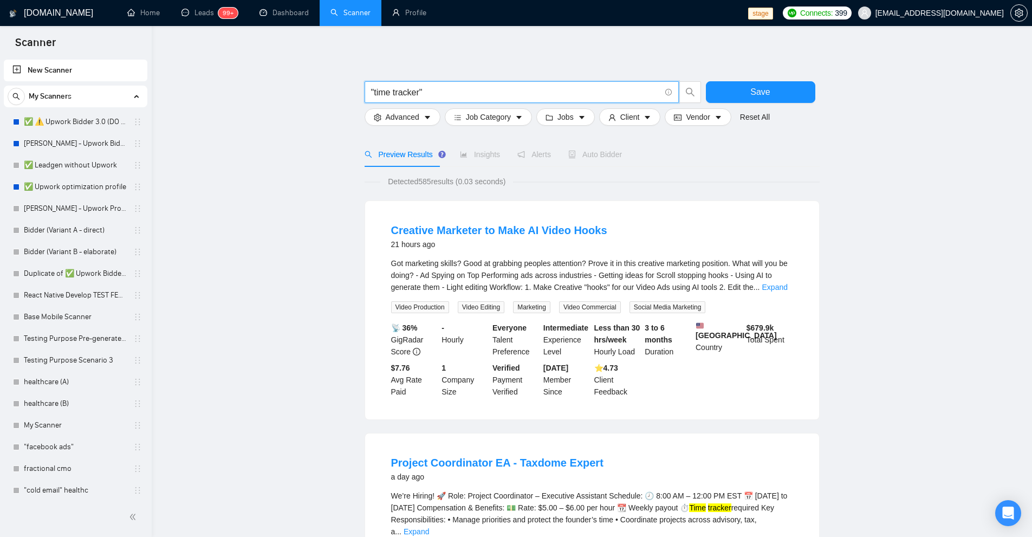
scroll to position [217, 0]
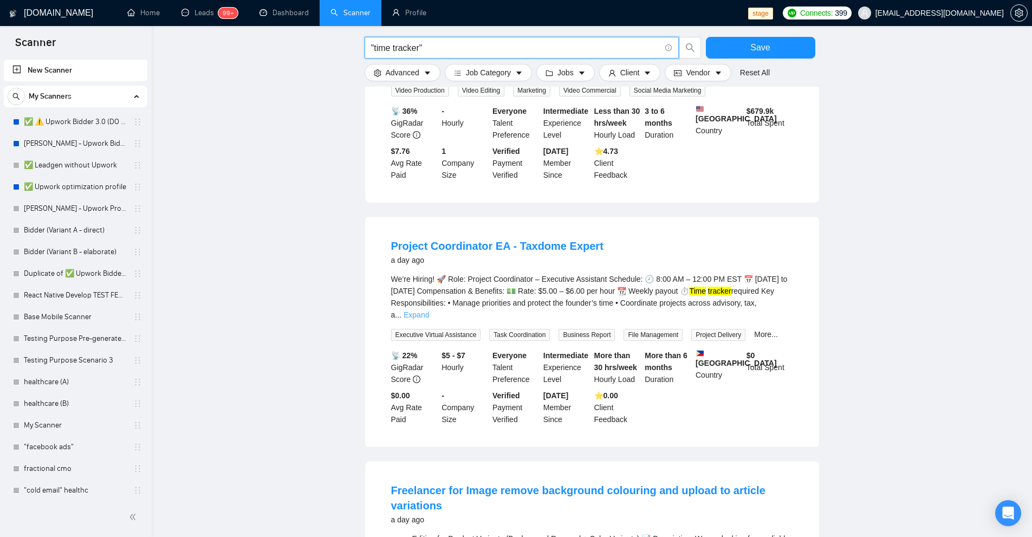
type input ""time tracker""
click at [429, 310] on link "Expand" at bounding box center [415, 314] width 25 height 9
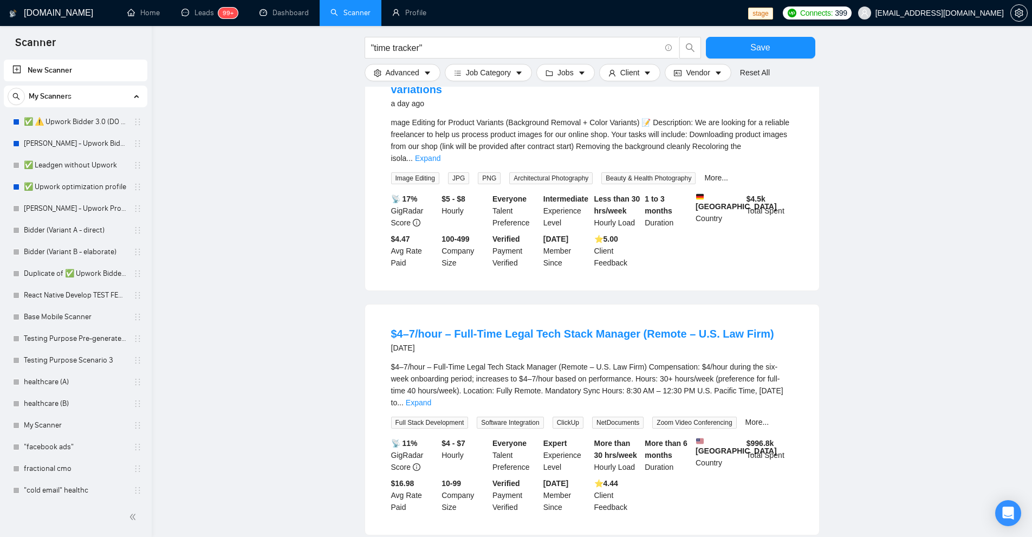
scroll to position [1040, 0]
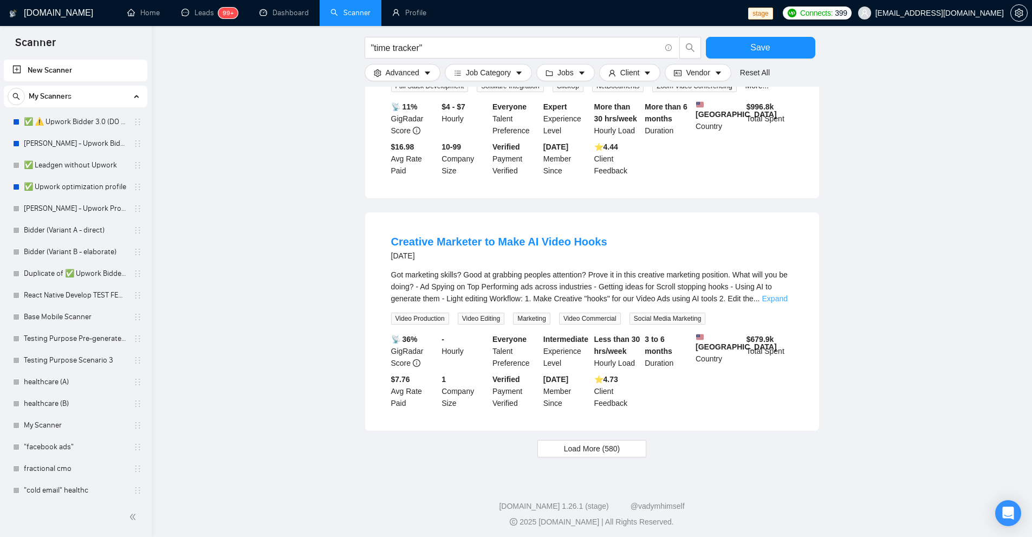
click at [772, 294] on link "Expand" at bounding box center [774, 298] width 25 height 9
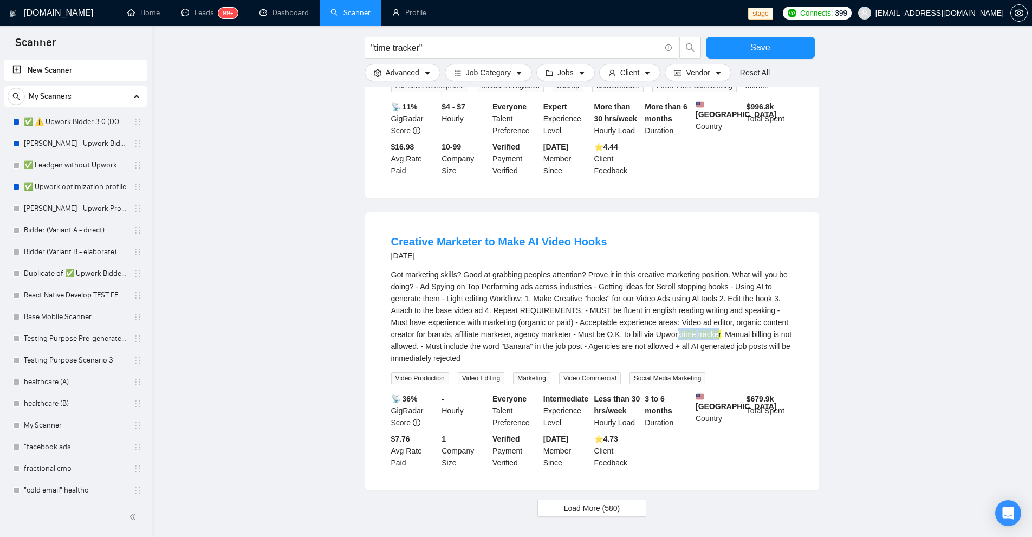
drag, startPoint x: 688, startPoint y: 321, endPoint x: 721, endPoint y: 322, distance: 33.6
click at [721, 322] on div "Got marketing skills? Good at grabbing peoples attention? Prove it in this crea…" at bounding box center [592, 316] width 402 height 95
click at [711, 358] on div "Got marketing skills? Good at grabbing peoples attention? Prove it in this crea…" at bounding box center [592, 326] width 402 height 115
click at [572, 502] on span "Load More (580)" at bounding box center [592, 508] width 56 height 12
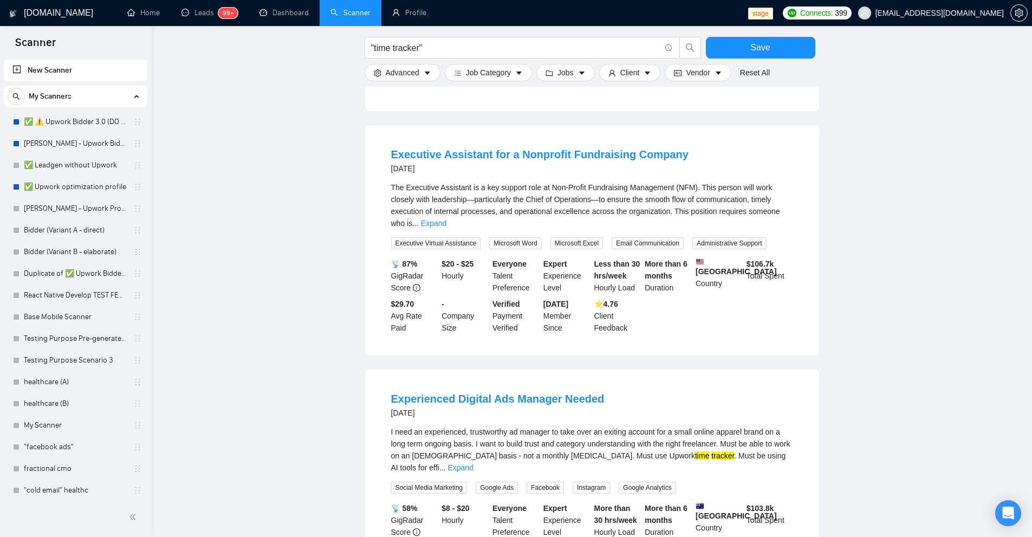
scroll to position [1636, 0]
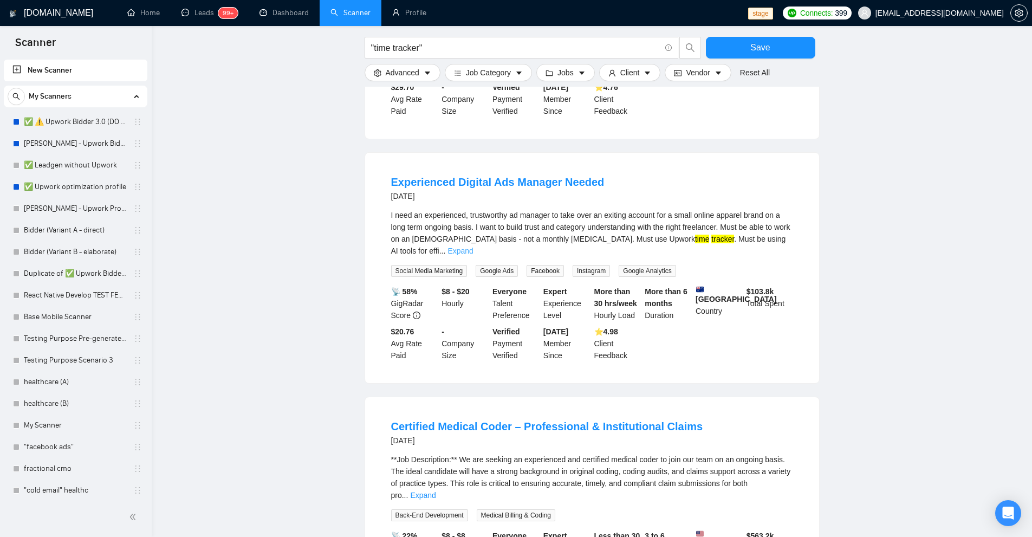
click at [473, 246] on link "Expand" at bounding box center [459, 250] width 25 height 9
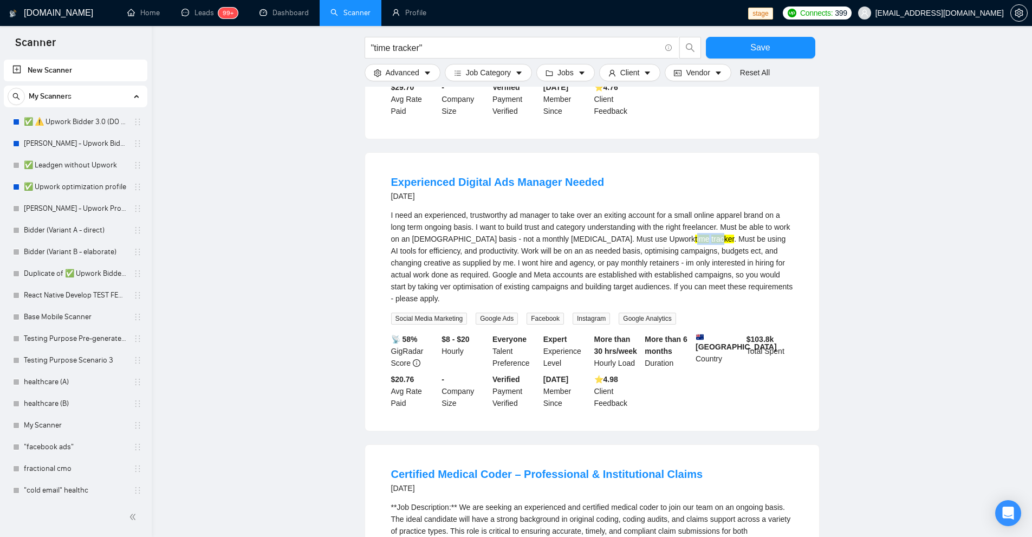
drag, startPoint x: 619, startPoint y: 225, endPoint x: 667, endPoint y: 227, distance: 47.7
click at [661, 225] on div "I need an experienced, trustworthy ad manager to take over an exiting account f…" at bounding box center [592, 256] width 402 height 95
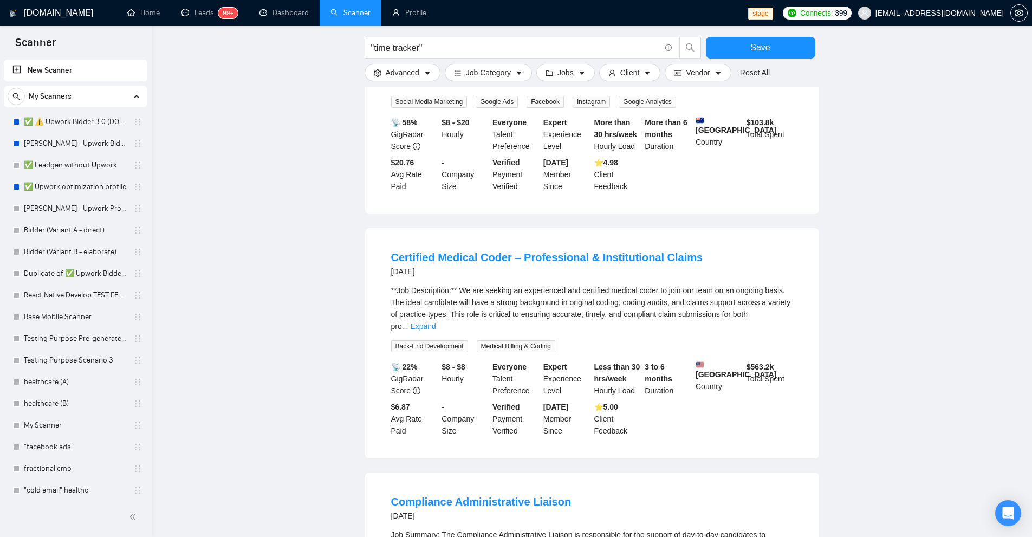
click at [787, 284] on div "**Job Description:** We are seeking an experienced and certified medical coder …" at bounding box center [592, 308] width 402 height 48
click at [774, 287] on div "**Job Description:** We are seeking an experienced and certified medical coder …" at bounding box center [592, 308] width 402 height 48
click at [435, 322] on link "Expand" at bounding box center [422, 326] width 25 height 9
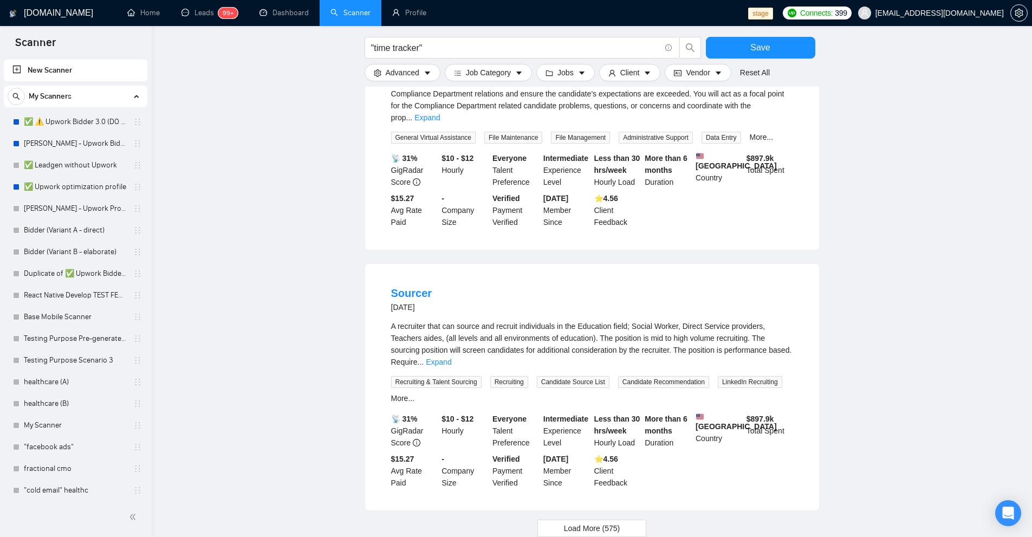
scroll to position [2286, 0]
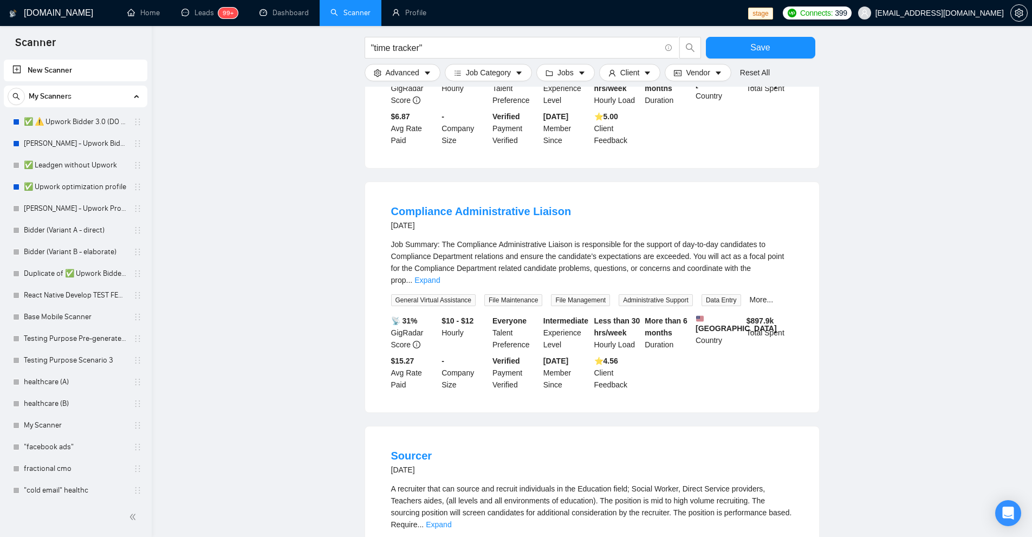
click at [768, 253] on div "Job Summary: The Compliance Administrative Liaison is responsible for the suppo…" at bounding box center [592, 272] width 402 height 68
click at [440, 276] on link "Expand" at bounding box center [426, 280] width 25 height 9
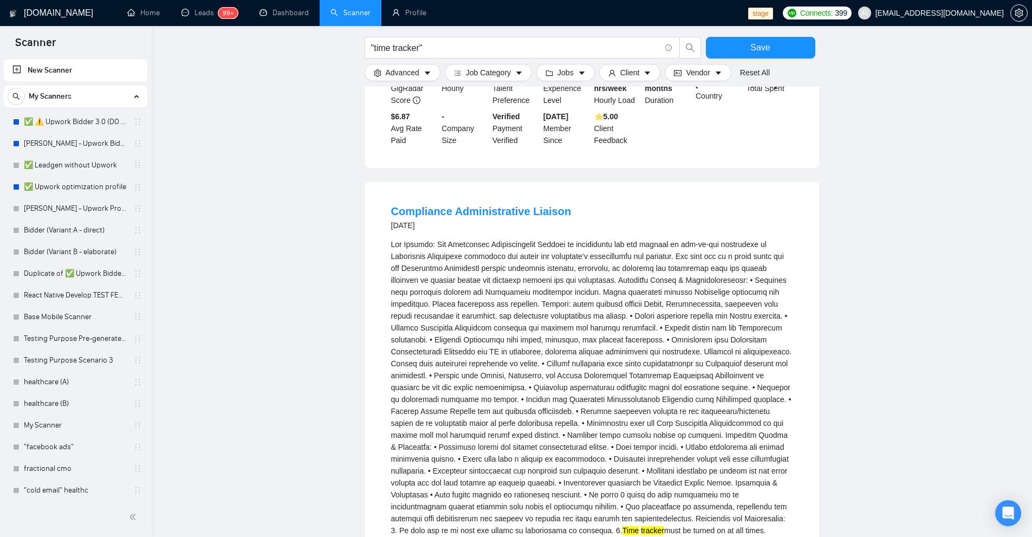
scroll to position [2665, 0]
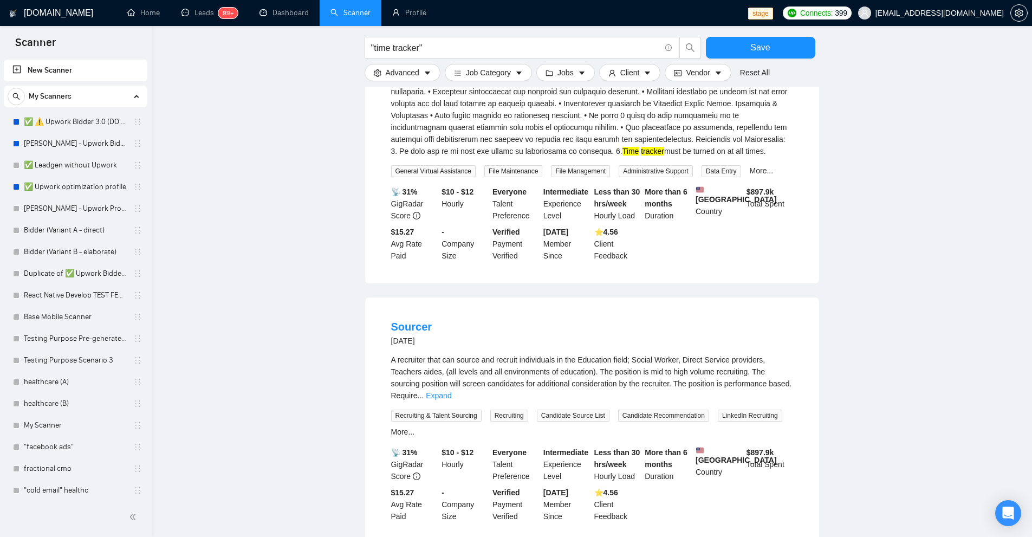
click at [784, 356] on div "A recruiter that can source and recruit individuals in the Education field; Soc…" at bounding box center [592, 378] width 402 height 48
click at [451, 391] on link "Expand" at bounding box center [438, 395] width 25 height 9
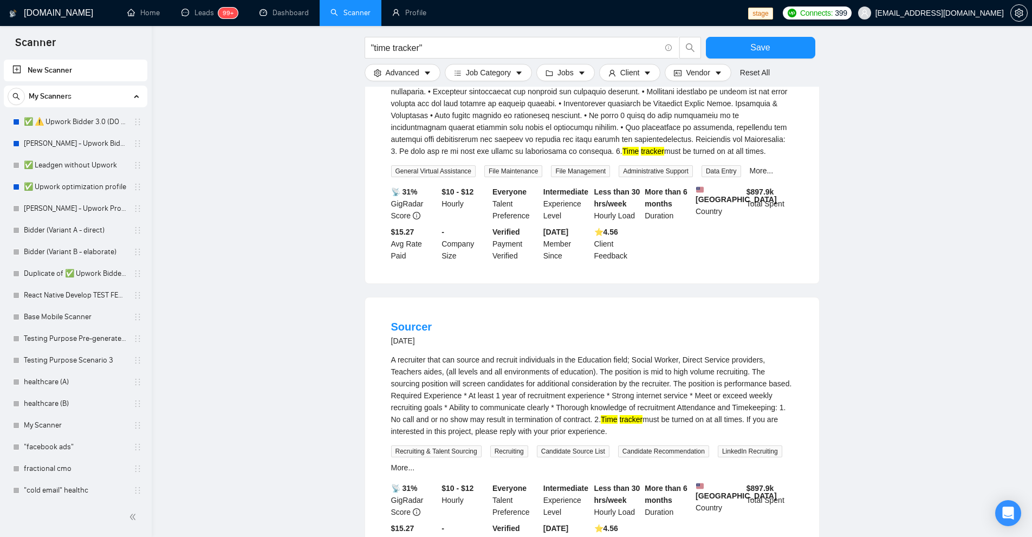
scroll to position [2806, 0]
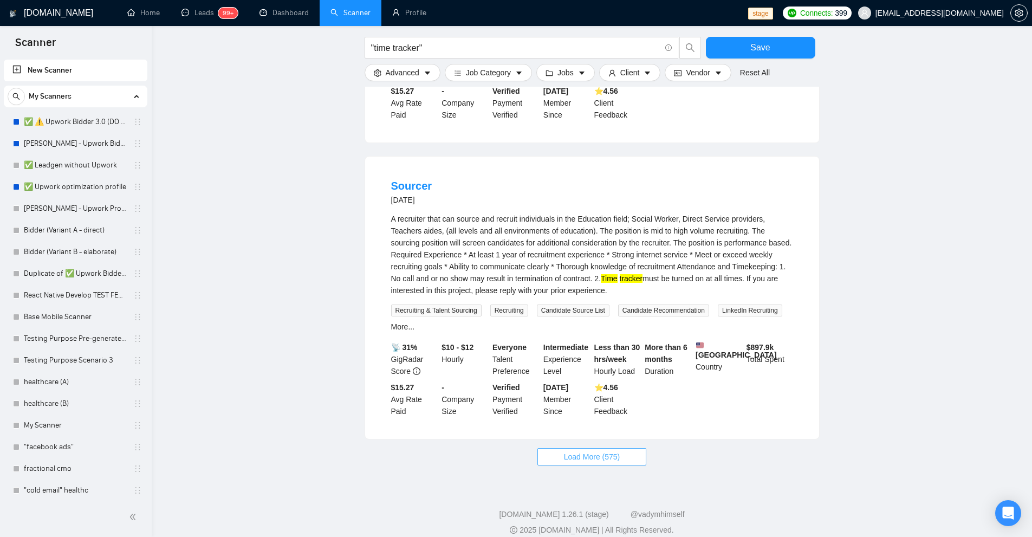
click at [609, 451] on button "Load More (575)" at bounding box center [591, 456] width 109 height 17
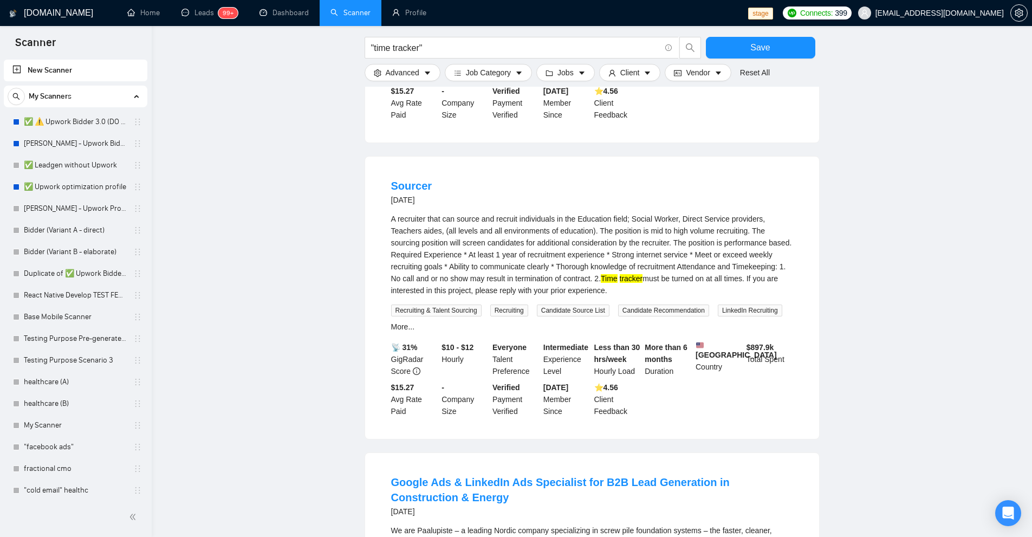
scroll to position [3076, 0]
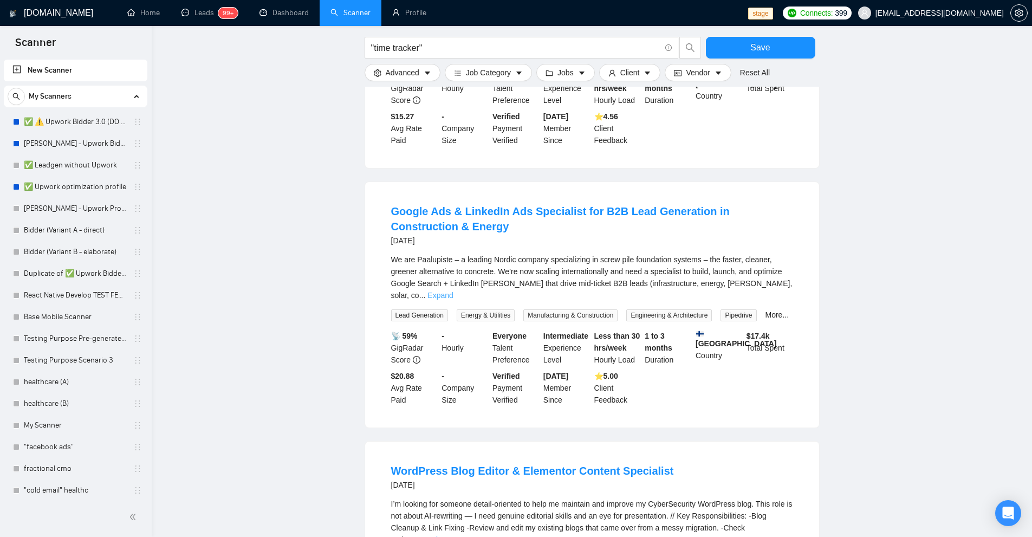
click at [453, 291] on link "Expand" at bounding box center [439, 295] width 25 height 9
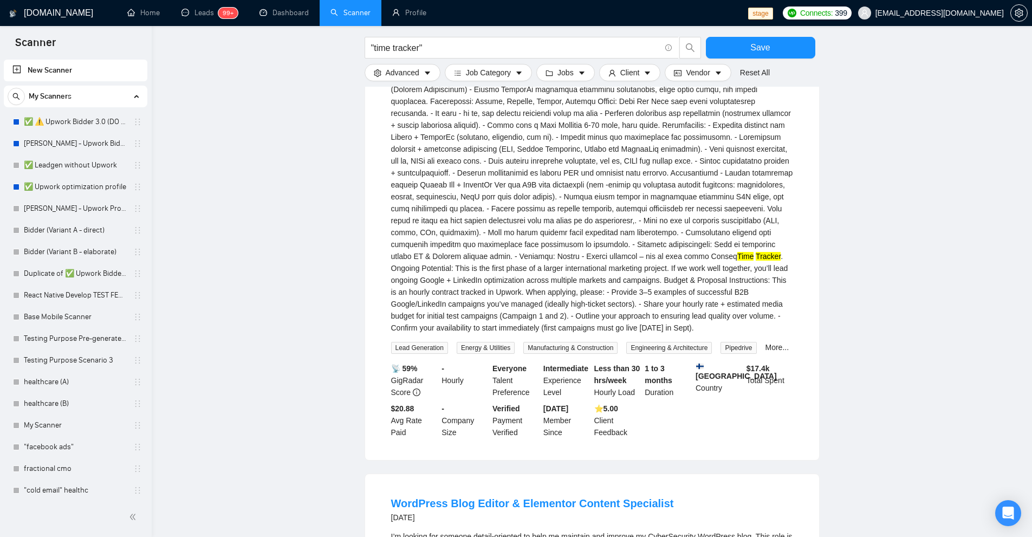
scroll to position [3726, 0]
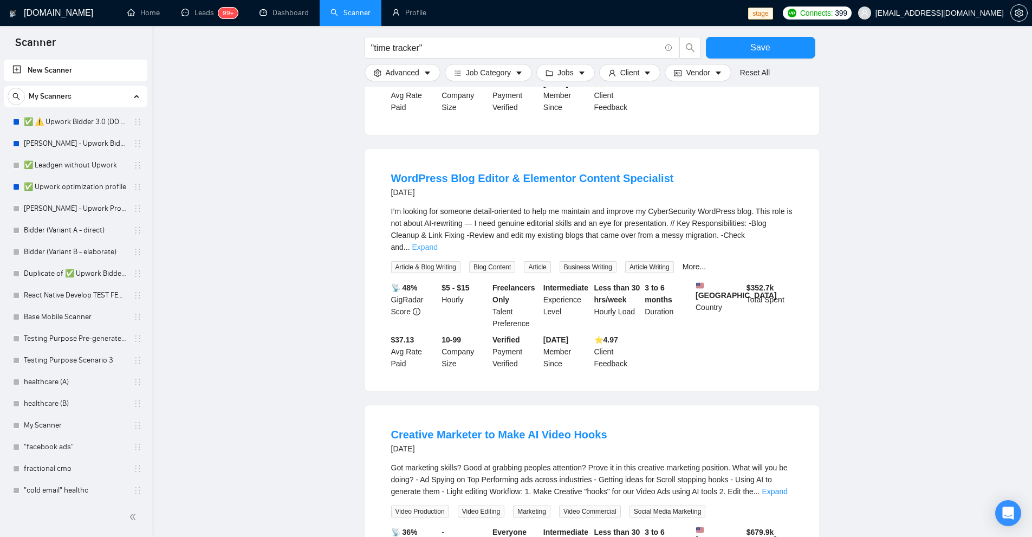
click at [438, 243] on link "Expand" at bounding box center [424, 247] width 25 height 9
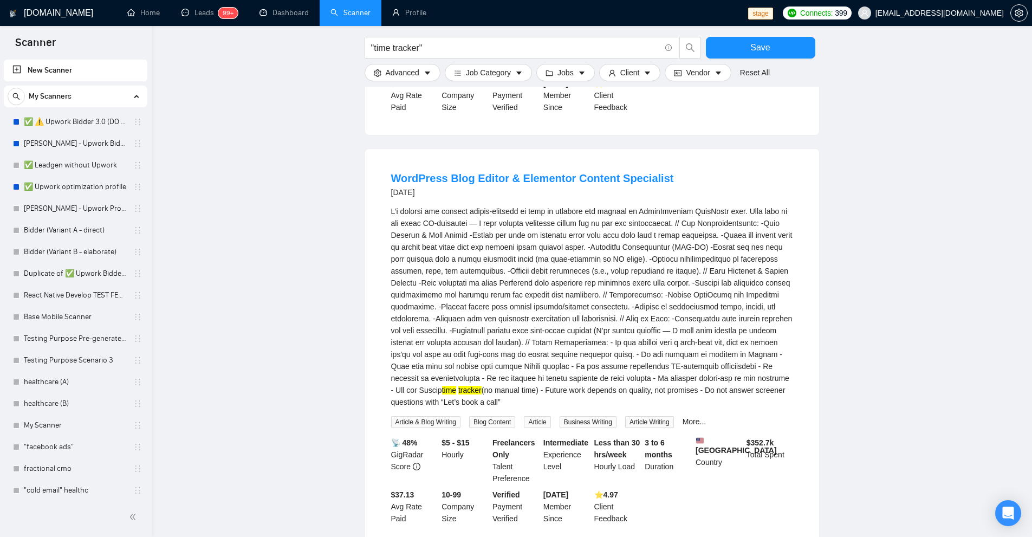
click at [463, 365] on div "time tracker (no manual time) - Future work depends on quality, not promises - …" at bounding box center [592, 306] width 402 height 203
drag, startPoint x: 463, startPoint y: 365, endPoint x: 511, endPoint y: 362, distance: 48.3
click at [511, 362] on div "time tracker (no manual time) - Future work depends on quality, not promises - …" at bounding box center [592, 306] width 402 height 203
copy div "no manual time"
click at [517, 369] on div "time tracker (no manual time) - Future work depends on quality, not promises - …" at bounding box center [592, 306] width 402 height 203
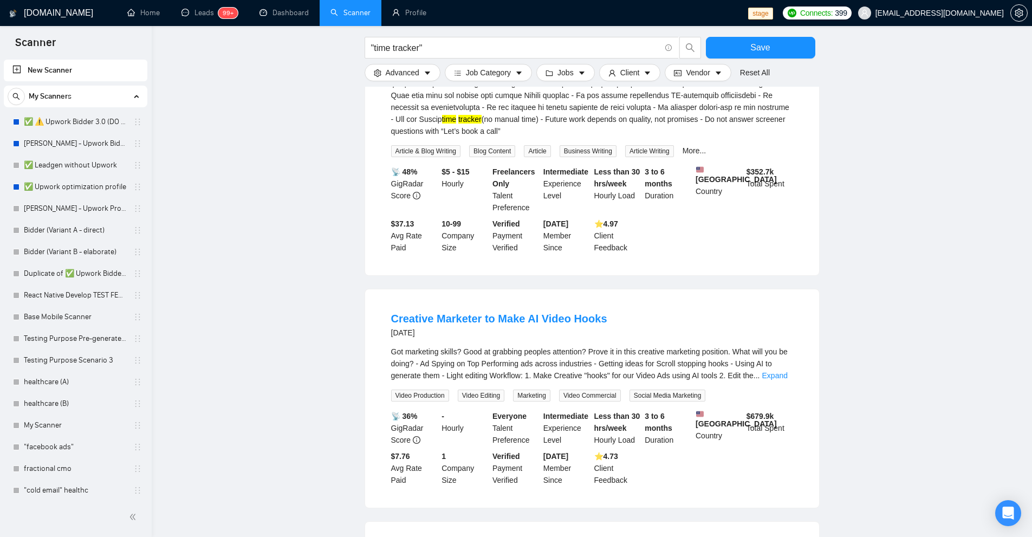
scroll to position [4105, 0]
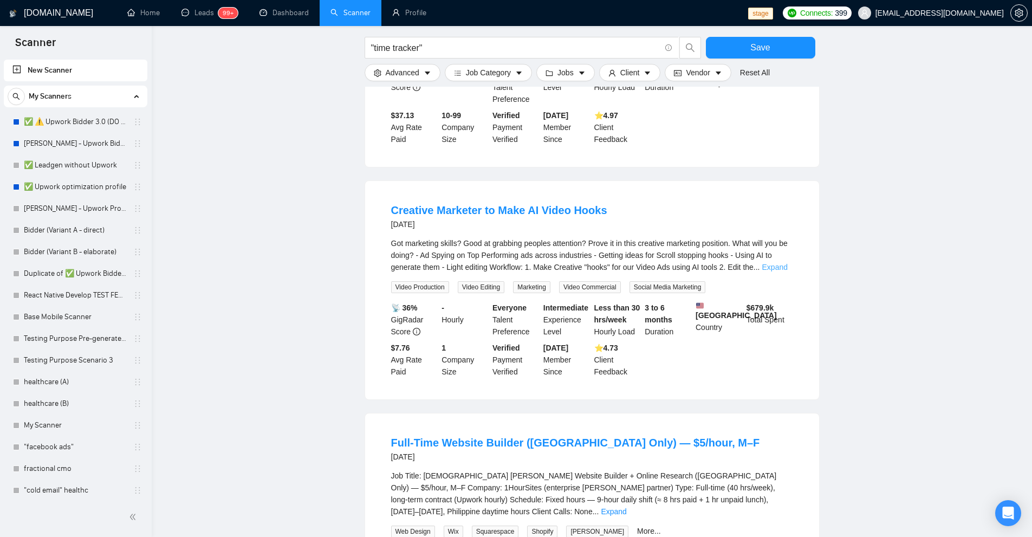
click at [781, 263] on link "Expand" at bounding box center [774, 267] width 25 height 9
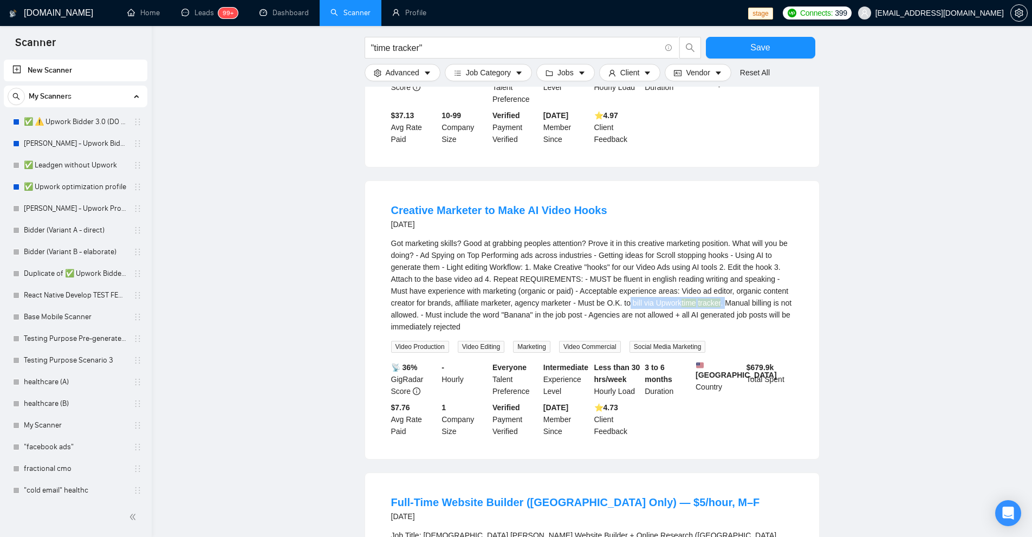
drag, startPoint x: 630, startPoint y: 278, endPoint x: 731, endPoint y: 273, distance: 100.3
click at [731, 273] on div "Got marketing skills? Good at grabbing peoples attention? Prove it in this crea…" at bounding box center [592, 284] width 402 height 95
drag, startPoint x: 731, startPoint y: 273, endPoint x: 414, endPoint y: 292, distance: 317.4
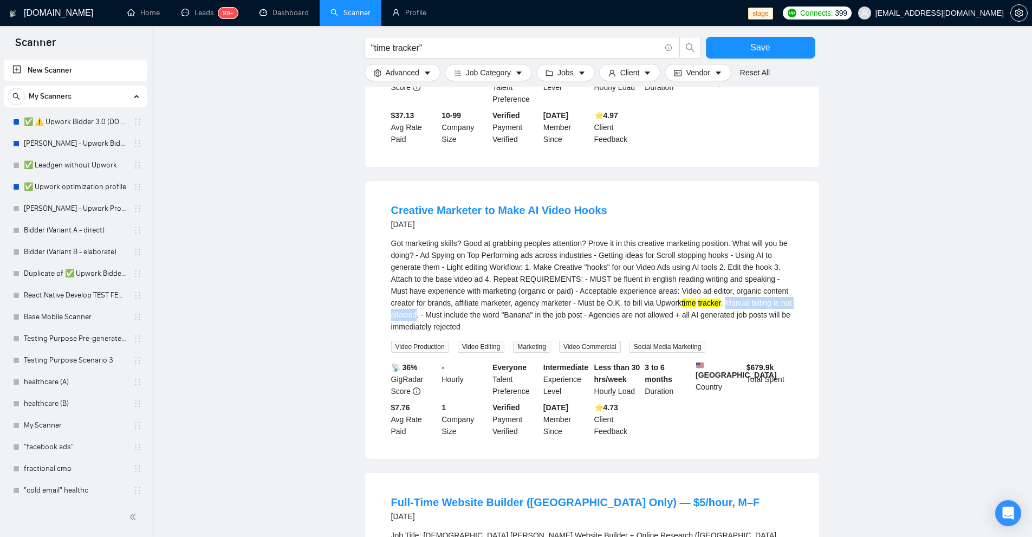
click at [414, 292] on div "Got marketing skills? Good at grabbing peoples attention? Prove it in this crea…" at bounding box center [592, 284] width 402 height 95
copy div "Manual billing is not allowed"
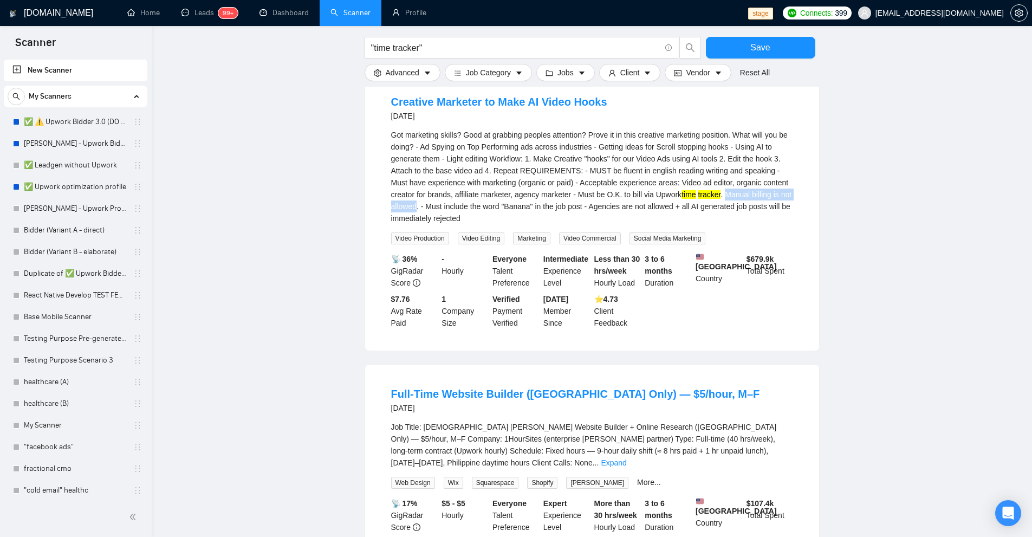
scroll to position [4268, 0]
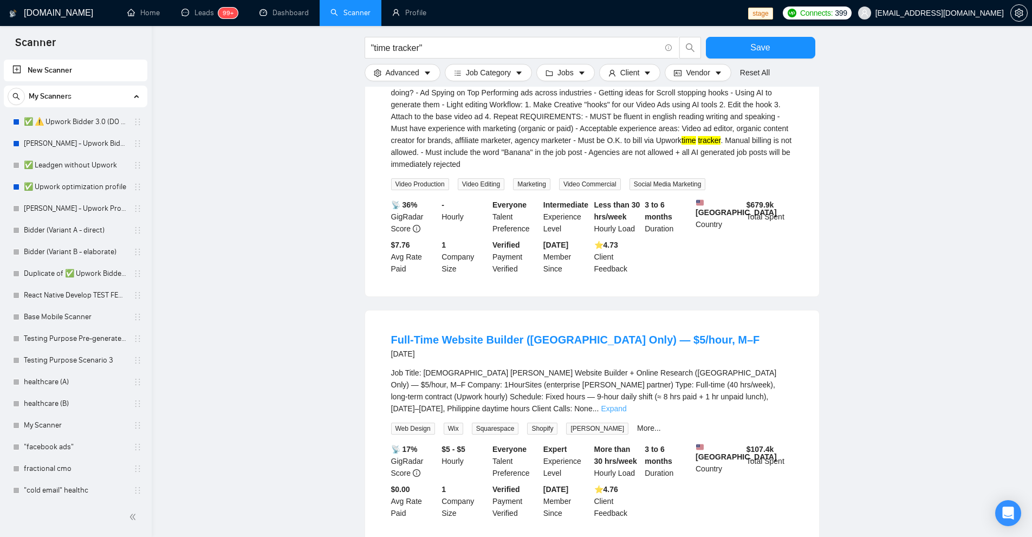
click at [626, 404] on link "Expand" at bounding box center [613, 408] width 25 height 9
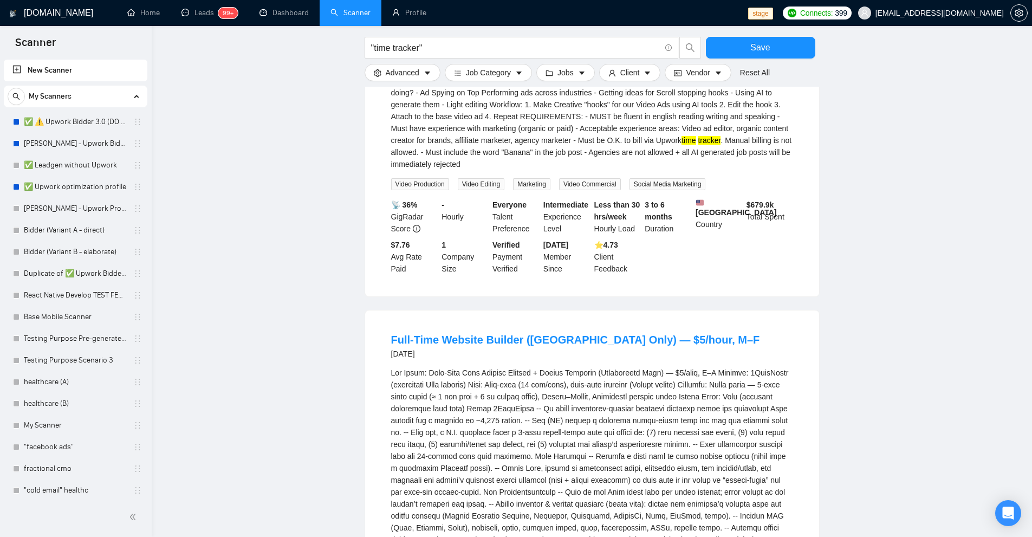
click at [624, 127] on div "Got marketing skills? Good at grabbing peoples attention? Prove it in this crea…" at bounding box center [592, 122] width 402 height 95
drag, startPoint x: 624, startPoint y: 127, endPoint x: 664, endPoint y: 127, distance: 39.5
click at [664, 127] on div "Got marketing skills? Good at grabbing peoples attention? Prove it in this crea…" at bounding box center [592, 122] width 402 height 95
copy div "Agencies are not allowed"
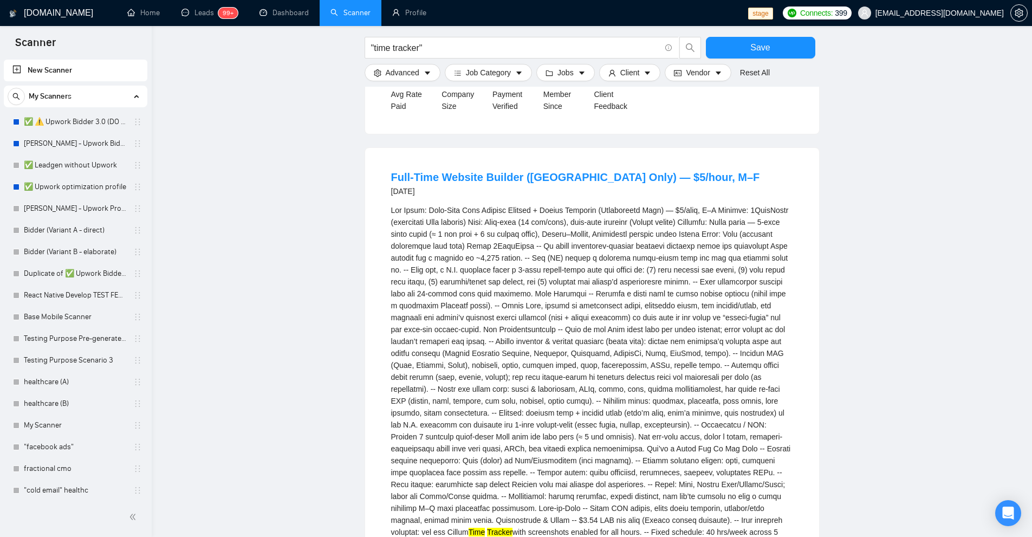
scroll to position [4593, 0]
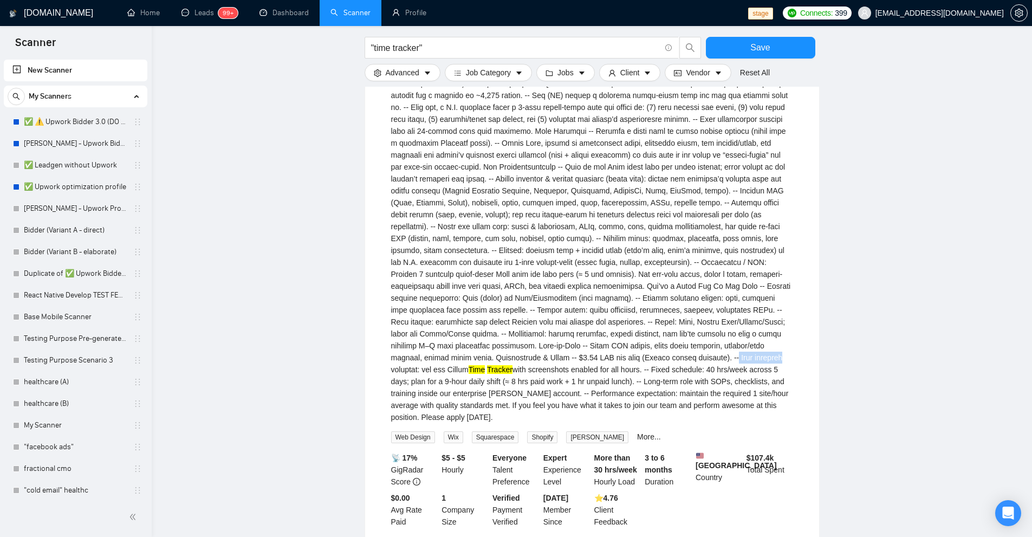
drag, startPoint x: 466, startPoint y: 338, endPoint x: 518, endPoint y: 337, distance: 51.4
click at [508, 337] on div "Time Tracker with screenshots enabled for all hours. -- Fixed schedule: 40 hrs/…" at bounding box center [592, 232] width 402 height 381
click at [523, 337] on div "Time Tracker with screenshots enabled for all hours. -- Fixed schedule: 40 hrs/…" at bounding box center [592, 232] width 402 height 381
click at [463, 345] on div "Time Tracker with screenshots enabled for all hours. -- Fixed schedule: 40 hrs/…" at bounding box center [592, 232] width 402 height 381
click at [465, 341] on div "Time Tracker with screenshots enabled for all hours. -- Fixed schedule: 40 hrs/…" at bounding box center [592, 232] width 402 height 381
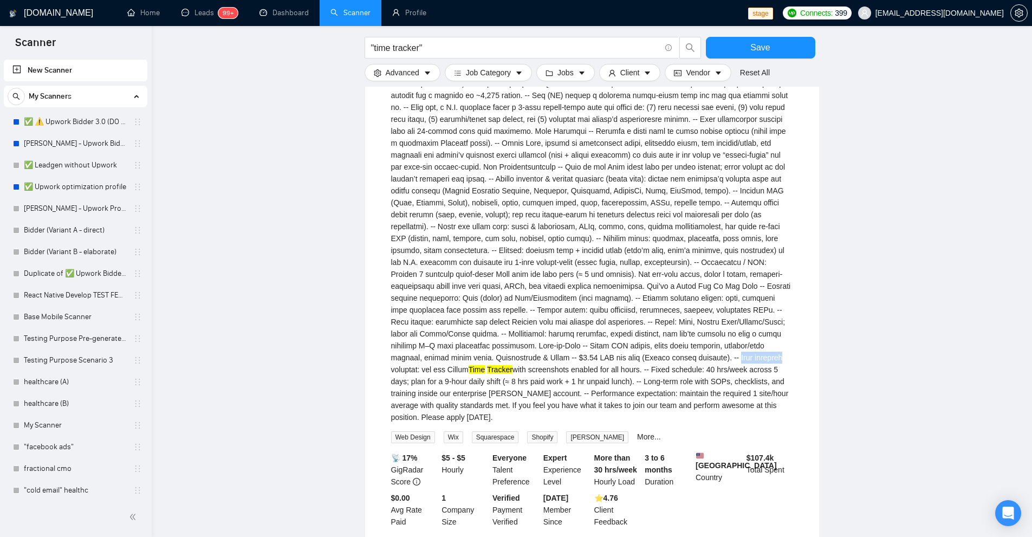
drag, startPoint x: 465, startPoint y: 341, endPoint x: 477, endPoint y: 337, distance: 12.7
click at [477, 337] on div "Time Tracker with screenshots enabled for all hours. -- Fixed schedule: 40 hrs/…" at bounding box center [592, 232] width 402 height 381
copy div "Time tracking"
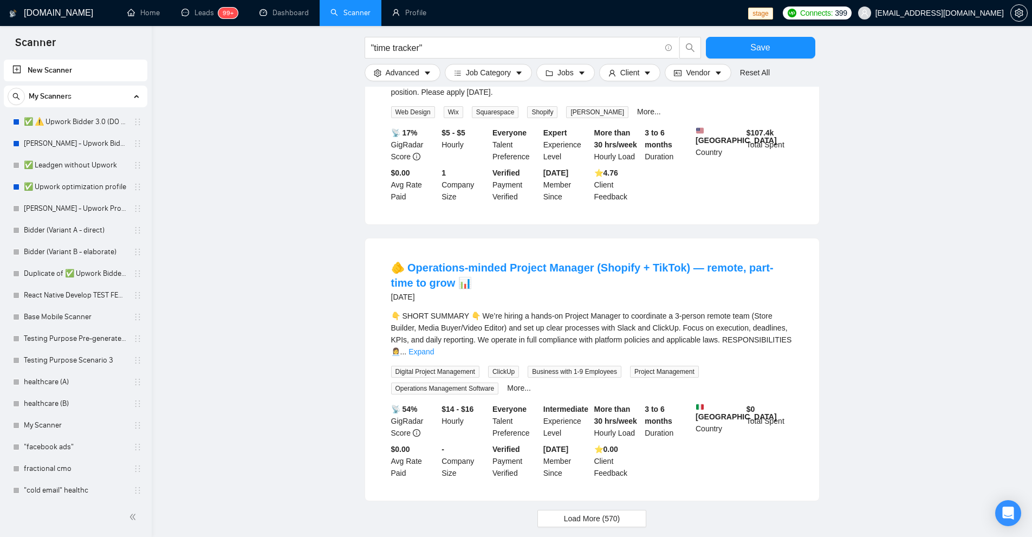
click at [781, 310] on div "👇 SHORT SUMMARY 👇 We’re hiring a hands-on Project Manager to coordinate a 3-per…" at bounding box center [592, 334] width 402 height 48
click at [434, 347] on link "Expand" at bounding box center [420, 351] width 25 height 9
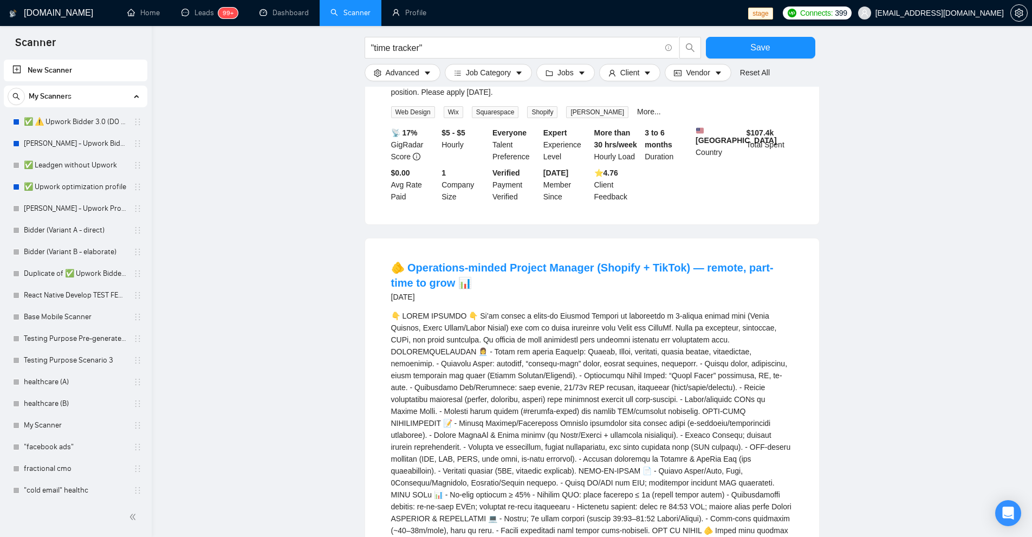
scroll to position [5134, 0]
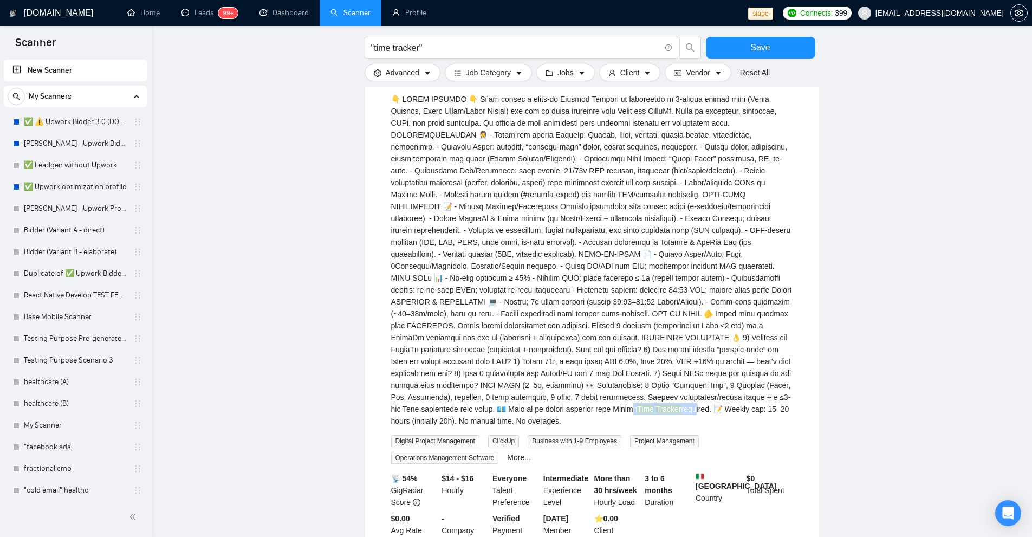
drag, startPoint x: 687, startPoint y: 369, endPoint x: 747, endPoint y: 369, distance: 60.1
click at [747, 369] on div "Time Tracker required. 📝 Weekly cap: 15–20 hours (initially 20h). No manual tim…" at bounding box center [592, 260] width 402 height 334
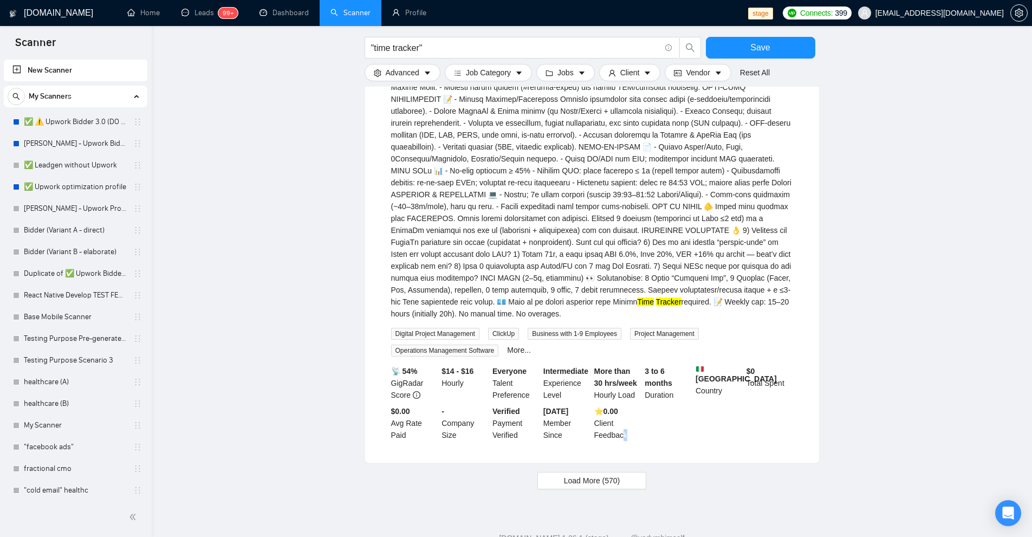
drag, startPoint x: 625, startPoint y: 425, endPoint x: 618, endPoint y: 429, distance: 8.7
click at [616, 472] on button "Load More (570)" at bounding box center [591, 480] width 109 height 17
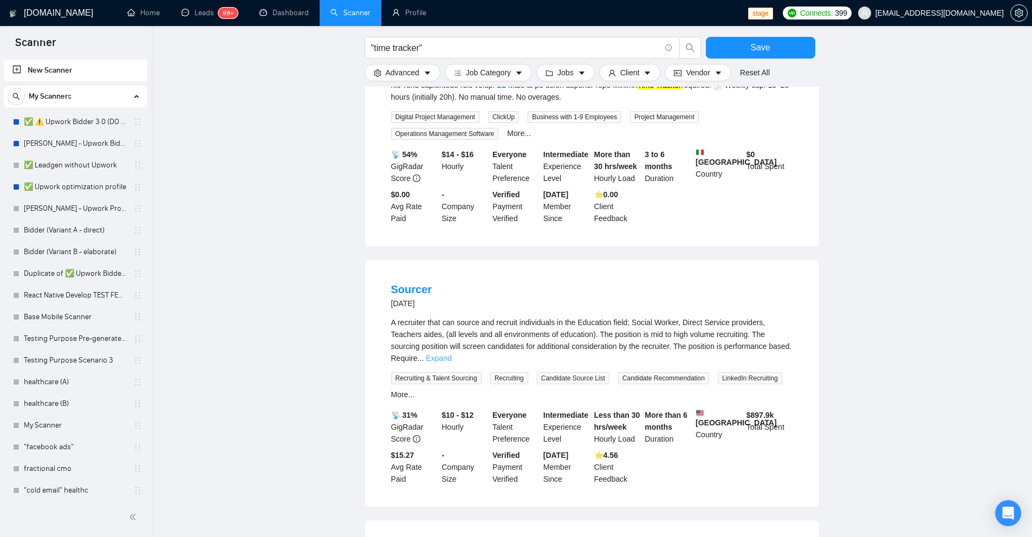
drag, startPoint x: 771, startPoint y: 301, endPoint x: 780, endPoint y: 311, distance: 13.4
click at [772, 316] on div "A recruiter that can source and recruit individuals in the Education field; Soc…" at bounding box center [592, 340] width 402 height 48
click at [451, 354] on link "Expand" at bounding box center [438, 358] width 25 height 9
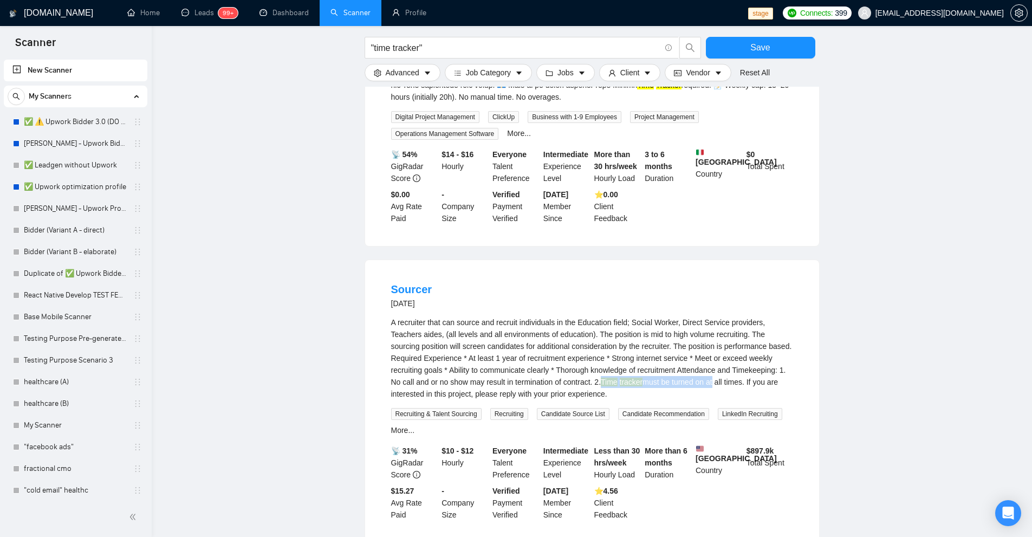
drag, startPoint x: 553, startPoint y: 344, endPoint x: 668, endPoint y: 345, distance: 115.3
click at [667, 345] on div "A recruiter that can source and recruit individuals in the Education field; Soc…" at bounding box center [592, 357] width 402 height 83
click at [671, 345] on div "A recruiter that can source and recruit individuals in the Education field; Soc…" at bounding box center [592, 357] width 402 height 83
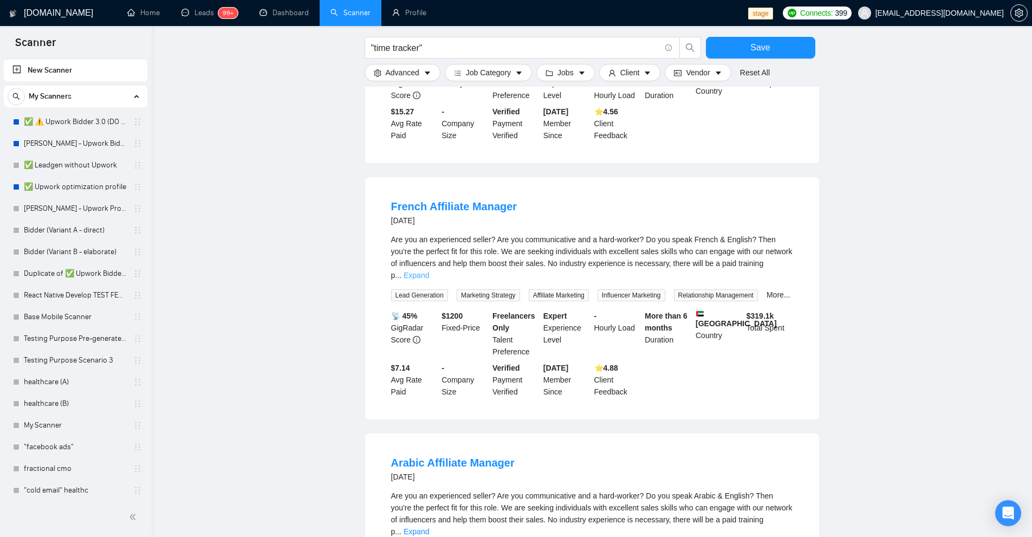
click at [429, 271] on link "Expand" at bounding box center [415, 275] width 25 height 9
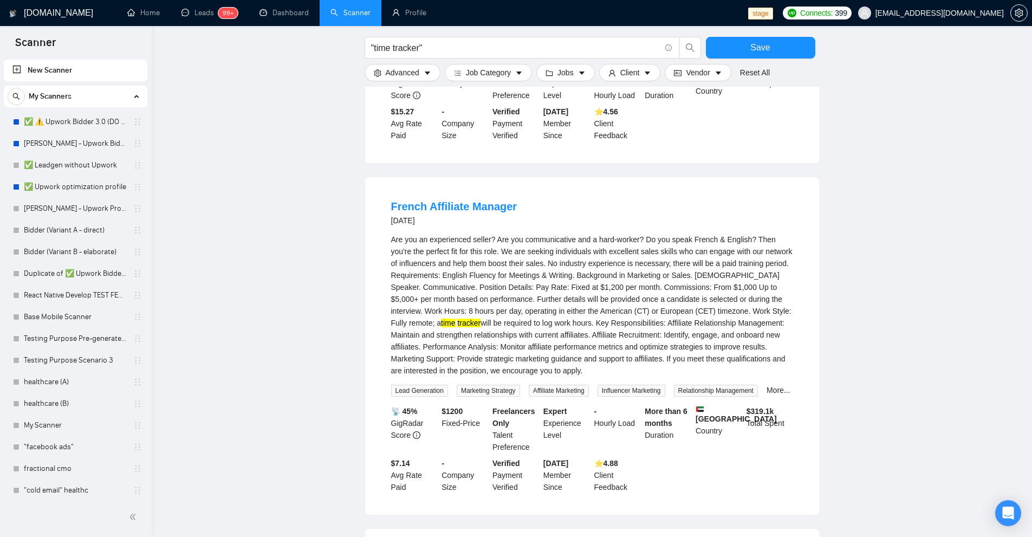
click at [511, 296] on div "Are you an experienced seller? Are you communicative and a hard-worker? Do you …" at bounding box center [592, 304] width 402 height 143
drag, startPoint x: 511, startPoint y: 296, endPoint x: 564, endPoint y: 293, distance: 52.6
click at [564, 293] on div "Are you an experienced seller? Are you communicative and a hard-worker? Do you …" at bounding box center [592, 304] width 402 height 143
copy div "required to log work hours"
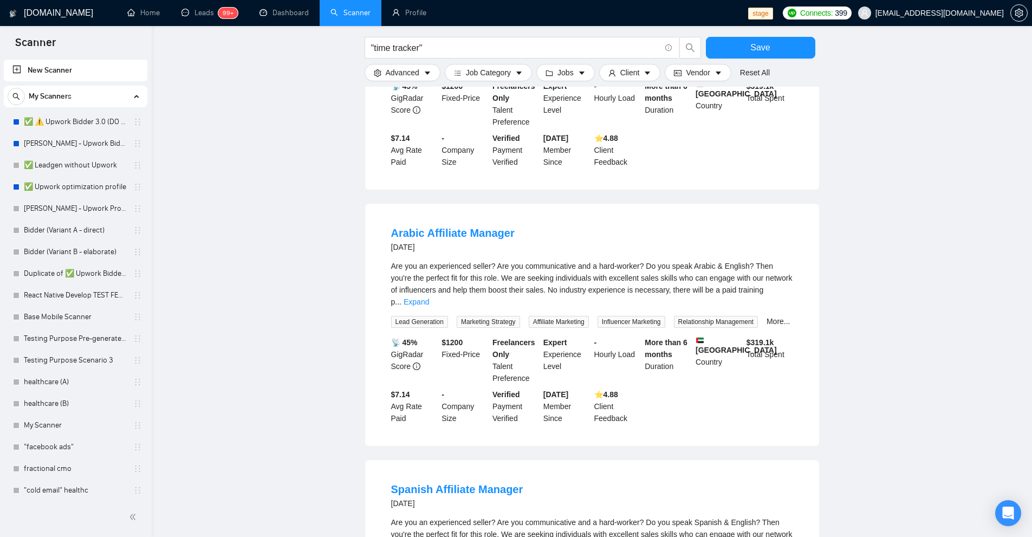
click at [429, 297] on link "Expand" at bounding box center [415, 301] width 25 height 9
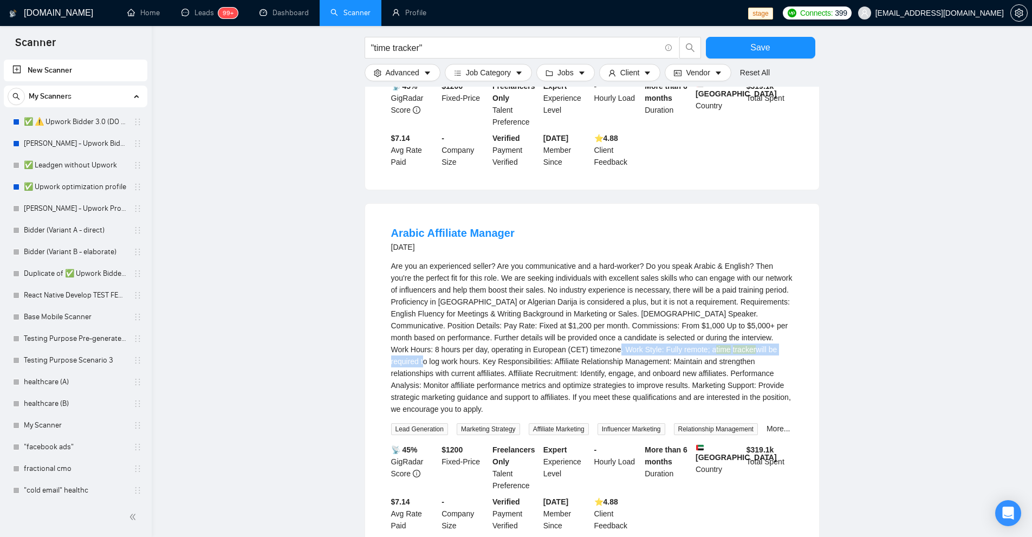
drag, startPoint x: 589, startPoint y: 317, endPoint x: 741, endPoint y: 316, distance: 152.2
click at [740, 316] on div "Are you an experienced seller? Are you communicative and a hard-worker? Do you …" at bounding box center [592, 337] width 402 height 155
click at [754, 317] on div "Are you an experienced seller? Are you communicative and a hard-worker? Do you …" at bounding box center [592, 337] width 402 height 155
drag, startPoint x: 725, startPoint y: 323, endPoint x: 501, endPoint y: 330, distance: 223.7
click at [501, 330] on div "Are you an experienced seller? Are you communicative and a hard-worker? Do you …" at bounding box center [592, 337] width 402 height 155
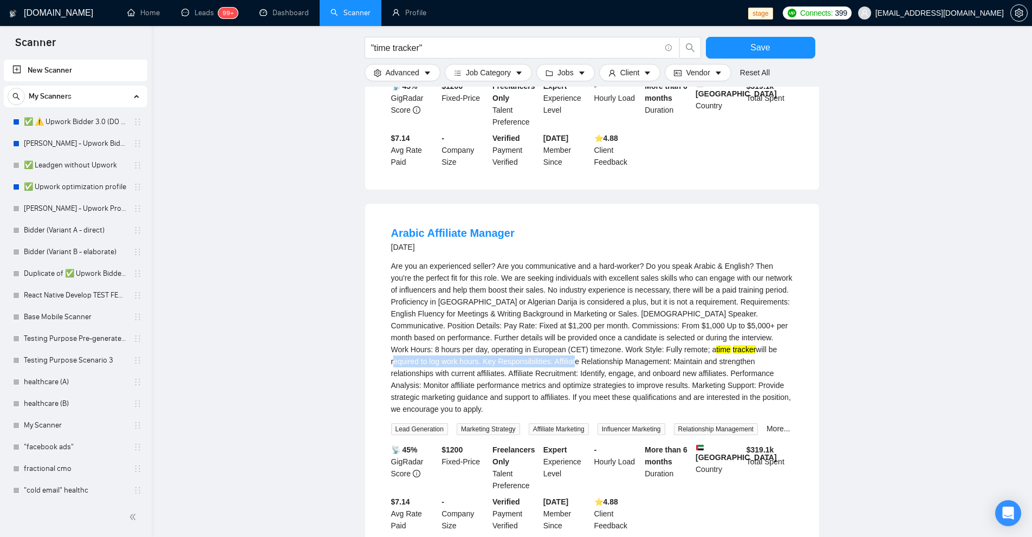
click at [493, 329] on div "Are you an experienced seller? Are you communicative and a hard-worker? Do you …" at bounding box center [592, 337] width 402 height 155
click at [501, 333] on div "Are you an experienced seller? Are you communicative and a hard-worker? Do you …" at bounding box center [592, 337] width 402 height 155
drag, startPoint x: 501, startPoint y: 333, endPoint x: 736, endPoint y: 332, distance: 234.5
click at [734, 333] on div "Are you an experienced seller? Are you communicative and a hard-worker? Do you …" at bounding box center [592, 337] width 402 height 155
click at [736, 332] on div "Are you an experienced seller? Are you communicative and a hard-worker? Do you …" at bounding box center [592, 337] width 402 height 155
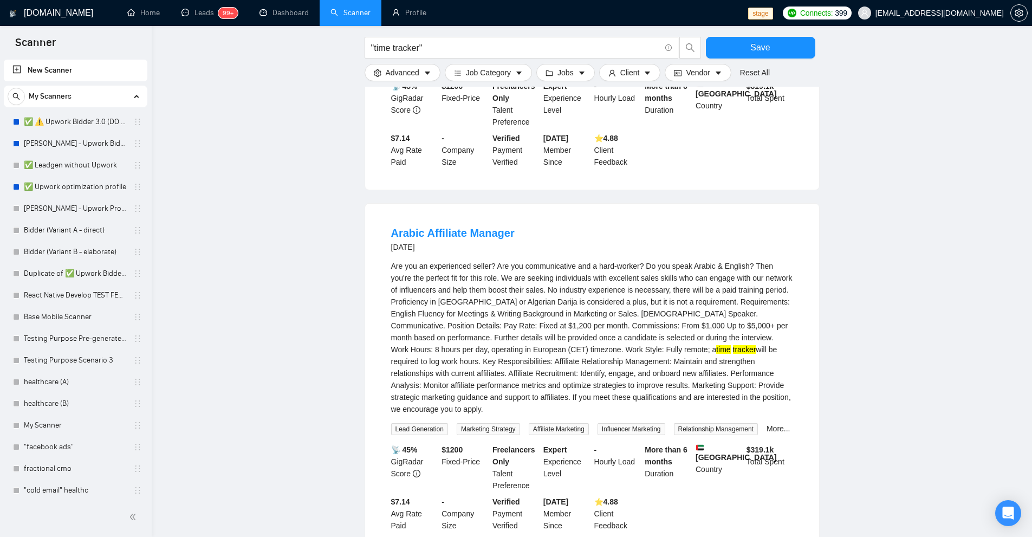
scroll to position [6379, 0]
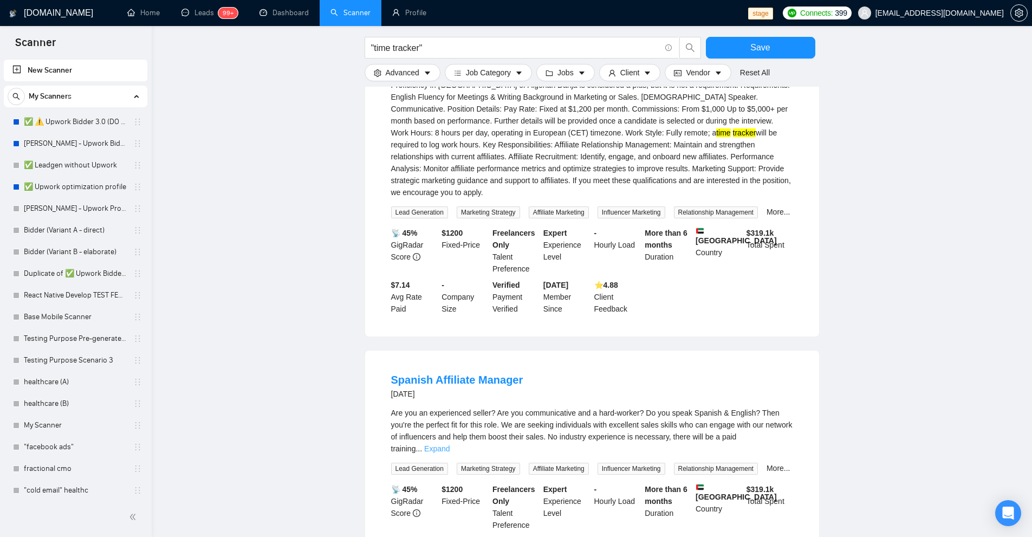
click at [449, 444] on link "Expand" at bounding box center [436, 448] width 25 height 9
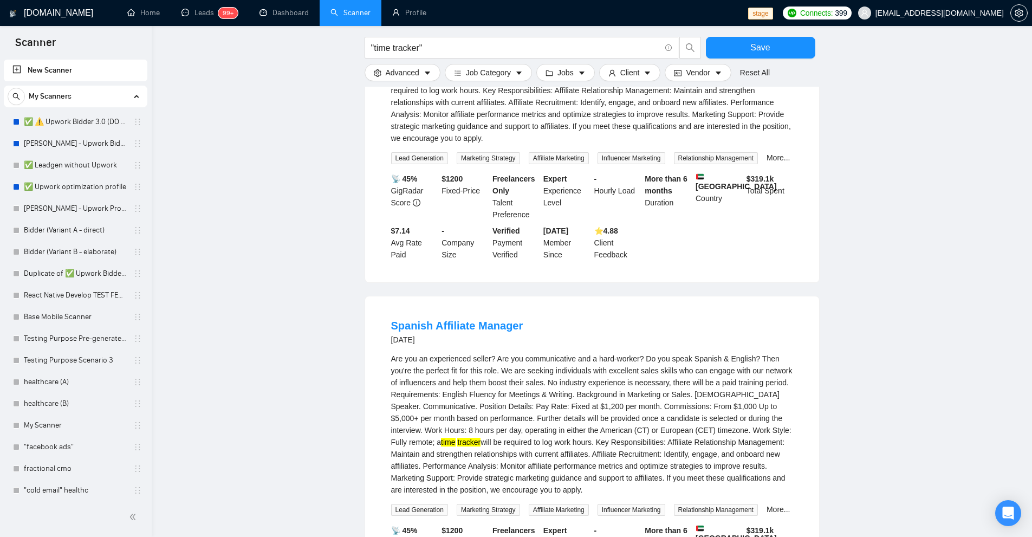
scroll to position [6487, 0]
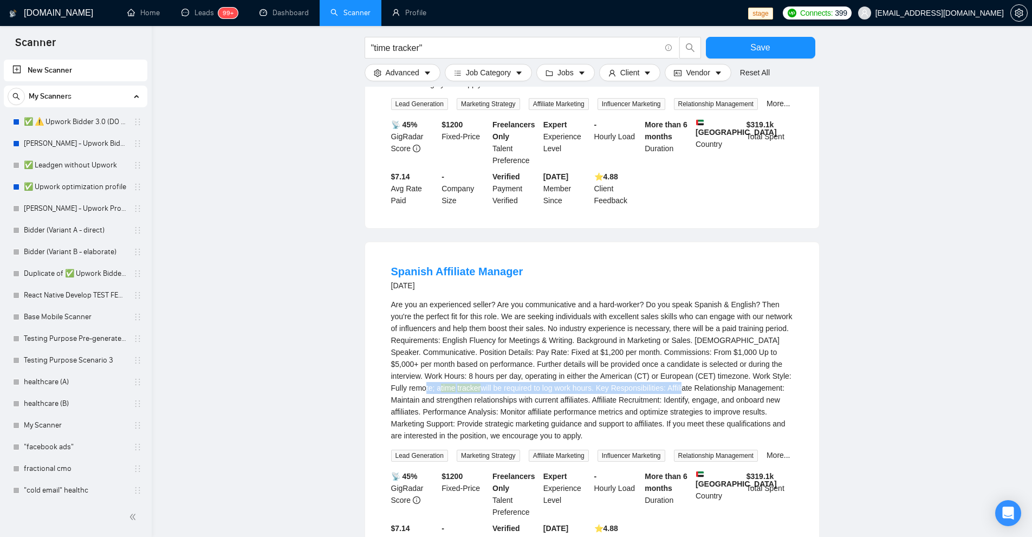
drag, startPoint x: 421, startPoint y: 362, endPoint x: 670, endPoint y: 360, distance: 248.6
click at [670, 360] on div "Are you an experienced seller? Are you communicative and a hard-worker? Do you …" at bounding box center [592, 369] width 402 height 143
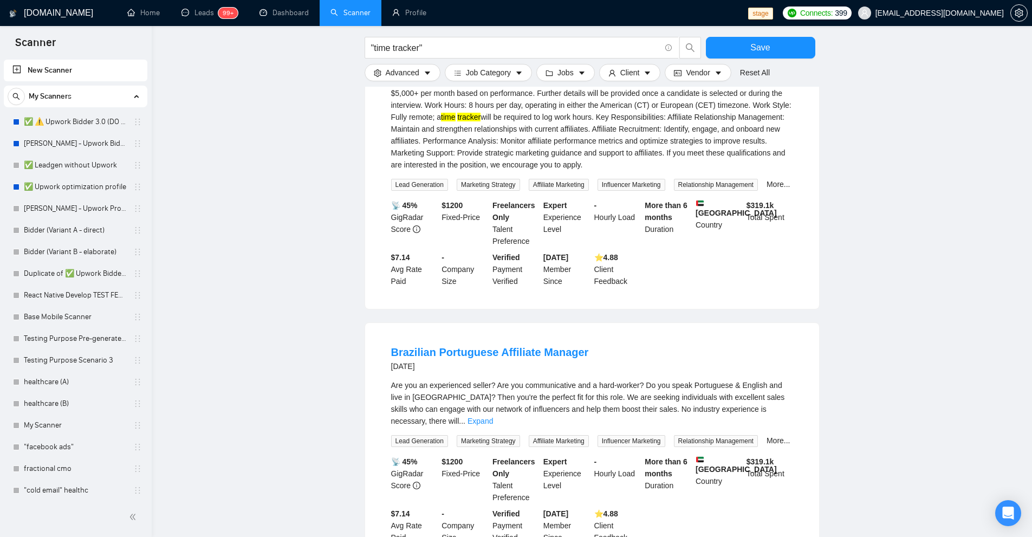
click at [778, 384] on div "Are you an experienced seller? Are you communicative and a hard-worker? Do you …" at bounding box center [592, 403] width 402 height 48
click at [493, 416] on link "Expand" at bounding box center [479, 420] width 25 height 9
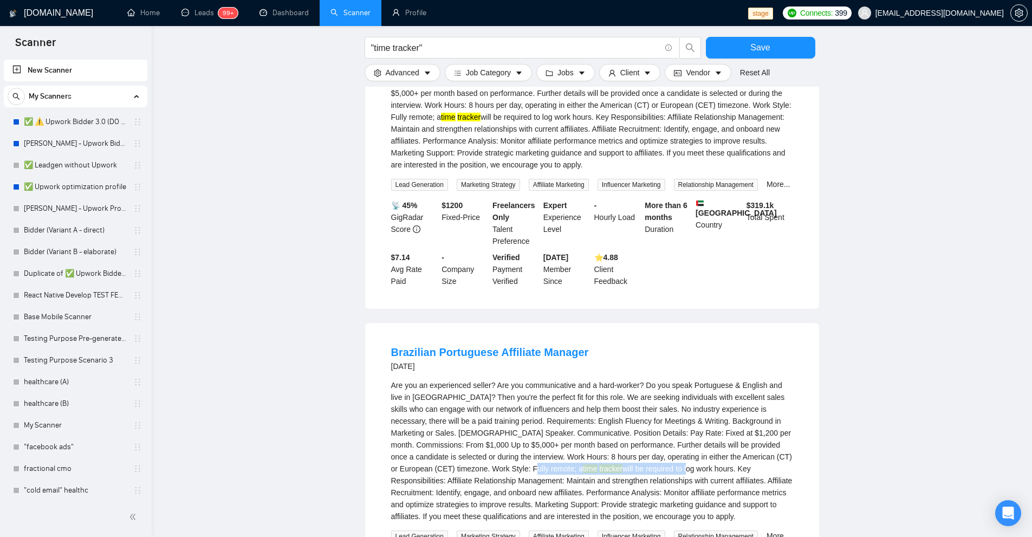
drag, startPoint x: 438, startPoint y: 439, endPoint x: 547, endPoint y: 438, distance: 109.4
click at [547, 438] on div "Are you an experienced seller? Are you communicative and a hard-worker? Do you …" at bounding box center [592, 450] width 402 height 143
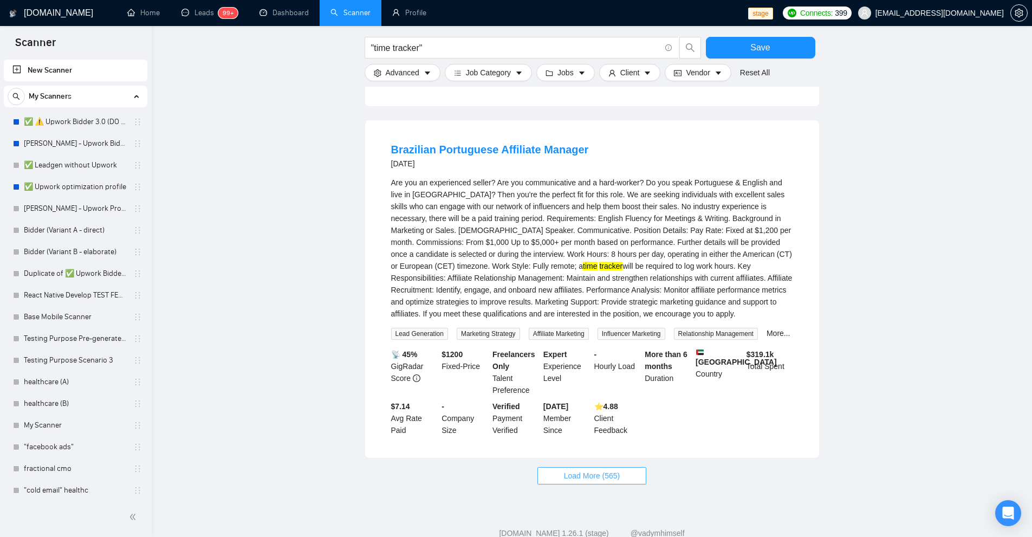
click at [599, 469] on span "Load More (565)" at bounding box center [592, 475] width 56 height 12
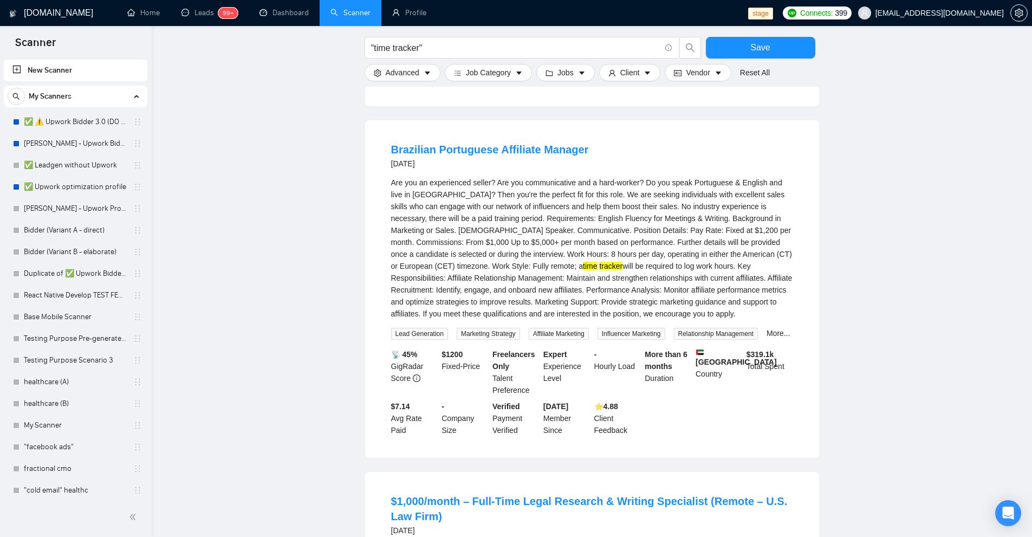
scroll to position [7231, 0]
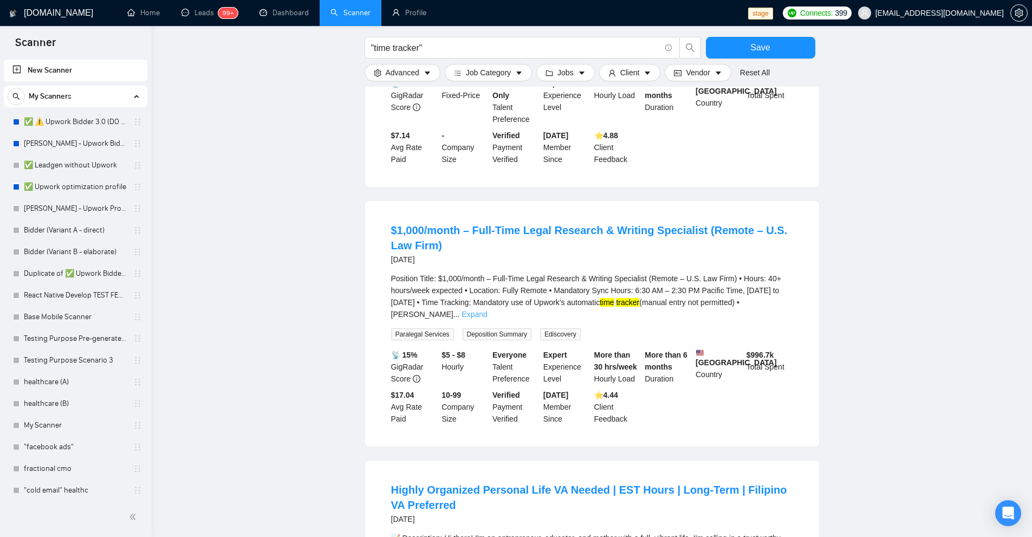
click at [487, 310] on link "Expand" at bounding box center [473, 314] width 25 height 9
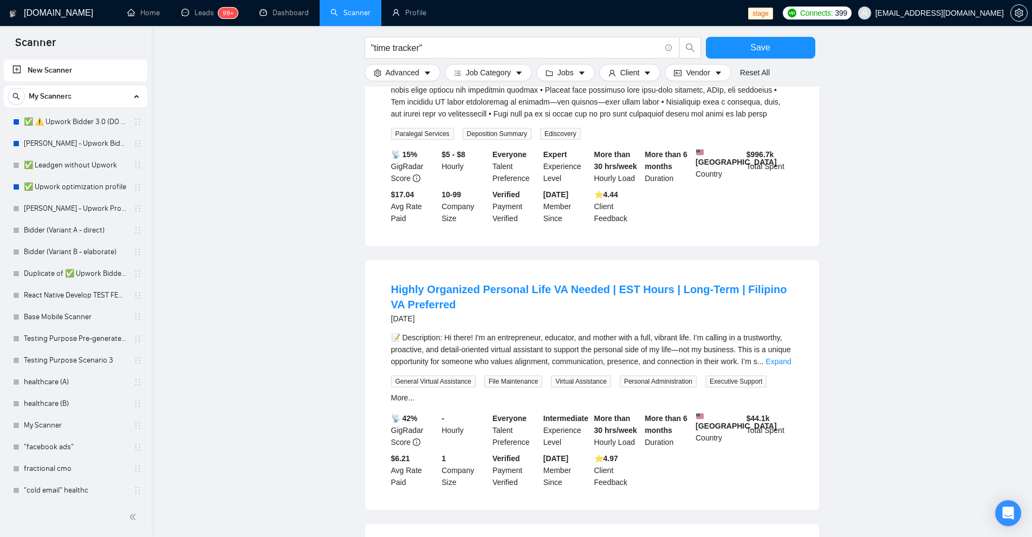
scroll to position [7881, 0]
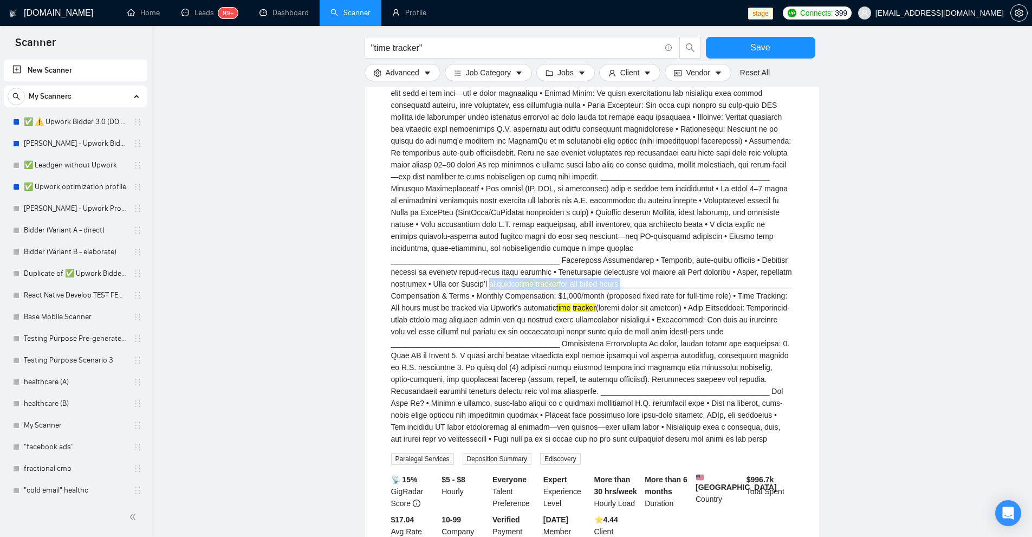
drag, startPoint x: 696, startPoint y: 216, endPoint x: 553, endPoint y: 217, distance: 143.0
click at [553, 217] on div "Position Title: $1,000/month – Full-Time Legal Research & Writing Specialist (R…" at bounding box center [592, 34] width 402 height 822
click at [563, 217] on div "Position Title: $1,000/month – Full-Time Legal Research & Writing Specialist (R…" at bounding box center [592, 34] width 402 height 822
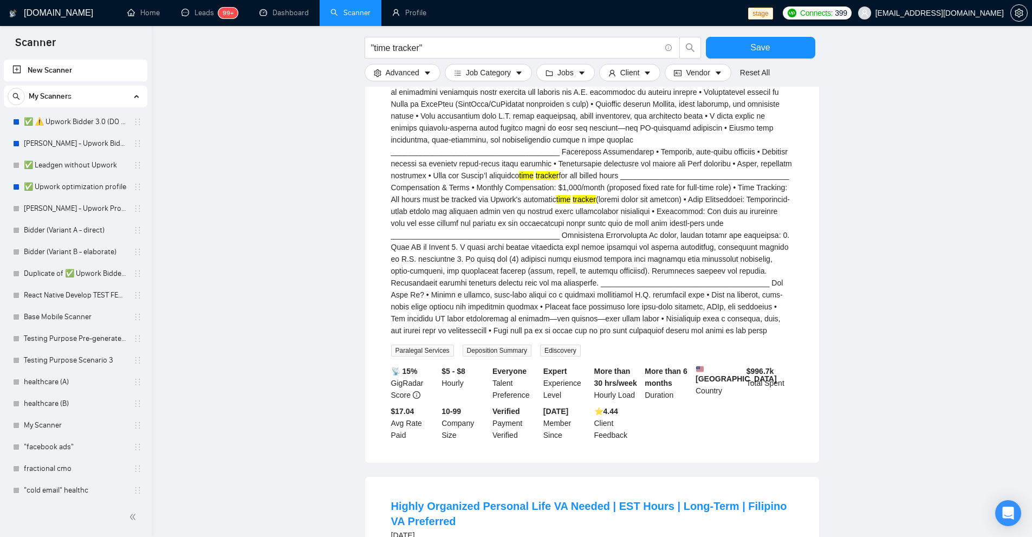
scroll to position [7772, 0]
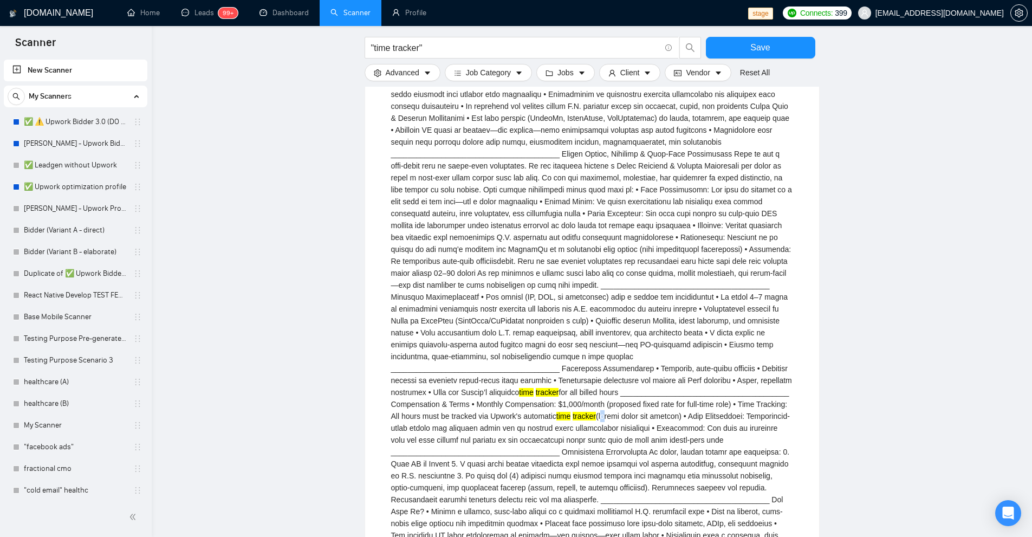
click at [735, 351] on div "Position Title: $1,000/month – Full-Time Legal Research & Writing Specialist (R…" at bounding box center [592, 142] width 402 height 822
click at [730, 350] on div "Position Title: $1,000/month – Full-Time Legal Research & Writing Specialist (R…" at bounding box center [592, 142] width 402 height 822
drag, startPoint x: 733, startPoint y: 350, endPoint x: 416, endPoint y: 361, distance: 316.5
click at [416, 361] on div "Position Title: $1,000/month – Full-Time Legal Research & Writing Specialist (R…" at bounding box center [592, 142] width 402 height 822
copy div "manual entry not allowed"
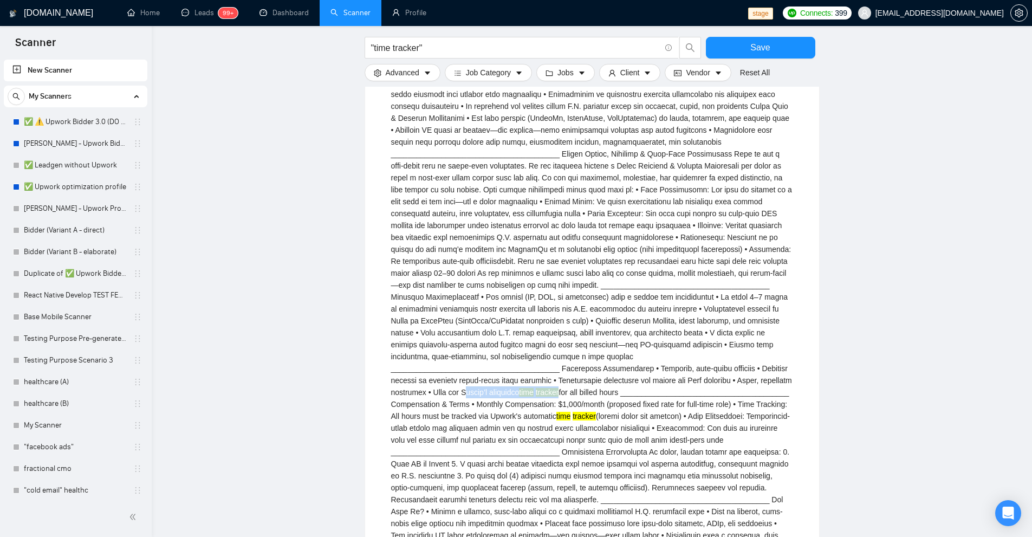
drag, startPoint x: 523, startPoint y: 325, endPoint x: 631, endPoint y: 321, distance: 107.8
click at [631, 321] on div "Position Title: $1,000/month – Full-Time Legal Research & Writing Specialist (R…" at bounding box center [592, 142] width 402 height 822
copy div "Upwork’s automatic time tracker"
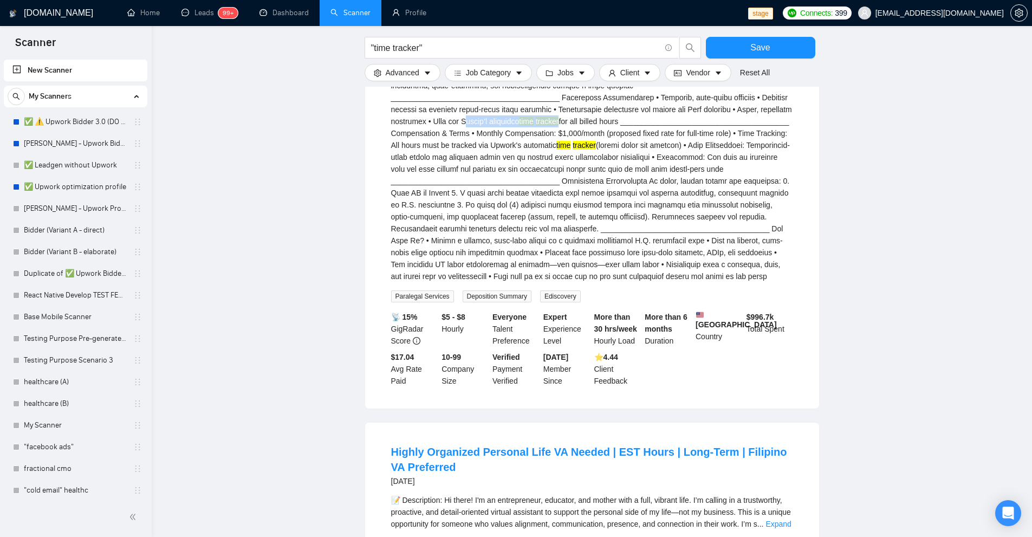
scroll to position [8260, 0]
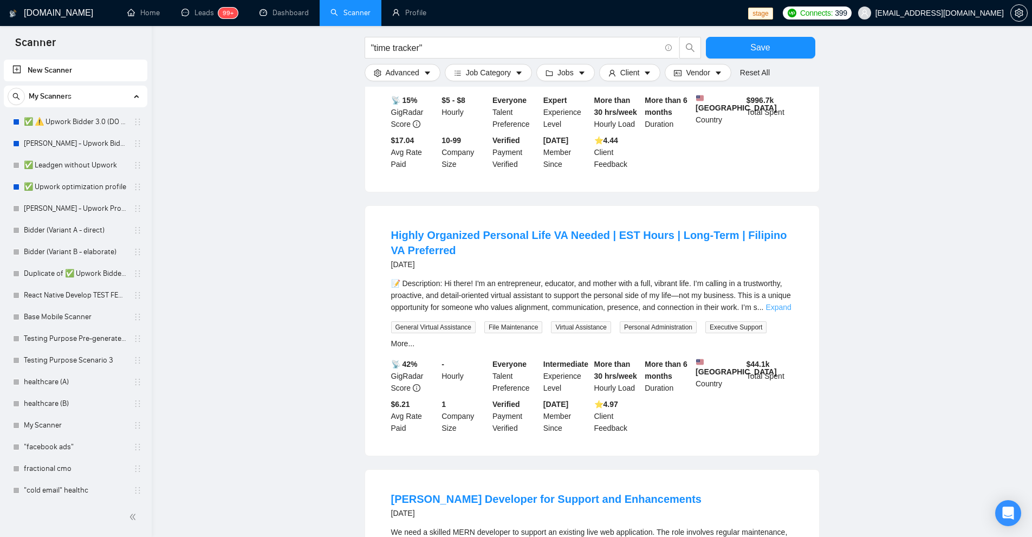
click at [782, 303] on link "Expand" at bounding box center [777, 307] width 25 height 9
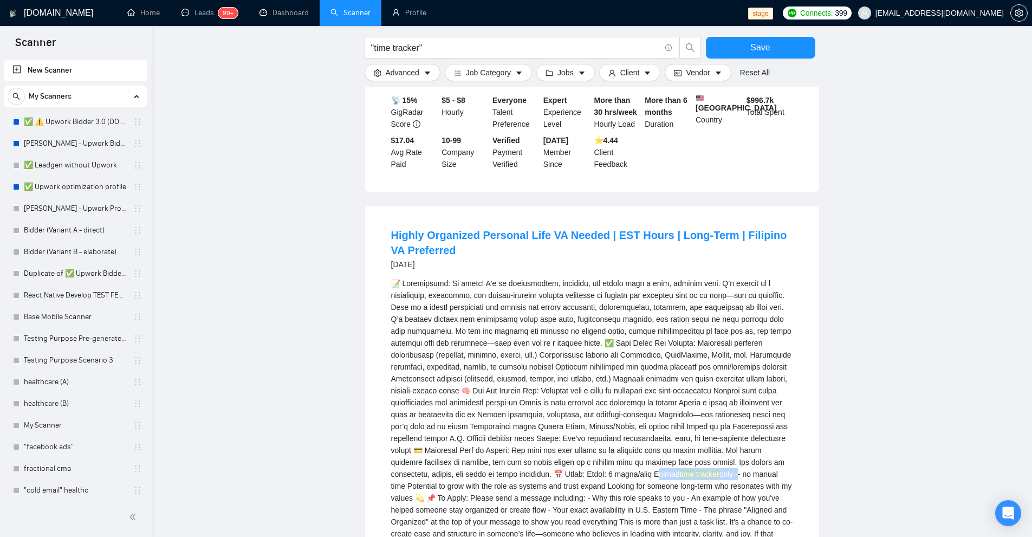
drag, startPoint x: 651, startPoint y: 417, endPoint x: 733, endPoint y: 415, distance: 82.3
click at [733, 415] on div "time tracker only -- no manual time Potential to grow with the role as systems …" at bounding box center [592, 414] width 402 height 274
drag, startPoint x: 738, startPoint y: 413, endPoint x: 765, endPoint y: 419, distance: 27.2
click at [765, 419] on div "time tracker only -- no manual time Potential to grow with the role as systems …" at bounding box center [592, 414] width 402 height 274
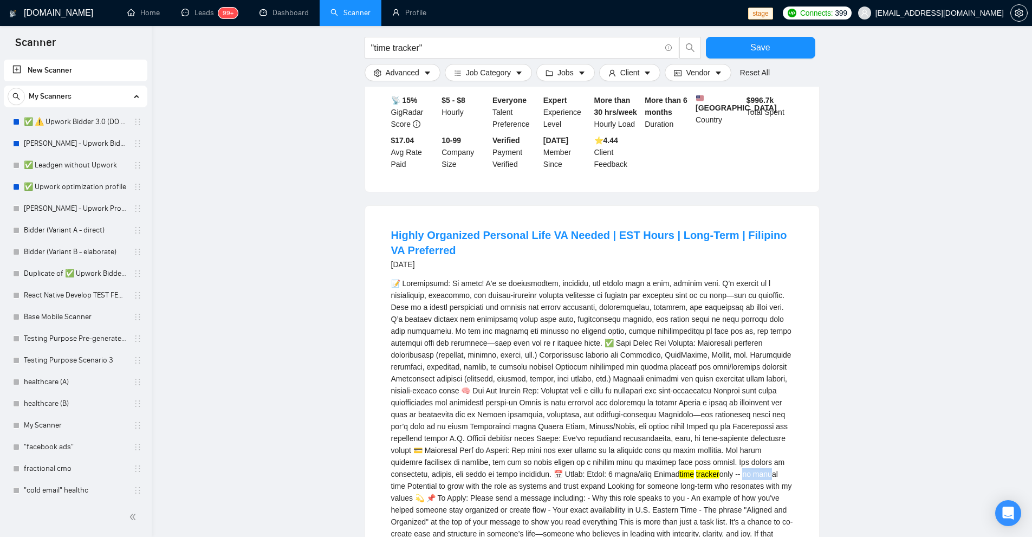
click at [765, 419] on div "time tracker only -- no manual time Potential to grow with the role as systems …" at bounding box center [592, 414] width 402 height 274
drag, startPoint x: 741, startPoint y: 410, endPoint x: 407, endPoint y: 426, distance: 333.9
click at [407, 426] on div "time tracker only -- no manual time Potential to grow with the role as systems …" at bounding box center [592, 414] width 402 height 274
click at [406, 426] on div "time tracker only -- no manual time Potential to grow with the role as systems …" at bounding box center [592, 414] width 402 height 274
drag, startPoint x: 406, startPoint y: 427, endPoint x: 741, endPoint y: 410, distance: 335.6
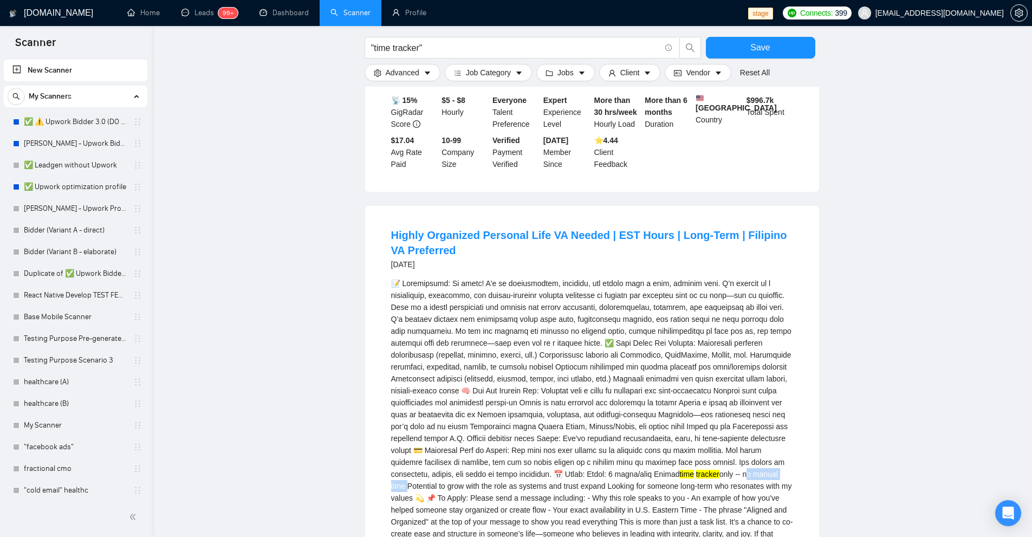
click at [741, 410] on div "time tracker only -- no manual time Potential to grow with the role as systems …" at bounding box center [592, 414] width 402 height 274
copy div "no manual time"
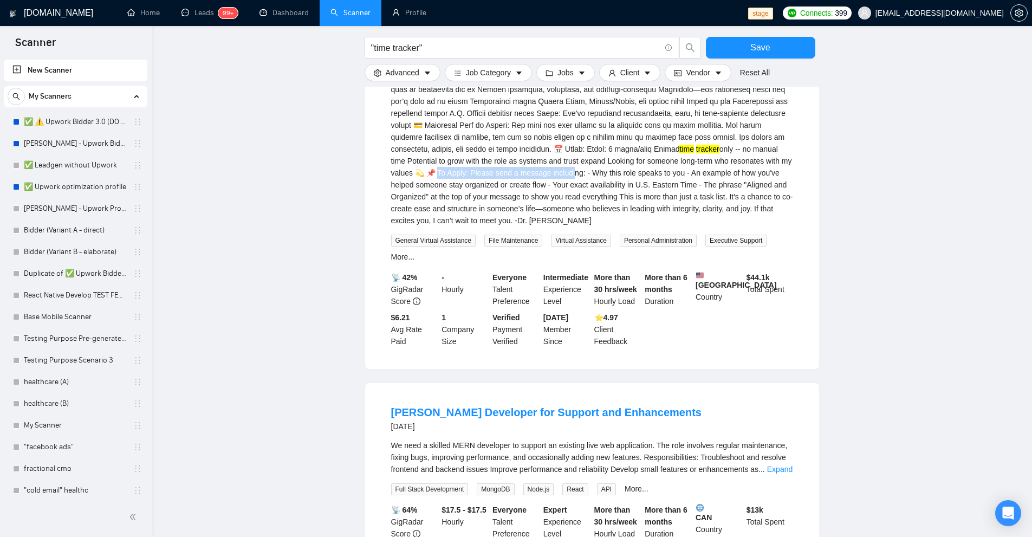
drag, startPoint x: 449, startPoint y: 115, endPoint x: 585, endPoint y: 113, distance: 136.5
click at [585, 113] on div "time tracker only -- no manual time Potential to grow with the role as systems …" at bounding box center [592, 89] width 402 height 274
click at [785, 465] on link "Expand" at bounding box center [779, 469] width 25 height 9
click at [784, 439] on div "We need a skilled MERN developer to support an existing live web application. T…" at bounding box center [592, 457] width 402 height 36
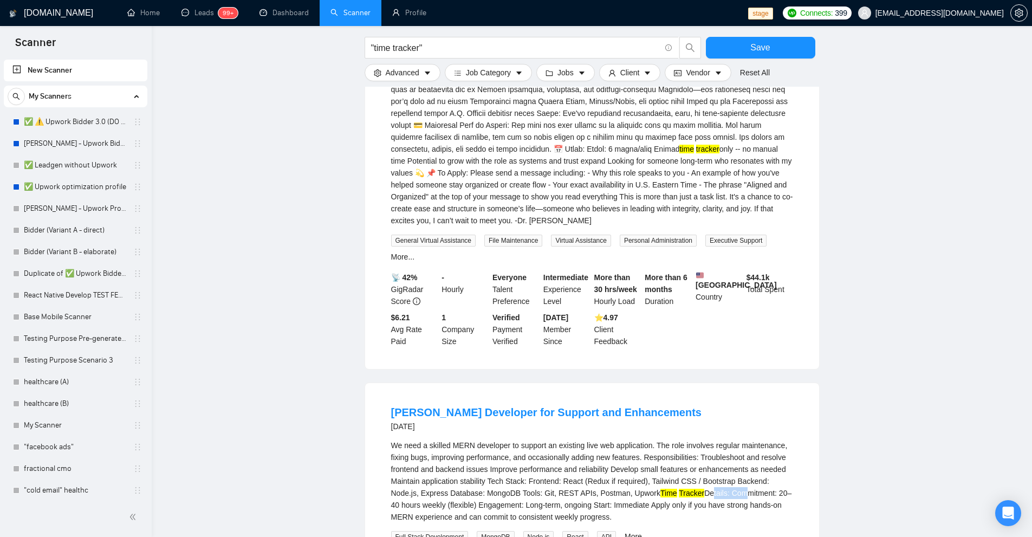
drag, startPoint x: 664, startPoint y: 426, endPoint x: 695, endPoint y: 425, distance: 30.3
click at [695, 439] on div "We need a skilled MERN developer to support an existing live web application. T…" at bounding box center [592, 480] width 402 height 83
click at [687, 439] on div "We need a skilled MERN developer to support an existing live web application. T…" at bounding box center [592, 480] width 402 height 83
drag, startPoint x: 690, startPoint y: 424, endPoint x: 760, endPoint y: 457, distance: 77.0
click at [736, 439] on div "We need a skilled MERN developer to support an existing live web application. T…" at bounding box center [592, 480] width 402 height 83
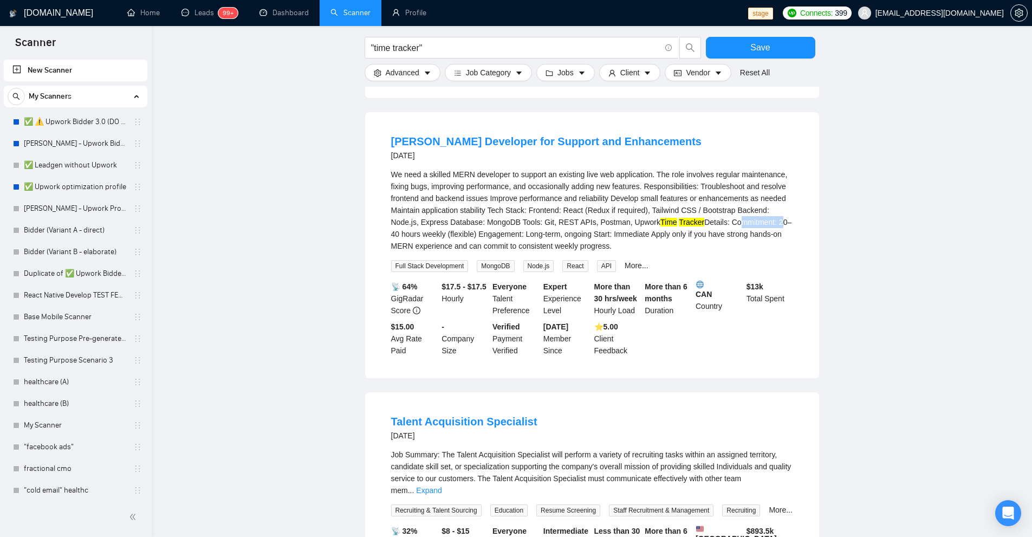
scroll to position [8910, 0]
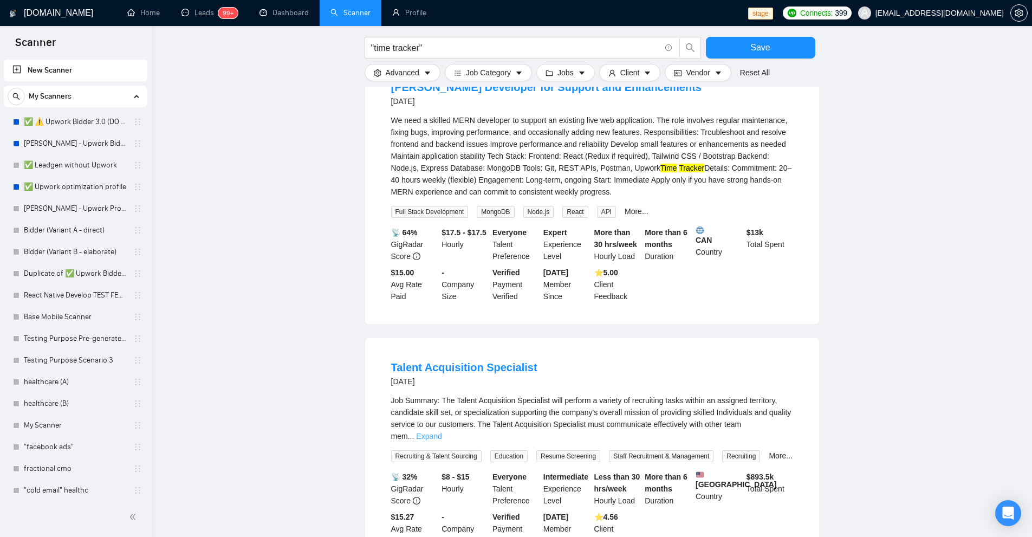
click at [441, 432] on link "Expand" at bounding box center [428, 436] width 25 height 9
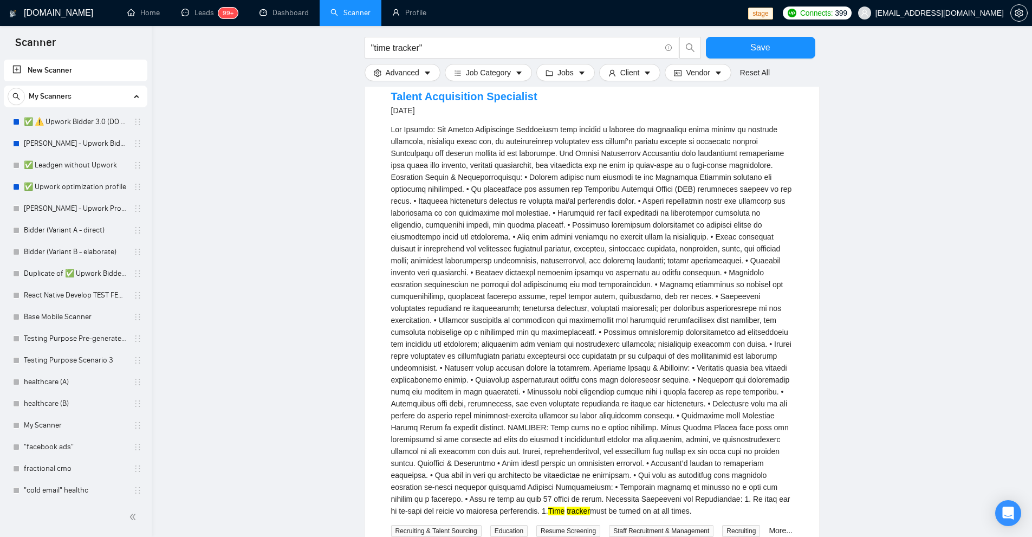
scroll to position [9505, 0]
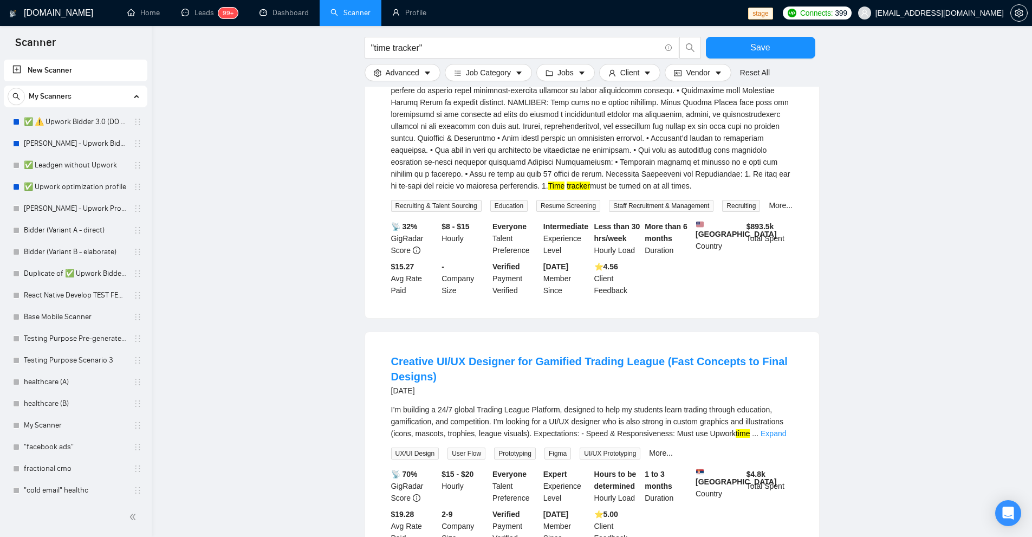
click at [765, 403] on div "I’m building a 24/7 global Trading League Platform, designed to help my student…" at bounding box center [592, 421] width 402 height 36
click at [763, 429] on link "Expand" at bounding box center [772, 433] width 25 height 9
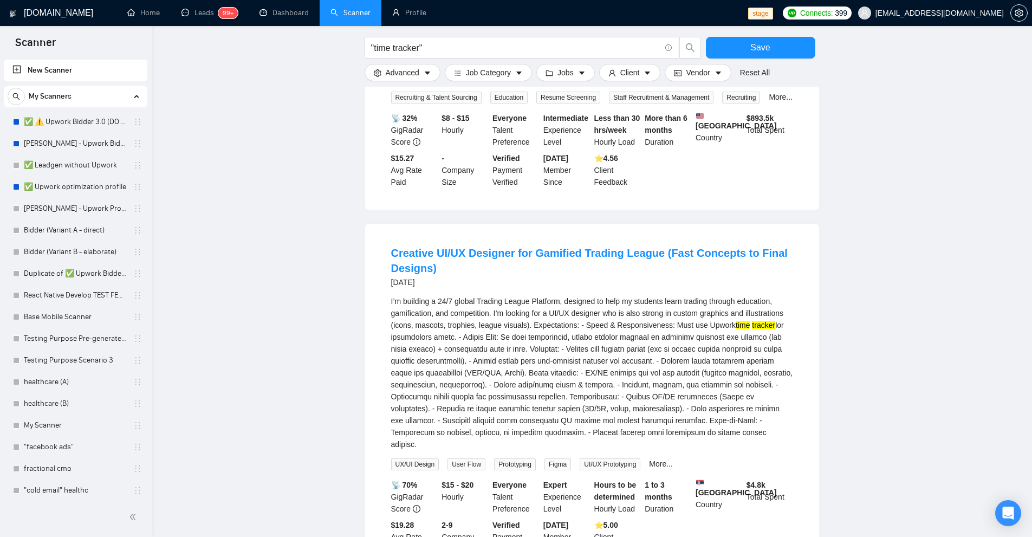
scroll to position [9668, 0]
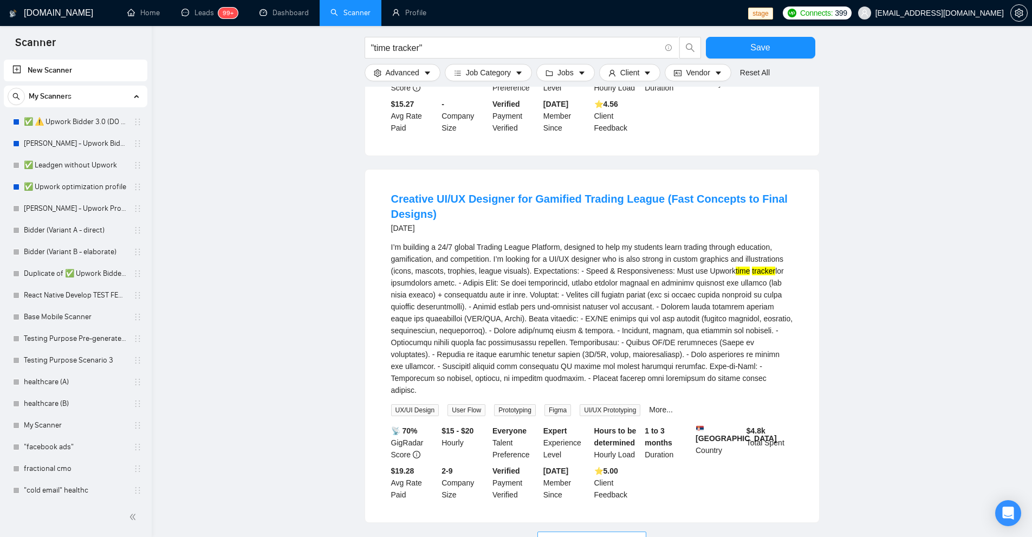
click at [589, 534] on span "Load More (560)" at bounding box center [592, 540] width 56 height 12
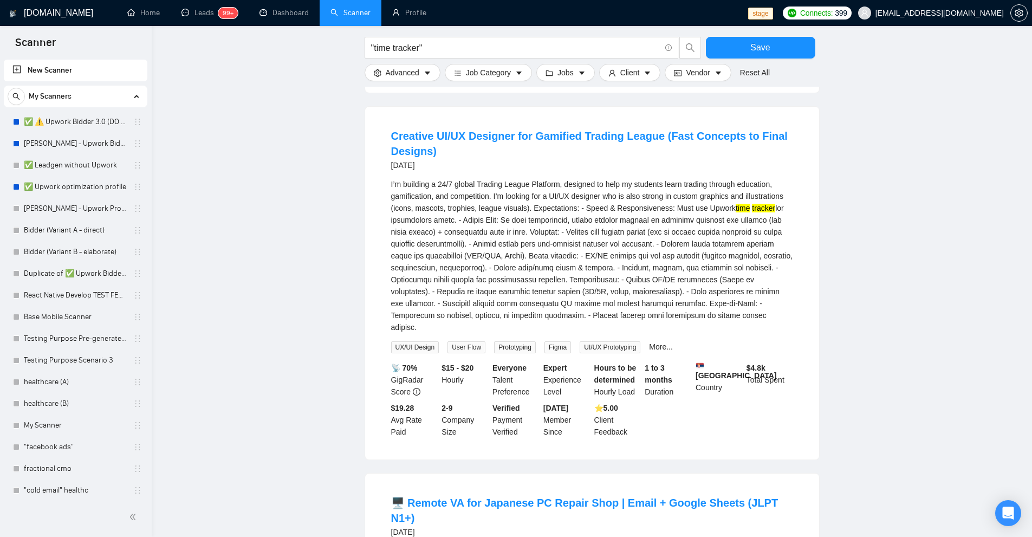
scroll to position [10001, 0]
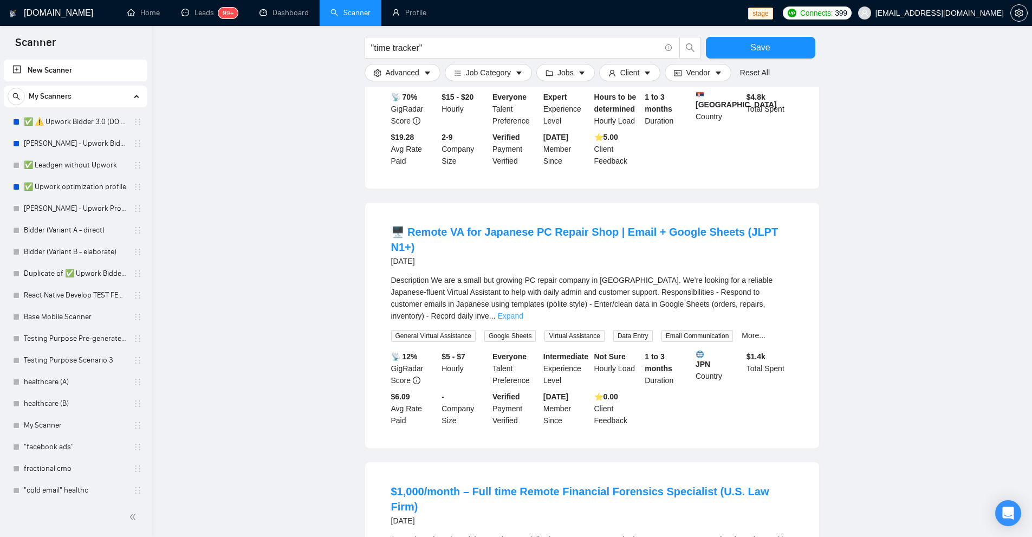
click at [523, 311] on link "Expand" at bounding box center [509, 315] width 25 height 9
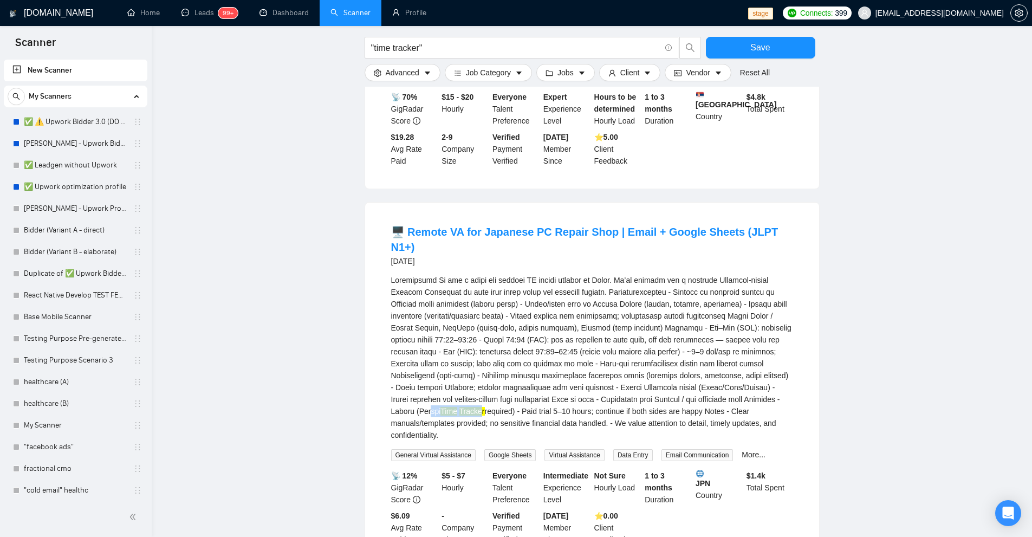
drag, startPoint x: 438, startPoint y: 308, endPoint x: 500, endPoint y: 309, distance: 62.3
click at [492, 309] on div "Time Tracker required) - Paid trial 5–10 hours; continue if both sides are happ…" at bounding box center [592, 357] width 402 height 167
click at [519, 309] on div "Time Tracker required) - Paid trial 5–10 hours; continue if both sides are happ…" at bounding box center [592, 357] width 402 height 167
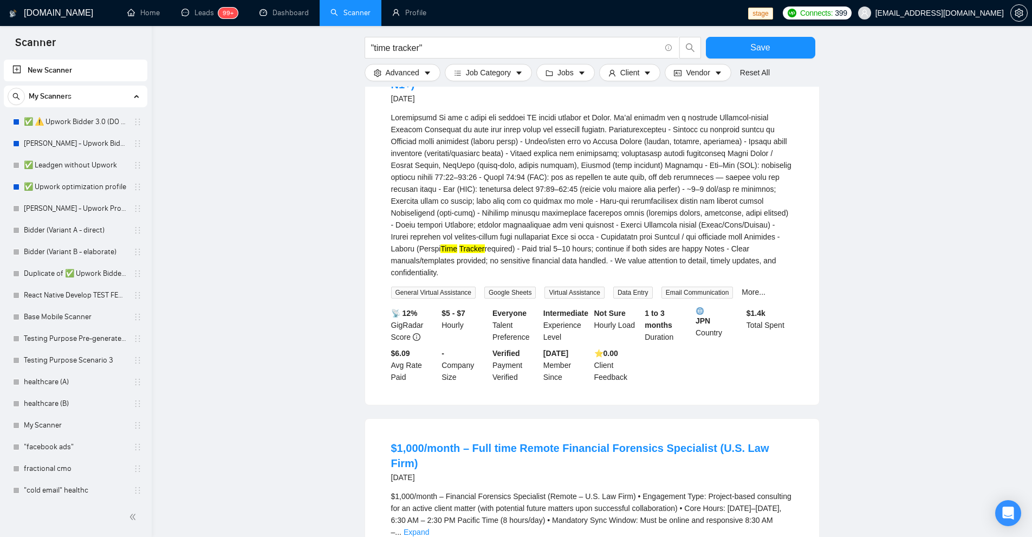
scroll to position [10272, 0]
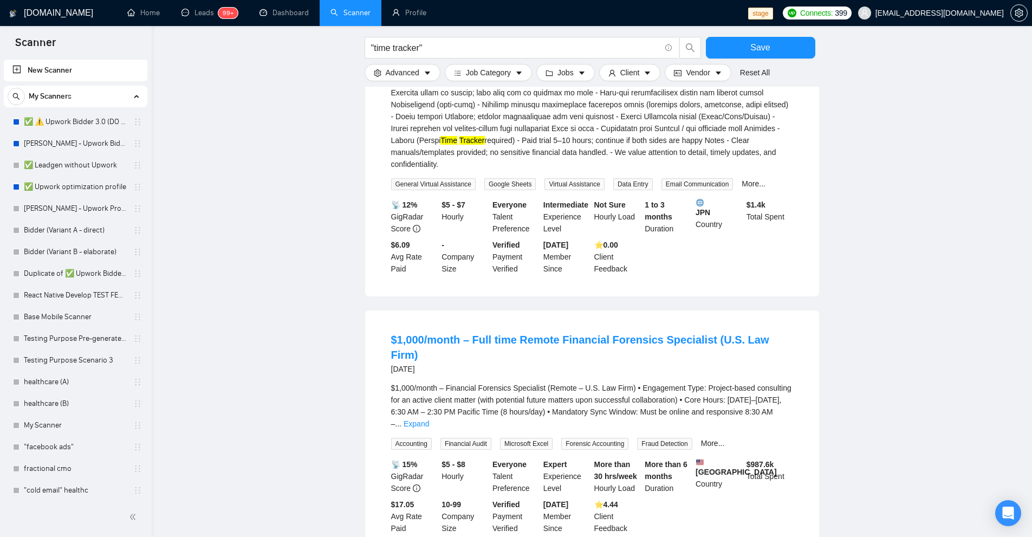
click at [794, 323] on li "$1,000/month – Full time Remote Financial Forensics Specialist (U.S. Law Firm) …" at bounding box center [592, 432] width 428 height 219
click at [429, 419] on link "Expand" at bounding box center [415, 423] width 25 height 9
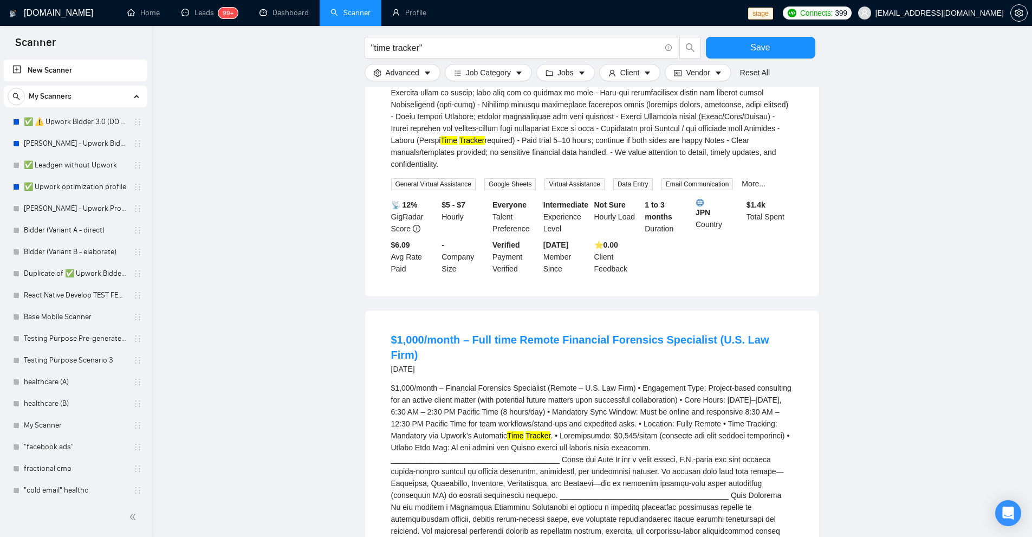
drag, startPoint x: 446, startPoint y: 319, endPoint x: 494, endPoint y: 316, distance: 47.8
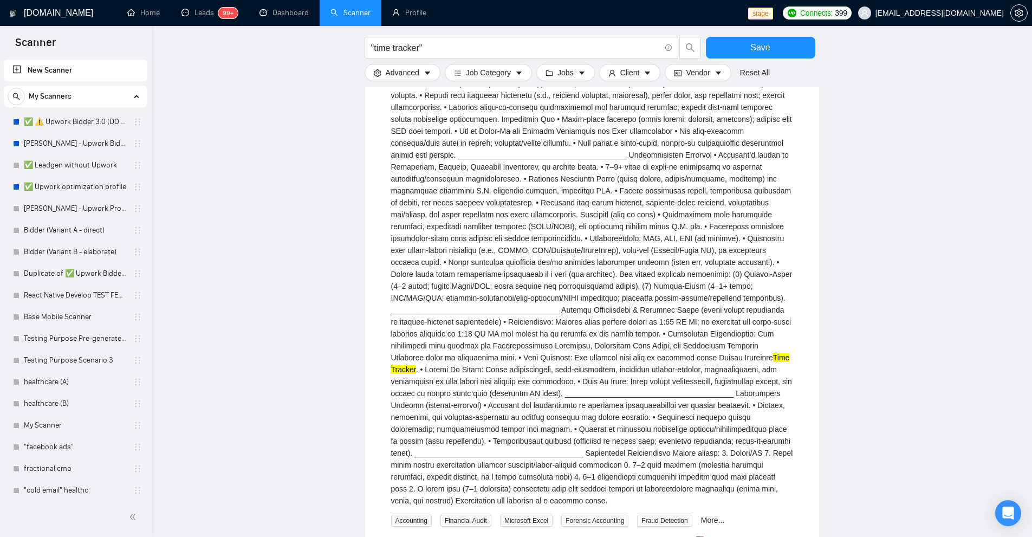
scroll to position [11193, 0]
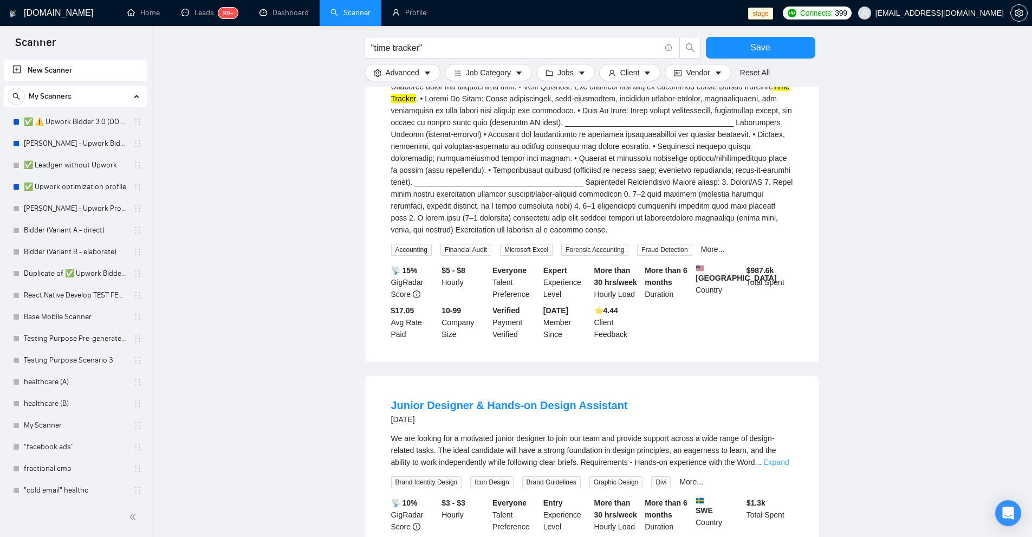
click at [784, 432] on div "We are looking for a motivated junior designer to join our team and provide sup…" at bounding box center [592, 450] width 402 height 36
click at [781, 458] on link "Expand" at bounding box center [775, 462] width 25 height 9
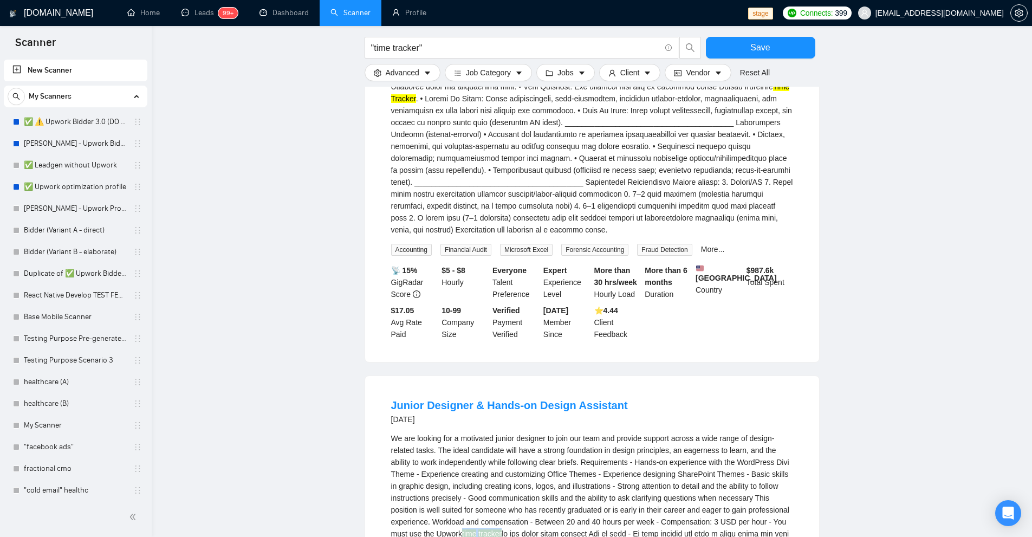
drag, startPoint x: 464, startPoint y: 386, endPoint x: 503, endPoint y: 383, distance: 39.0
click at [503, 432] on div "We are looking for a motivated junior designer to join our team and provide sup…" at bounding box center [592, 545] width 402 height 226
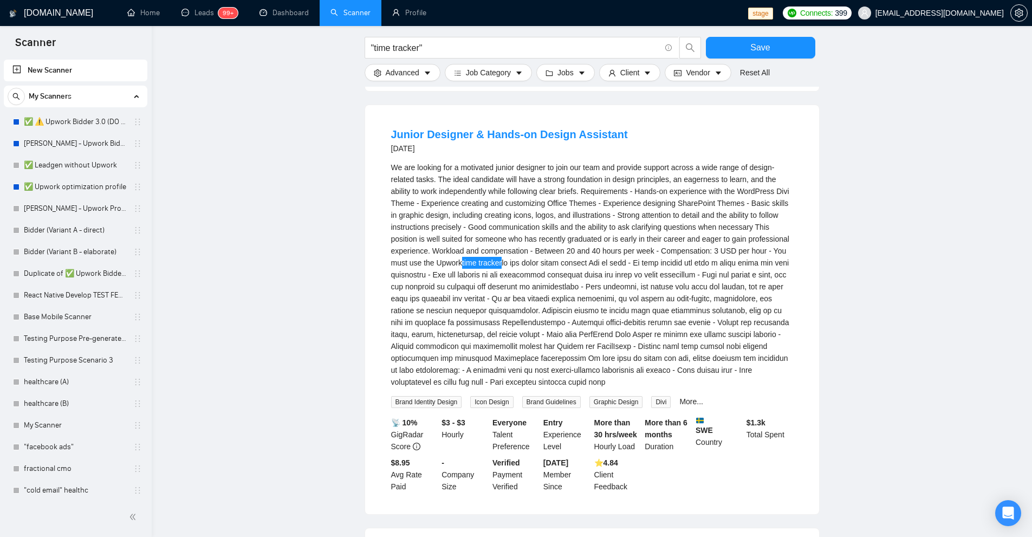
scroll to position [11734, 0]
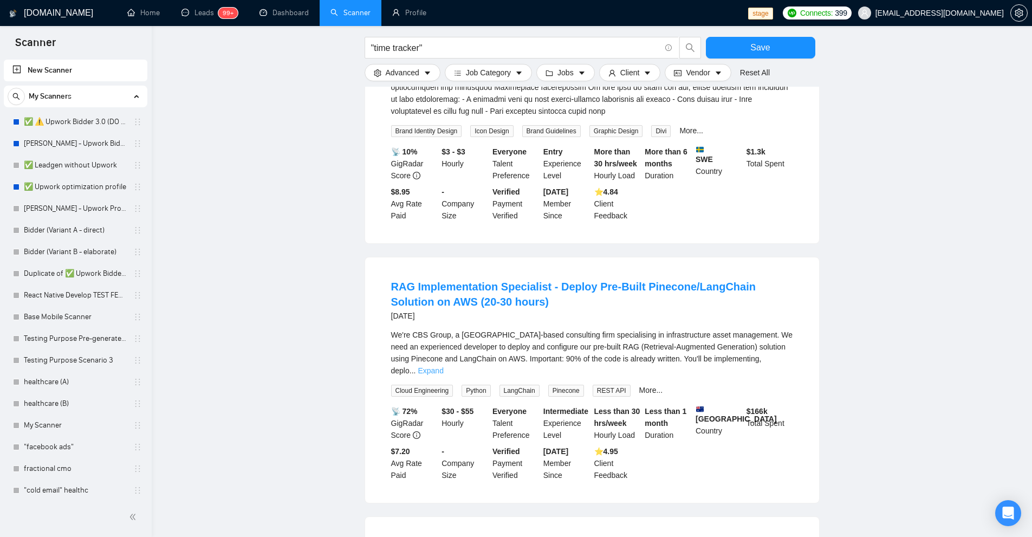
click at [443, 366] on link "Expand" at bounding box center [430, 370] width 25 height 9
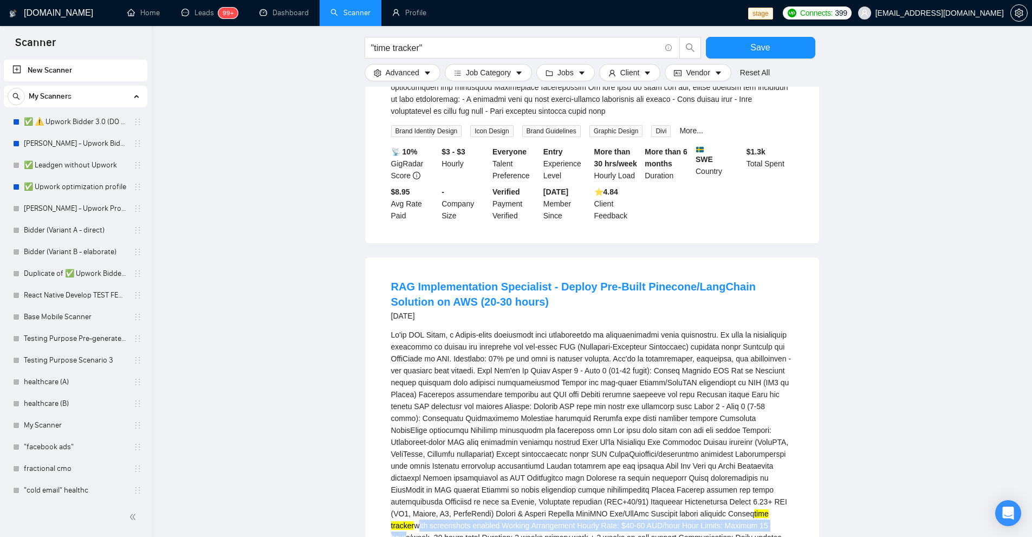
drag, startPoint x: 754, startPoint y: 363, endPoint x: 744, endPoint y: 375, distance: 15.7
click at [744, 375] on div "time tracker with screenshots enabled Working Arrangement Hourly Rate: $40-60 A…" at bounding box center [592, 466] width 402 height 274
drag, startPoint x: 423, startPoint y: 384, endPoint x: 586, endPoint y: 378, distance: 163.1
click at [585, 378] on div "time tracker with screenshots enabled Working Arrangement Hourly Rate: $40-60 A…" at bounding box center [592, 466] width 402 height 274
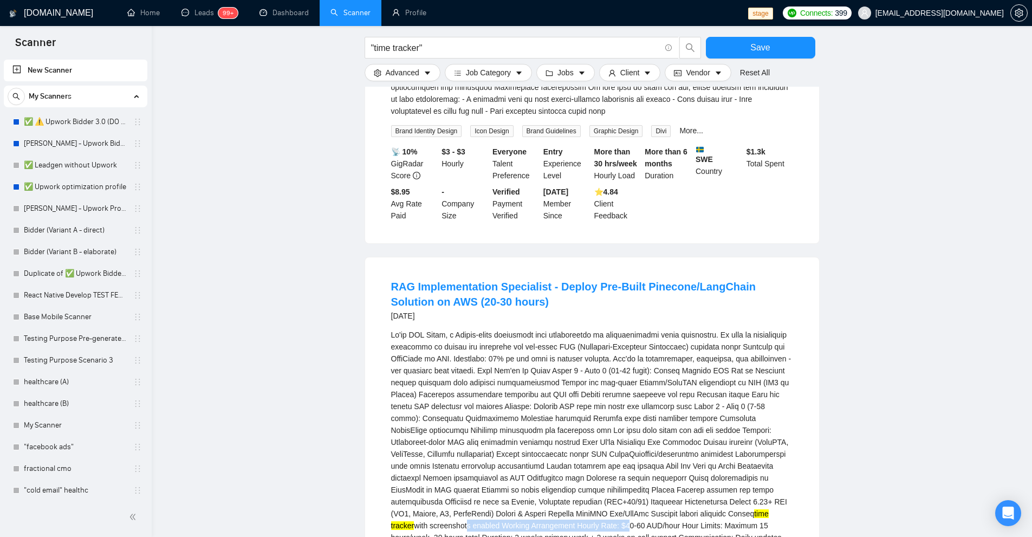
click at [586, 378] on div "time tracker with screenshots enabled Working Arrangement Hourly Rate: $40-60 A…" at bounding box center [592, 466] width 402 height 274
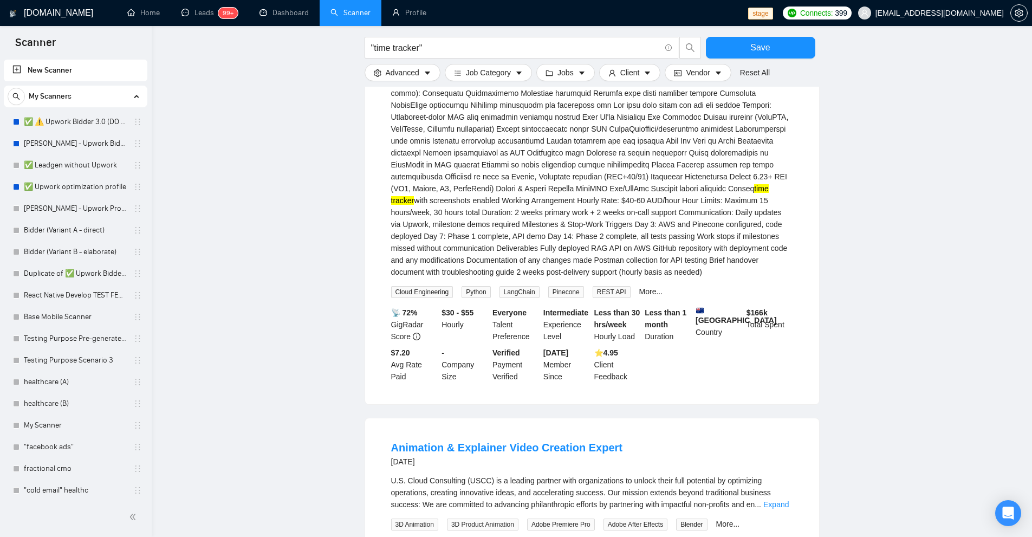
scroll to position [12128, 0]
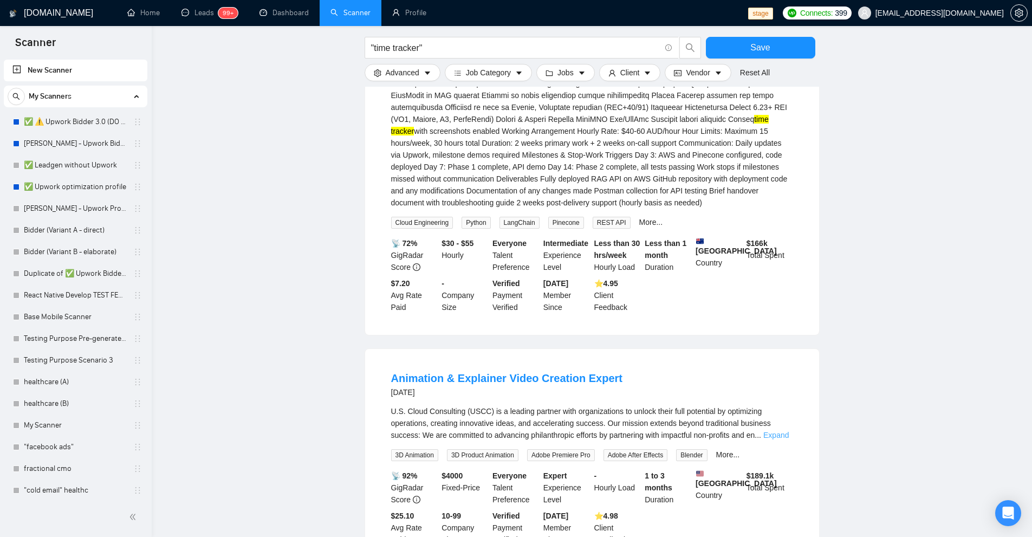
click at [765, 431] on link "Expand" at bounding box center [775, 435] width 25 height 9
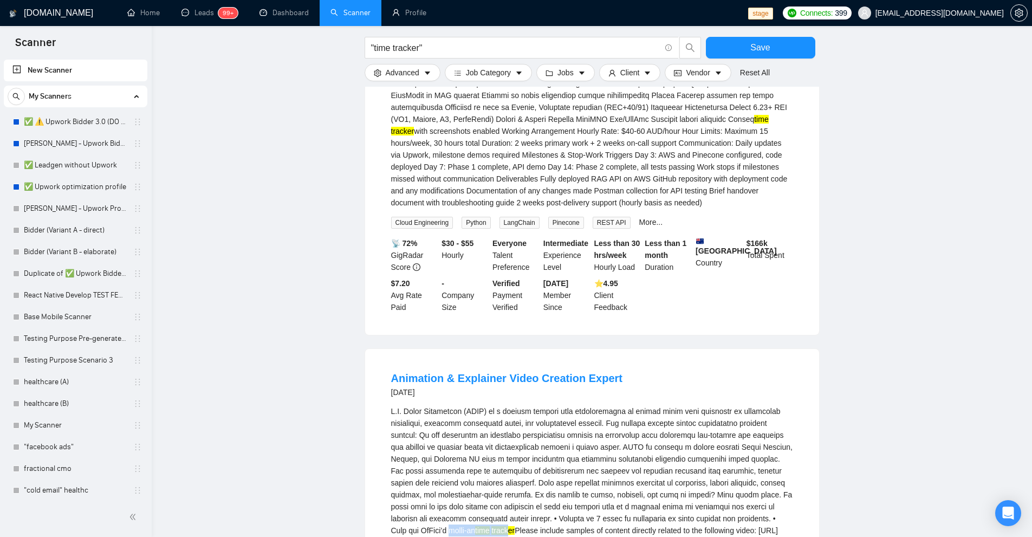
drag, startPoint x: 424, startPoint y: 383, endPoint x: 484, endPoint y: 381, distance: 59.6
click at [484, 405] on div "time tracker Please include samples of content directly related to the followin…" at bounding box center [592, 476] width 402 height 143
click at [491, 526] on mark "tracker" at bounding box center [502, 530] width 23 height 9
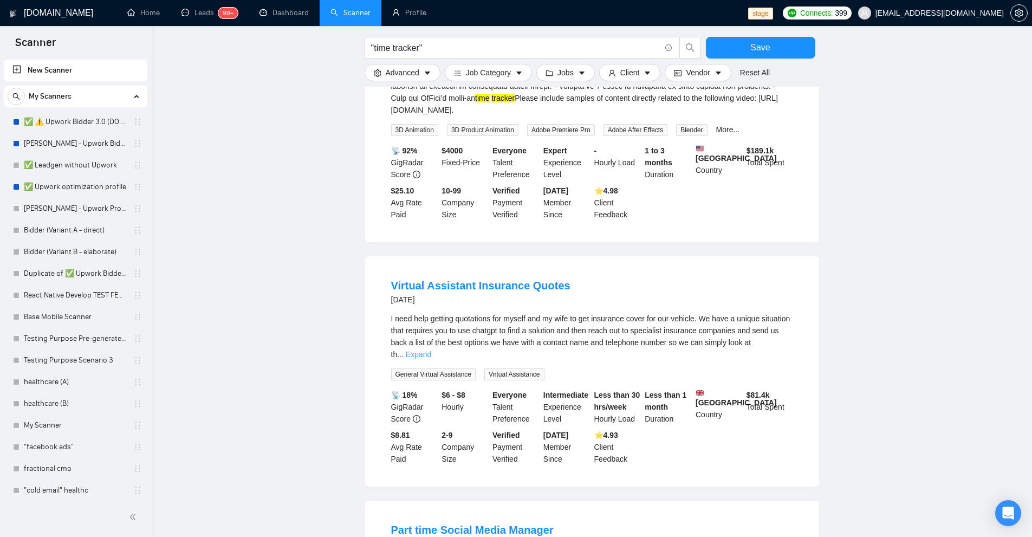
click at [431, 350] on link "Expand" at bounding box center [418, 354] width 25 height 9
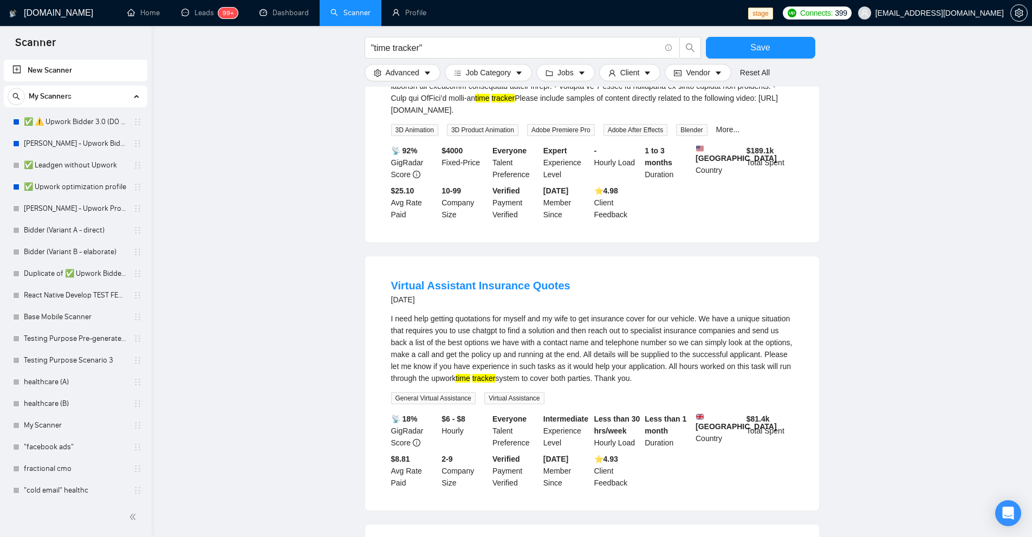
drag, startPoint x: 435, startPoint y: 236, endPoint x: 682, endPoint y: 233, distance: 247.0
click at [682, 312] on div "I need help getting quotations for myself and my wife to get insurance cover fo…" at bounding box center [592, 347] width 402 height 71
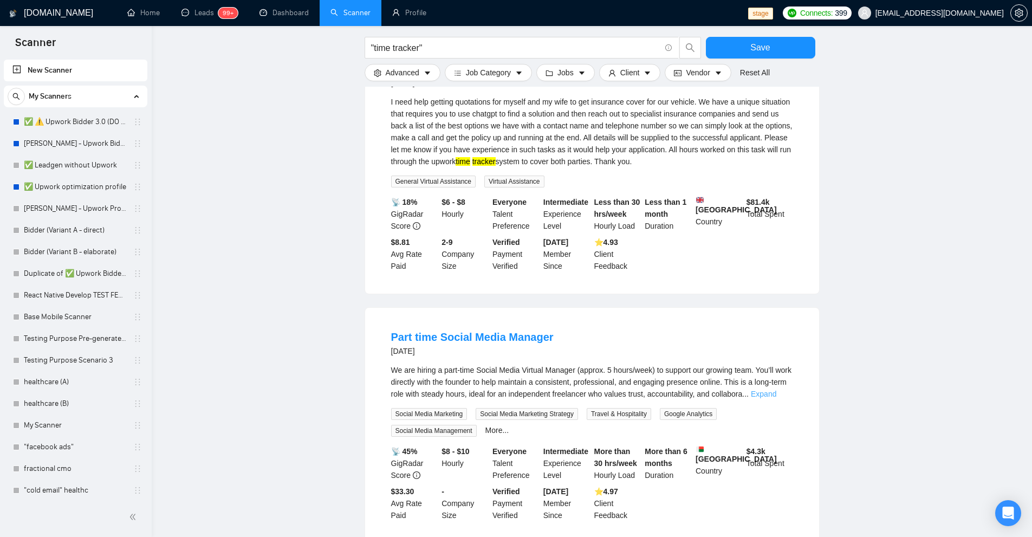
click at [771, 389] on link "Expand" at bounding box center [763, 393] width 25 height 9
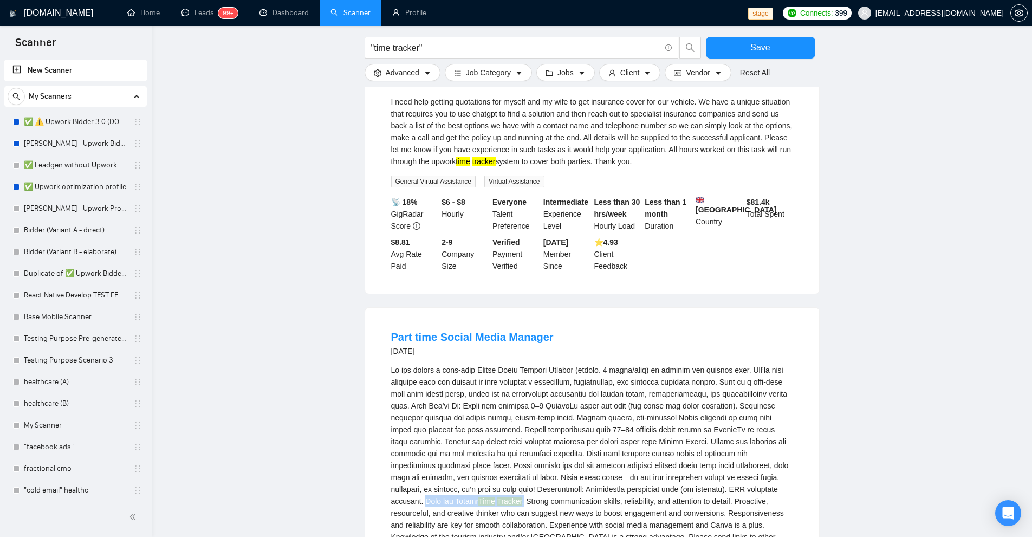
drag, startPoint x: 382, startPoint y: 368, endPoint x: 494, endPoint y: 366, distance: 112.7
click at [494, 366] on li "Part time Social Media Manager [DATE] Time Tracker . Strong communication skill…" at bounding box center [592, 503] width 428 height 364
click at [518, 364] on div "Time Tracker . Strong communication skills, reliability, and attention to detai…" at bounding box center [592, 459] width 402 height 191
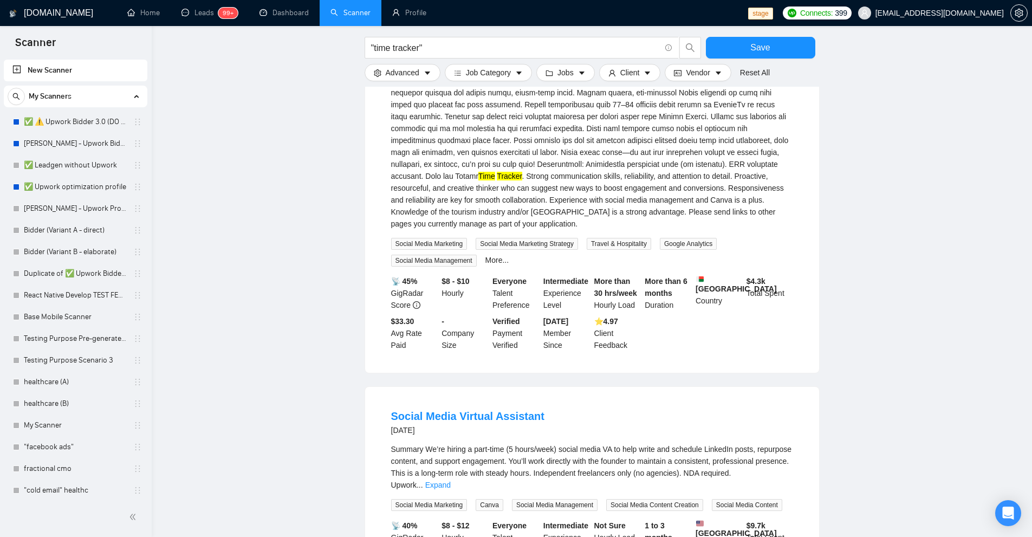
scroll to position [13156, 0]
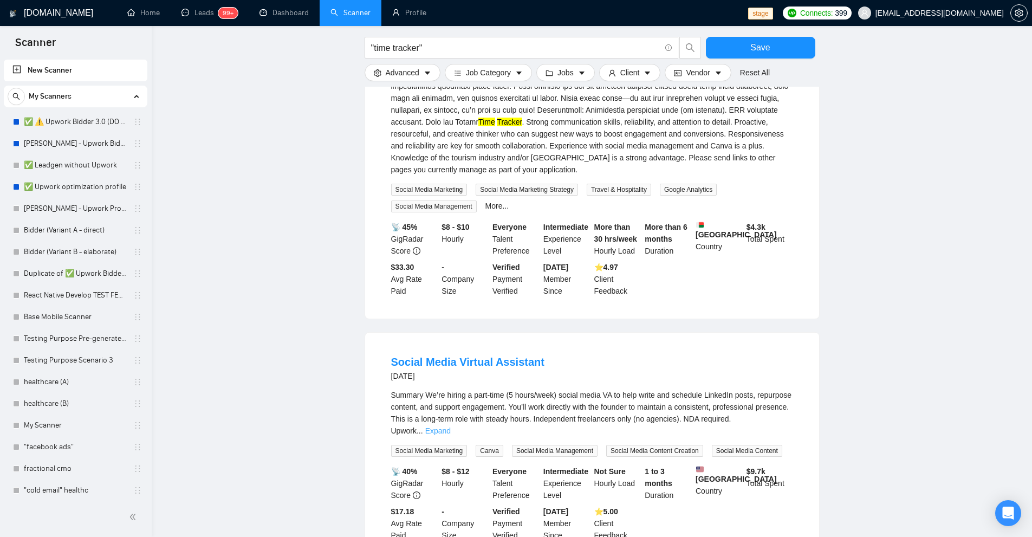
click at [451, 426] on link "Expand" at bounding box center [437, 430] width 25 height 9
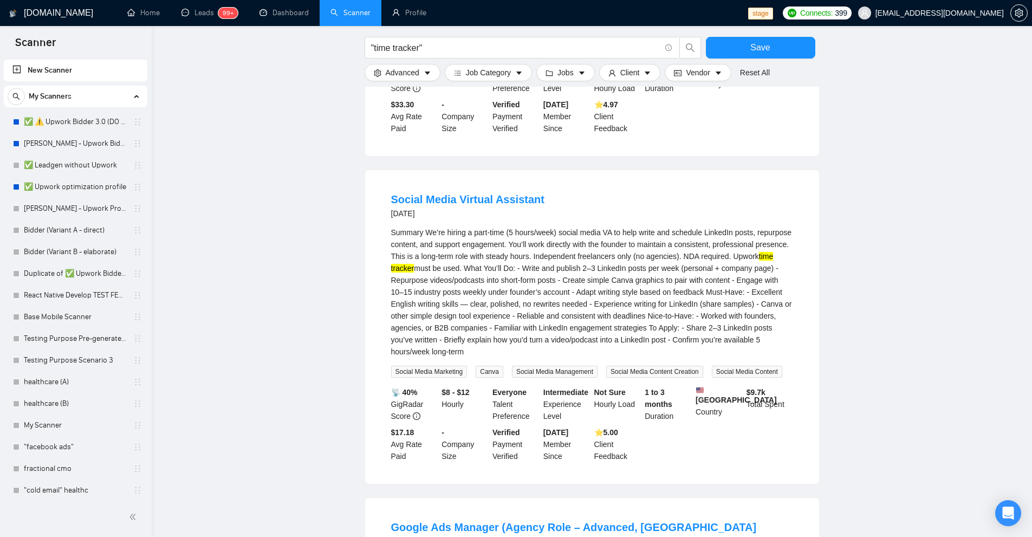
scroll to position [13481, 0]
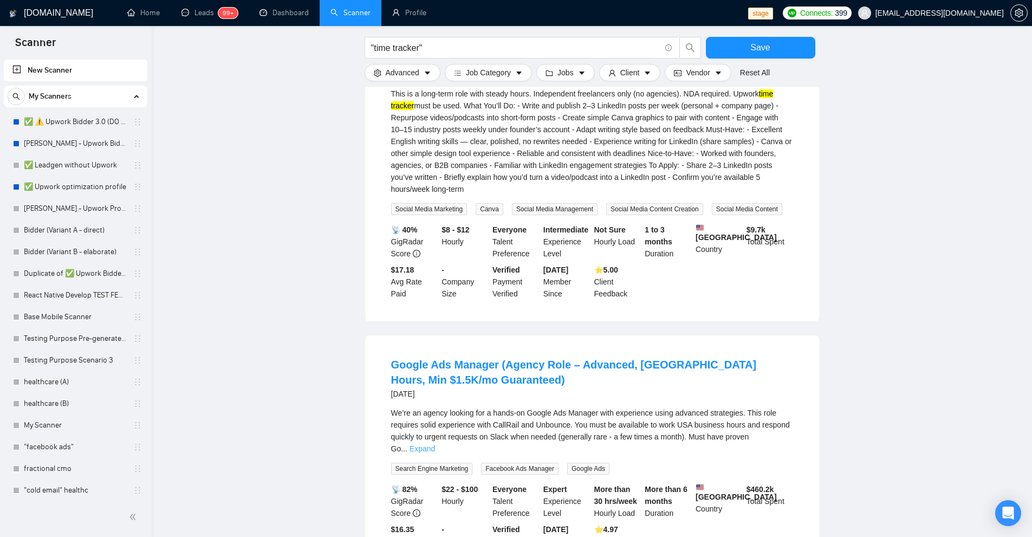
click at [435, 444] on link "Expand" at bounding box center [421, 448] width 25 height 9
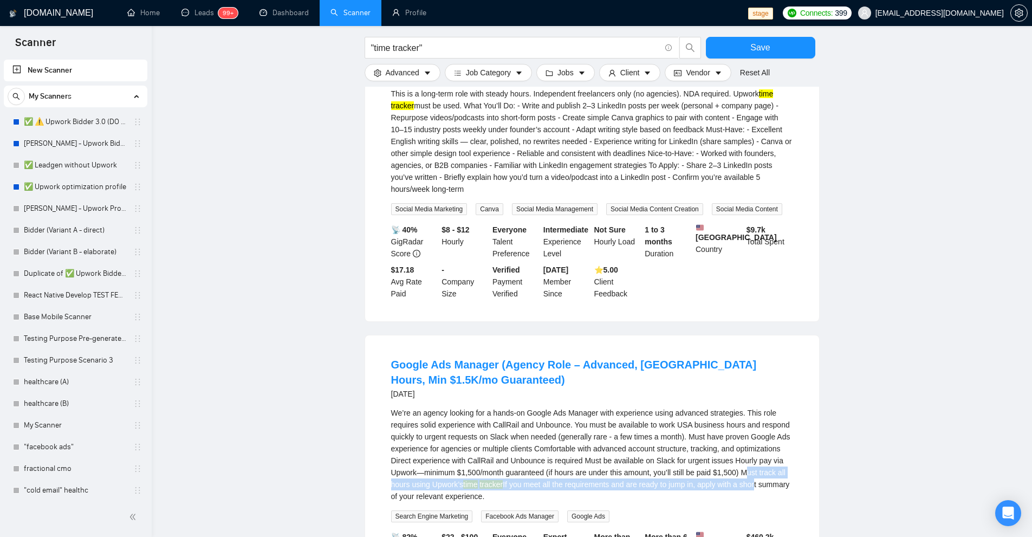
drag, startPoint x: 758, startPoint y: 338, endPoint x: 750, endPoint y: 354, distance: 17.2
click at [750, 407] on div "We’re an agency looking for a hands-on Google Ads Manager with experience using…" at bounding box center [592, 454] width 402 height 95
click at [749, 407] on div "We’re an agency looking for a hands-on Google Ads Manager with experience using…" at bounding box center [592, 454] width 402 height 95
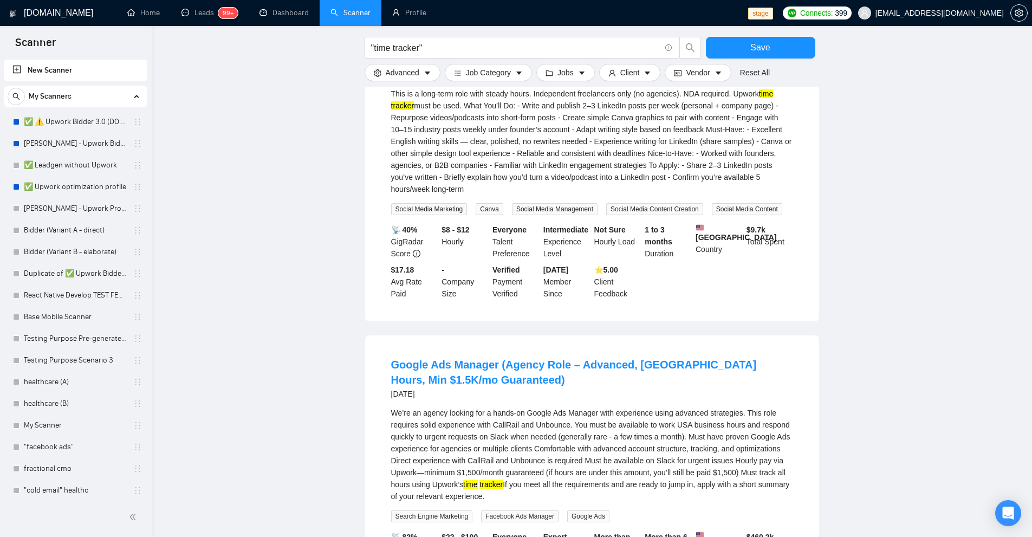
drag, startPoint x: 527, startPoint y: 365, endPoint x: 381, endPoint y: 347, distance: 147.4
click at [381, 348] on li "Google Ads Manager (Agency Role – Advanced, [GEOGRAPHIC_DATA] Hours, Min $1.5K/…" at bounding box center [592, 481] width 428 height 267
click at [400, 407] on div "We’re an agency looking for a hands-on Google Ads Manager with experience using…" at bounding box center [592, 454] width 402 height 95
drag, startPoint x: 570, startPoint y: 355, endPoint x: 644, endPoint y: 358, distance: 73.7
click at [644, 407] on div "We’re an agency looking for a hands-on Google Ads Manager with experience using…" at bounding box center [592, 454] width 402 height 95
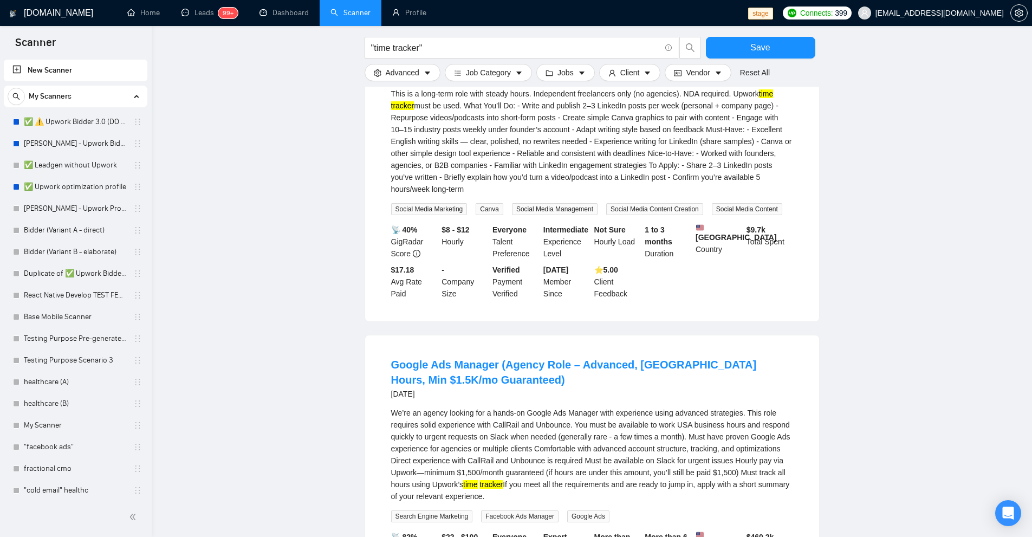
click at [645, 407] on div "We’re an agency looking for a hands-on Google Ads Manager with experience using…" at bounding box center [592, 454] width 402 height 95
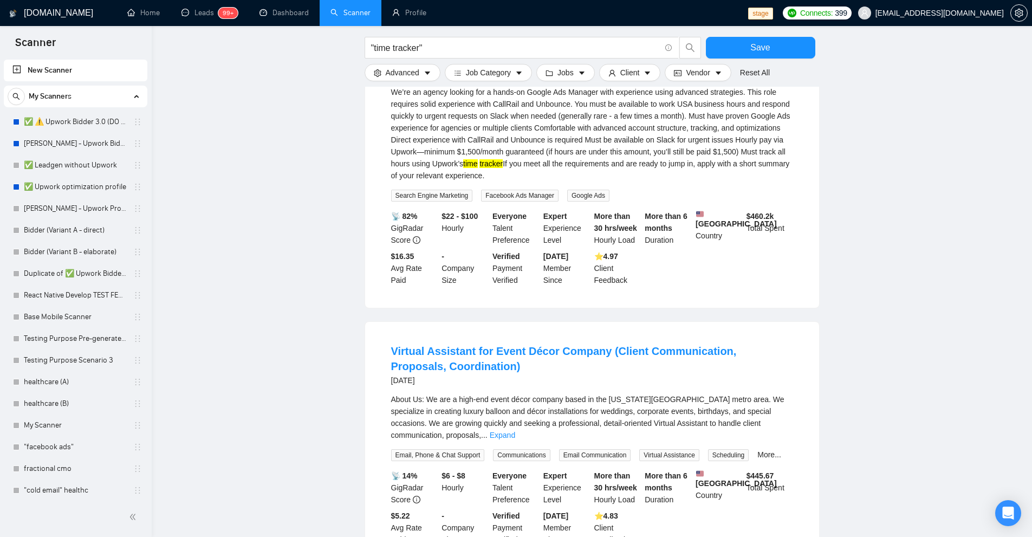
click at [515, 431] on link "Expand" at bounding box center [502, 435] width 25 height 9
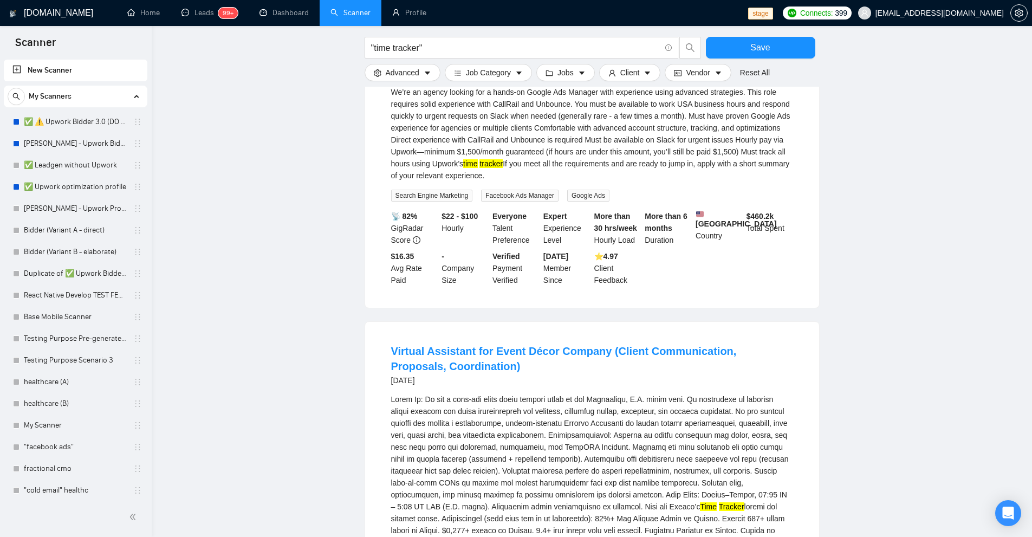
scroll to position [14052, 0]
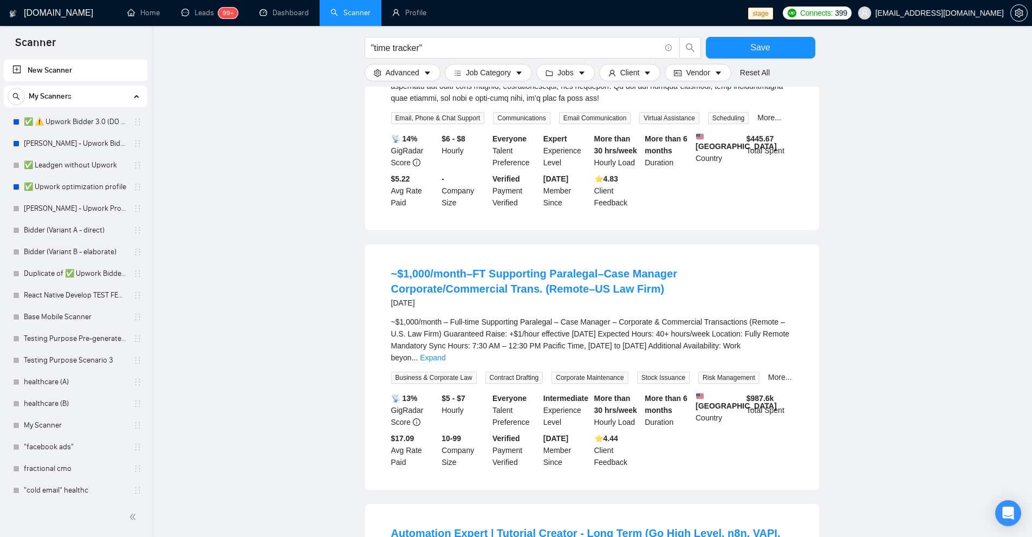
click at [775, 316] on div "~$1,000/month – Full-time Supporting Paralegal – Case Manager – Corporate & Com…" at bounding box center [592, 340] width 402 height 48
click at [445, 353] on link "Expand" at bounding box center [432, 357] width 25 height 9
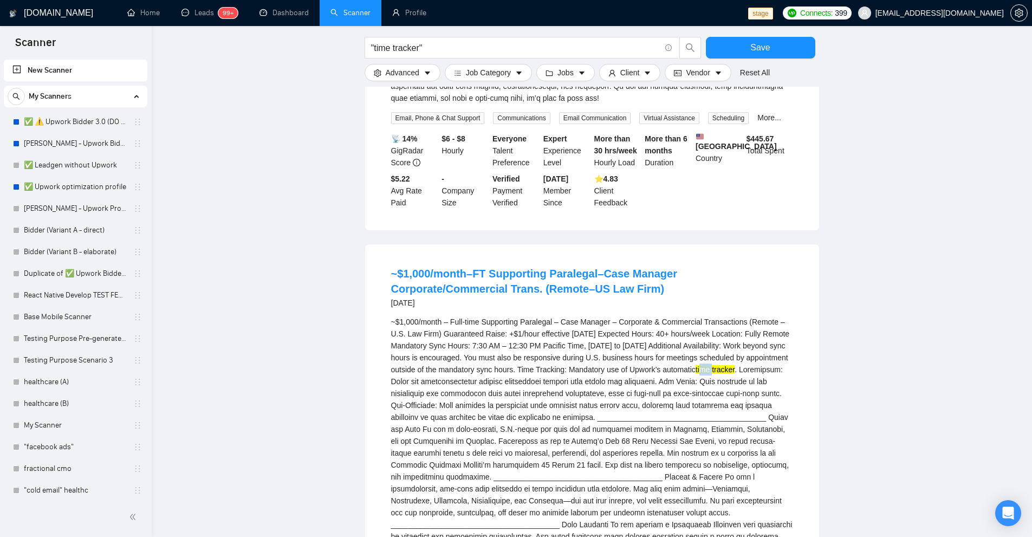
drag, startPoint x: 703, startPoint y: 240, endPoint x: 728, endPoint y: 240, distance: 25.5
click at [734, 365] on mark "tracker" at bounding box center [723, 369] width 23 height 9
drag, startPoint x: 734, startPoint y: 240, endPoint x: 689, endPoint y: 242, distance: 45.5
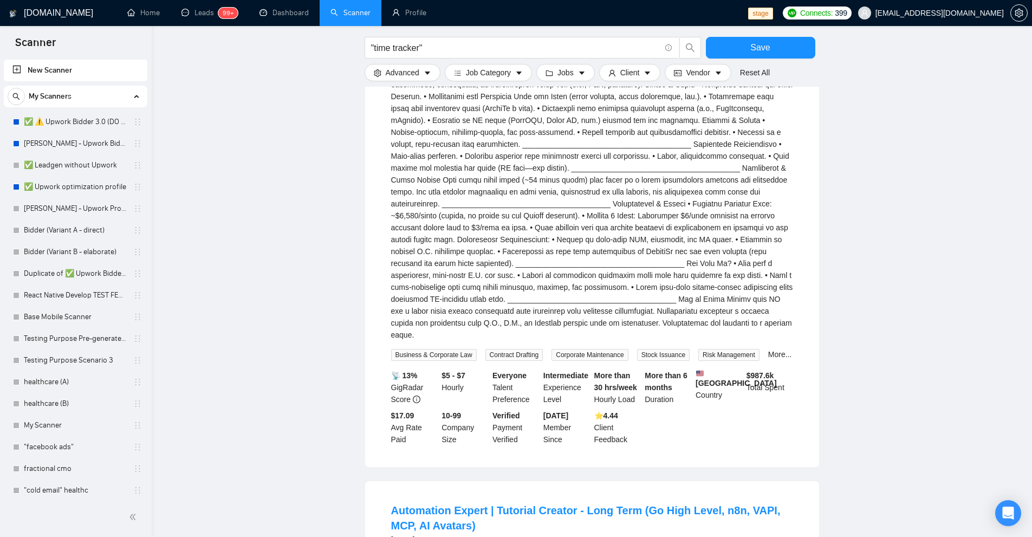
scroll to position [15785, 0]
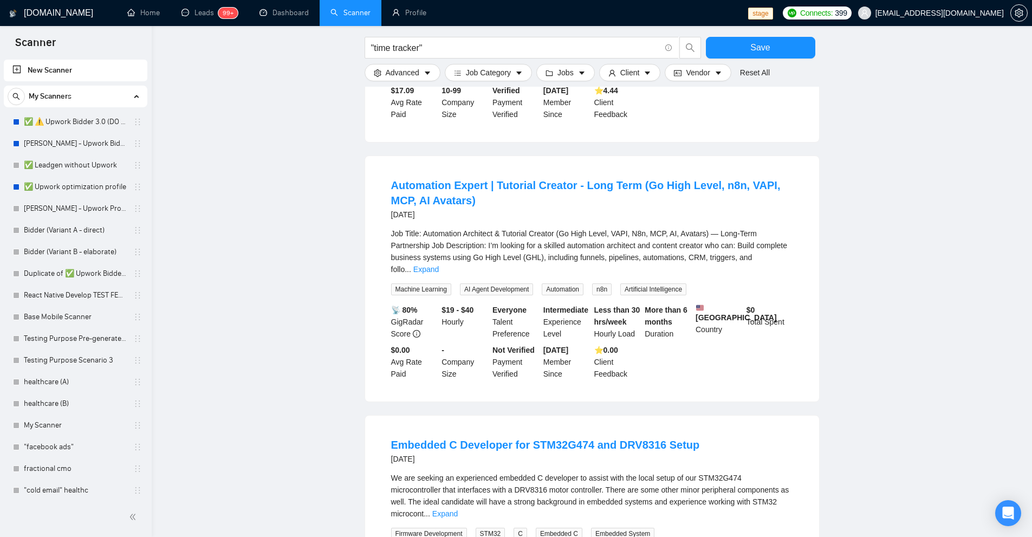
click at [790, 472] on div "We are seeking an experienced embedded C developer to assist with the local set…" at bounding box center [592, 506] width 402 height 68
click at [458, 509] on link "Expand" at bounding box center [444, 513] width 25 height 9
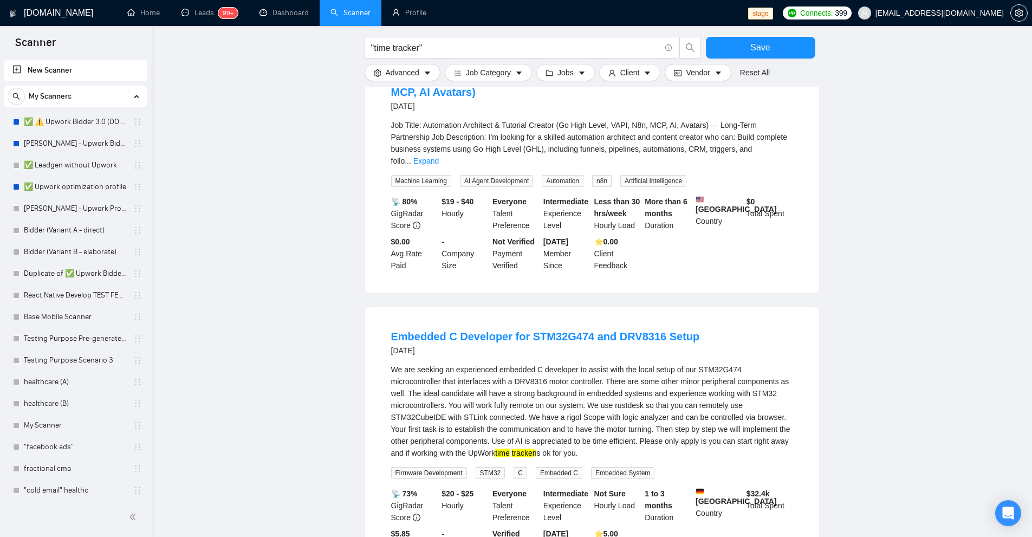
scroll to position [16164, 0]
